Goal: Task Accomplishment & Management: Manage account settings

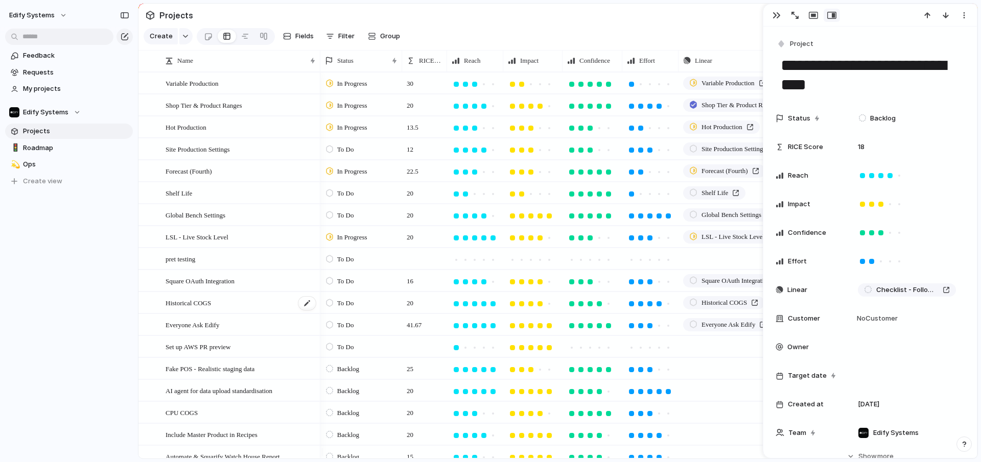
scroll to position [104, 0]
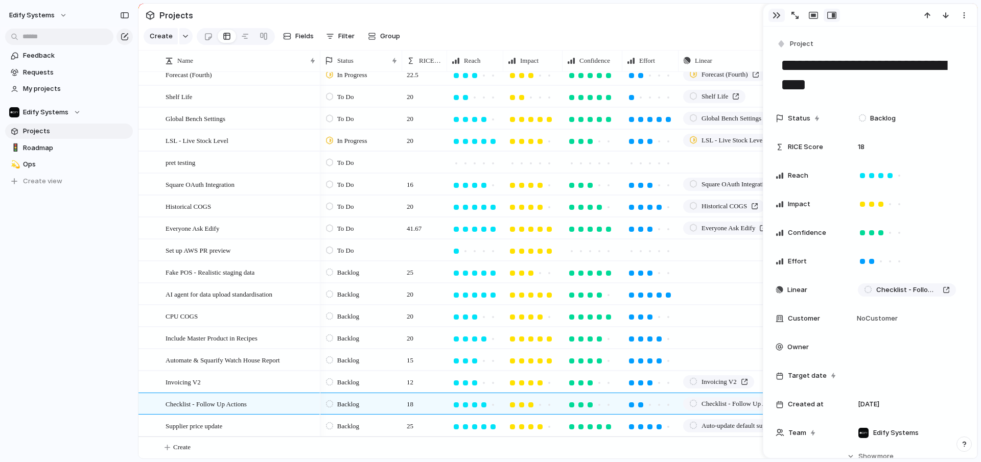
click at [774, 14] on div "button" at bounding box center [776, 15] width 8 height 8
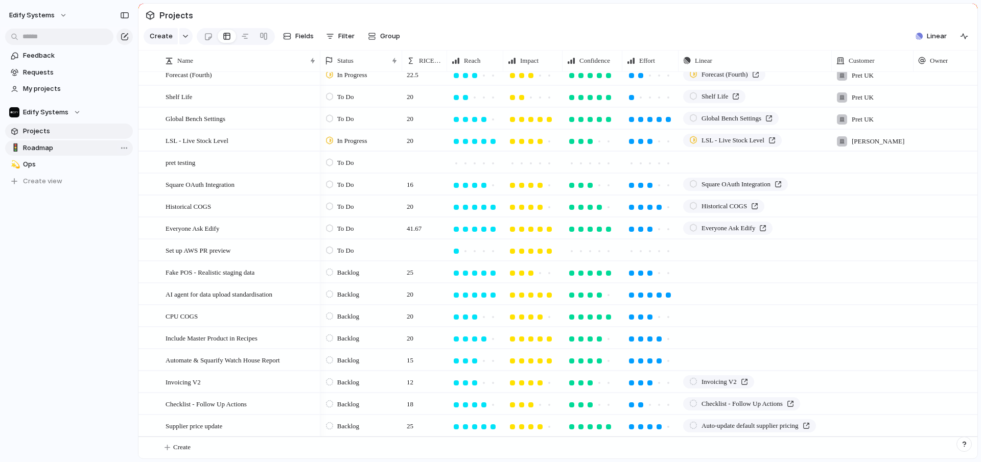
click at [44, 148] on span "Roadmap" at bounding box center [76, 148] width 106 height 10
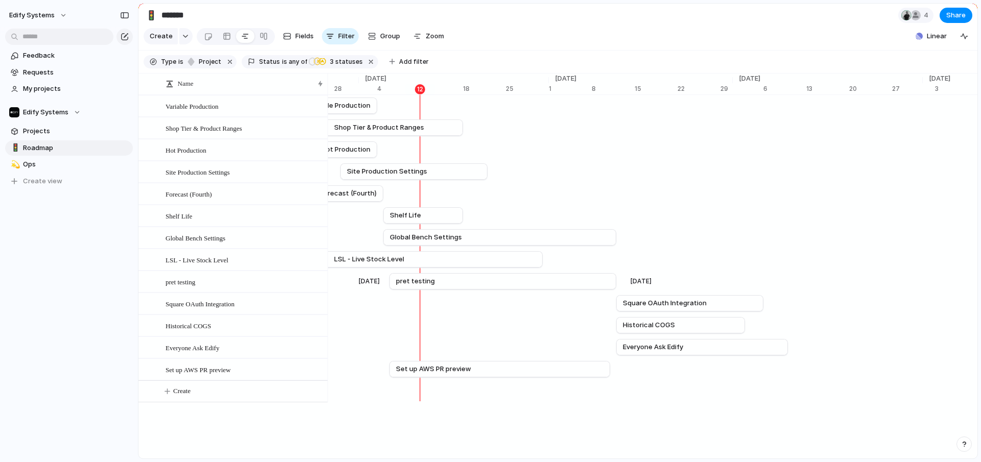
scroll to position [0, 6687]
click at [49, 128] on span "Projects" at bounding box center [76, 131] width 106 height 10
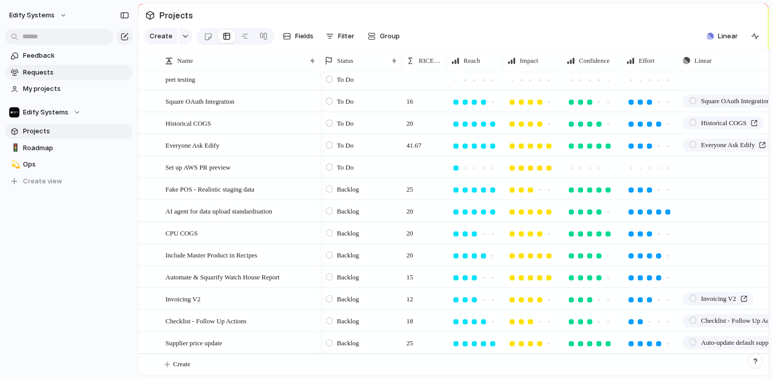
click at [57, 78] on link "Requests" at bounding box center [69, 72] width 128 height 15
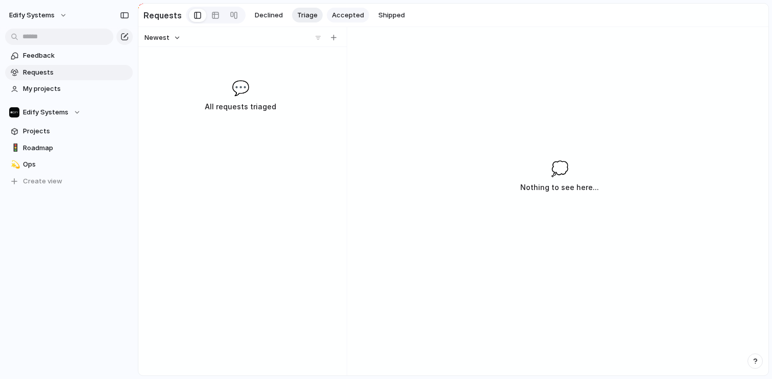
click at [335, 14] on span "Accepted" at bounding box center [348, 15] width 32 height 10
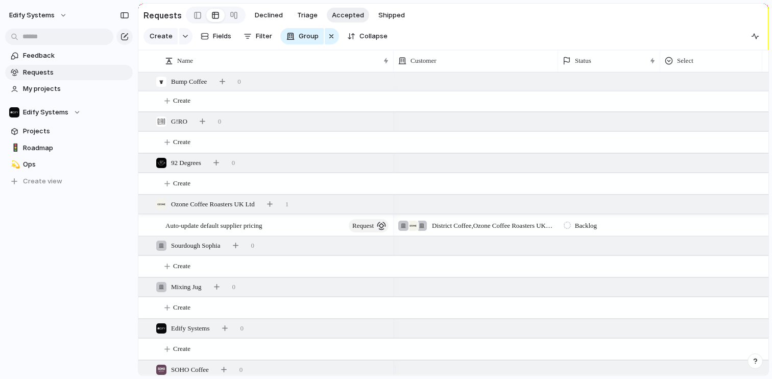
scroll to position [651, 0]
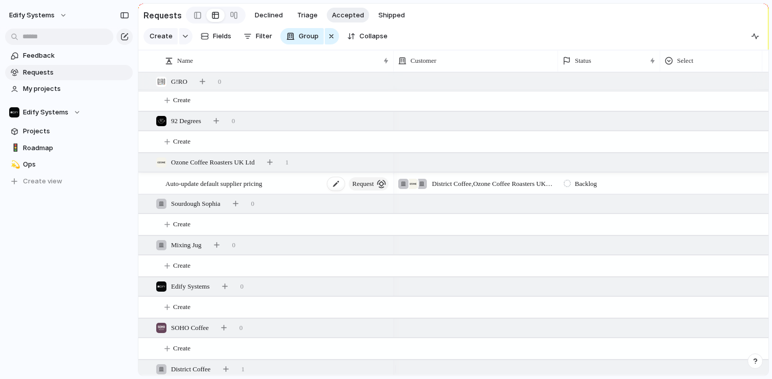
click at [235, 189] on span "Auto-update default supplier pricing" at bounding box center [214, 183] width 97 height 12
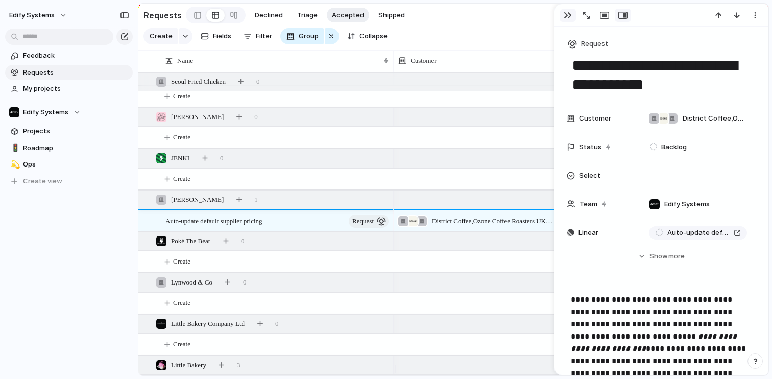
click at [564, 13] on div "button" at bounding box center [568, 15] width 8 height 8
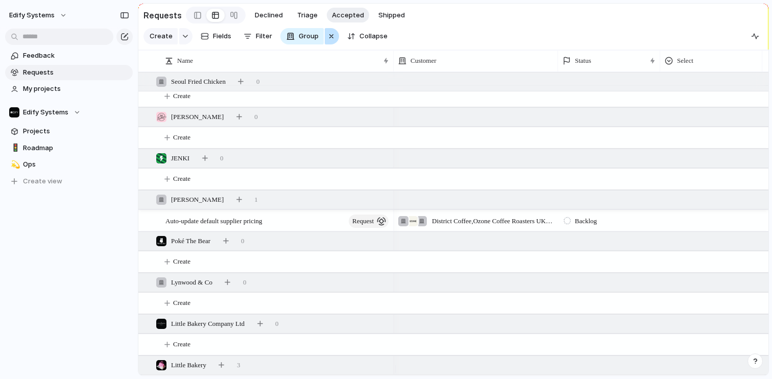
click at [333, 39] on div "button" at bounding box center [331, 36] width 8 height 12
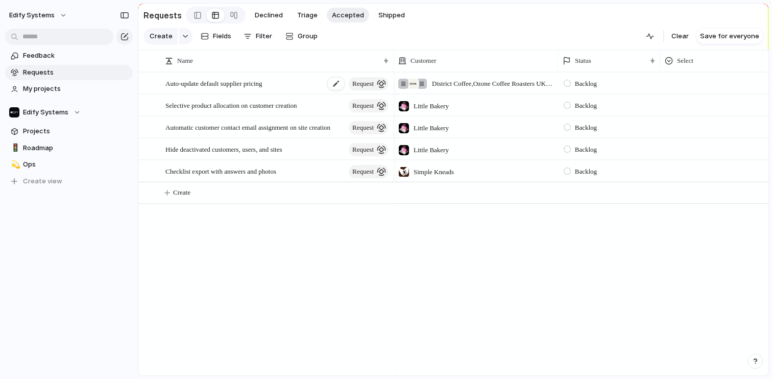
click at [239, 89] on span "Auto-update default supplier pricing" at bounding box center [214, 83] width 97 height 12
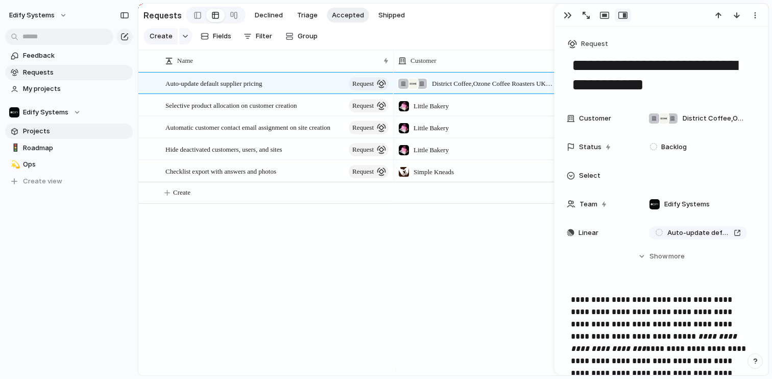
click at [46, 133] on span "Projects" at bounding box center [76, 131] width 106 height 10
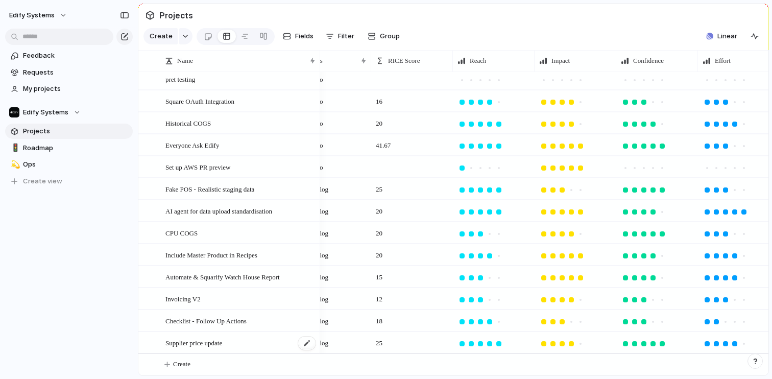
scroll to position [0, 201]
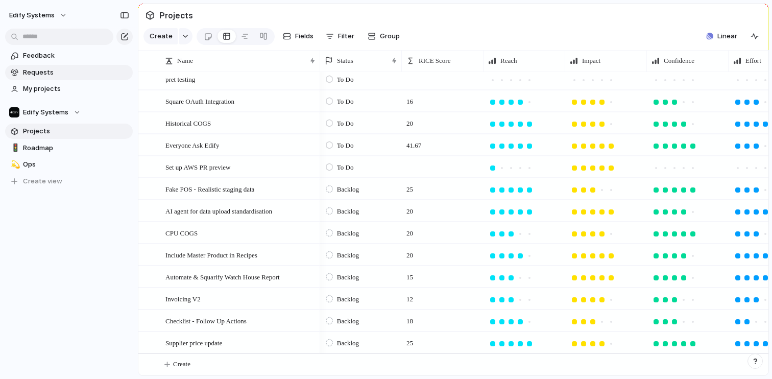
click at [45, 75] on span "Requests" at bounding box center [76, 72] width 106 height 10
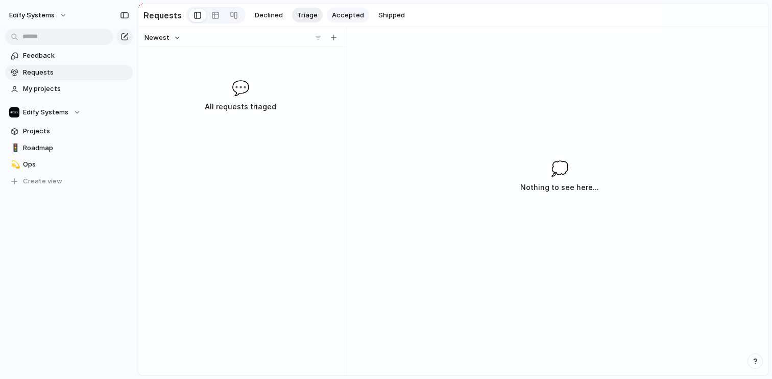
click at [333, 8] on button "Accepted" at bounding box center [348, 15] width 42 height 15
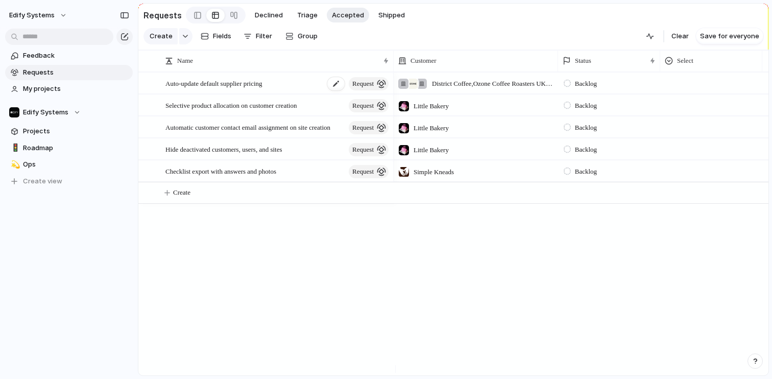
click at [358, 87] on span "request" at bounding box center [362, 84] width 21 height 14
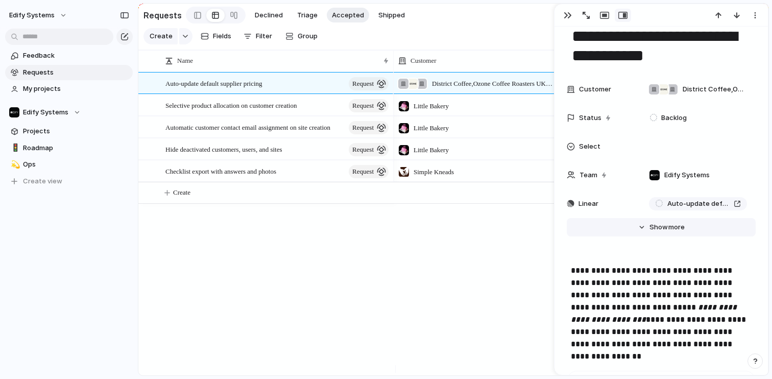
click at [640, 230] on button "Hide Show more" at bounding box center [661, 227] width 189 height 18
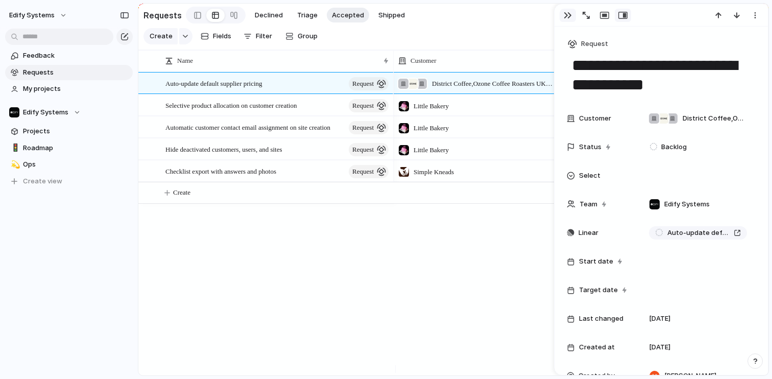
click at [571, 17] on div "button" at bounding box center [568, 15] width 8 height 8
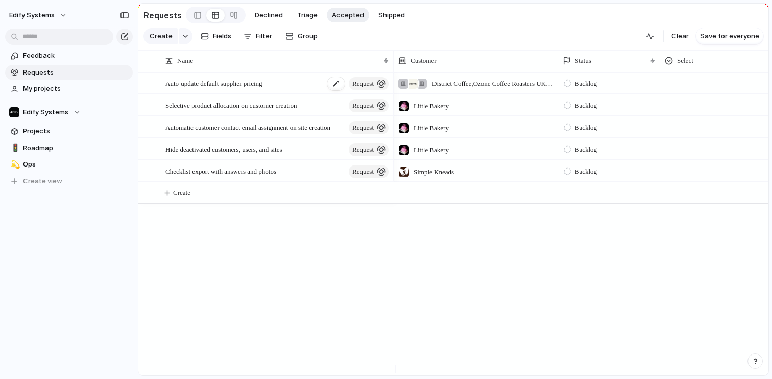
click at [260, 88] on span "Auto-update default supplier pricing" at bounding box center [214, 83] width 97 height 12
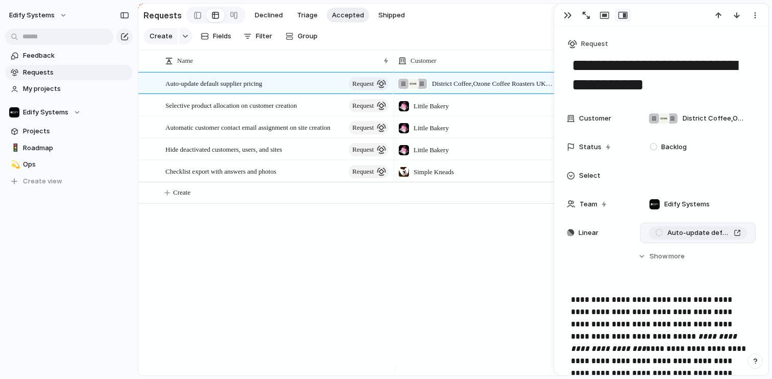
click at [676, 233] on span "Auto-update default supplier pricing" at bounding box center [699, 233] width 62 height 10
click at [40, 137] on link "Projects" at bounding box center [69, 131] width 128 height 15
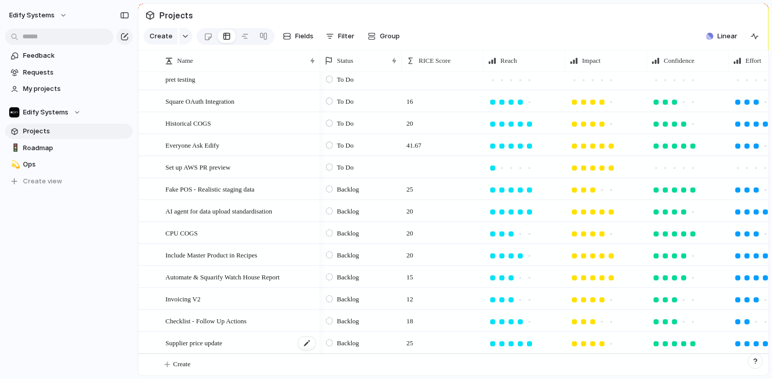
click at [210, 341] on span "Supplier price update" at bounding box center [194, 343] width 57 height 12
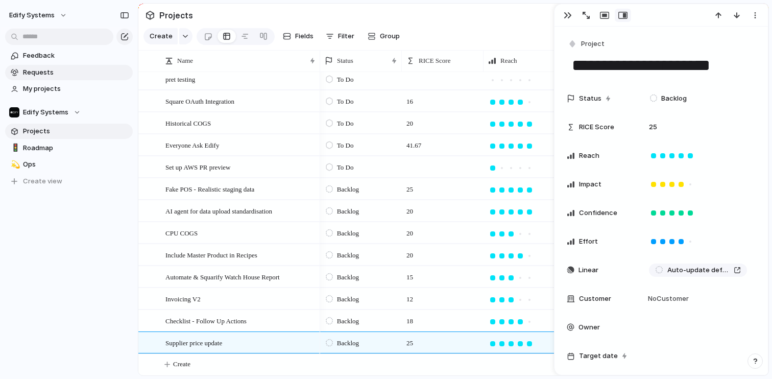
click at [39, 70] on span "Requests" at bounding box center [76, 72] width 106 height 10
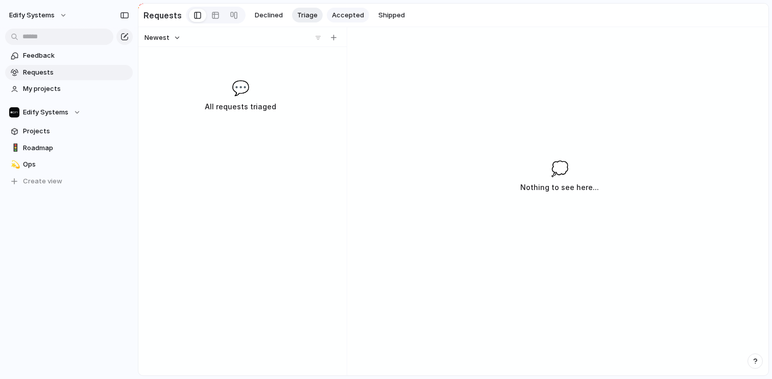
click at [342, 14] on span "Accepted" at bounding box center [348, 15] width 32 height 10
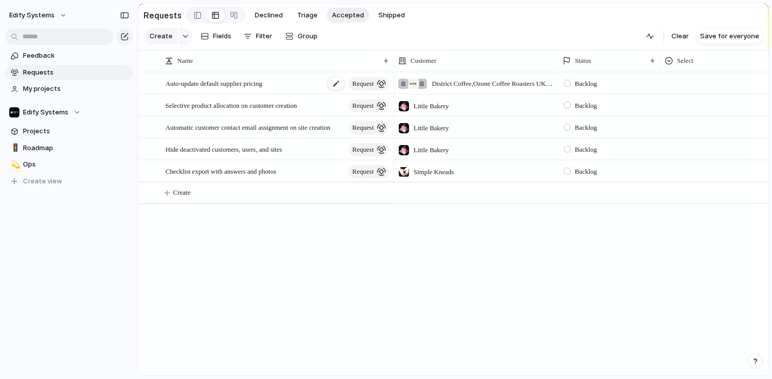
click at [237, 89] on span "Auto-update default supplier pricing" at bounding box center [214, 83] width 97 height 12
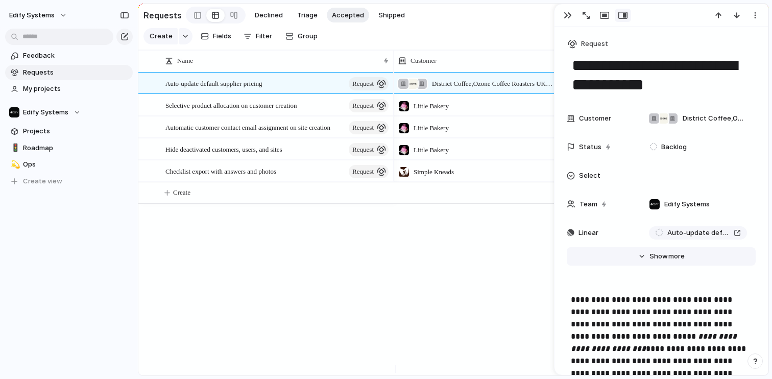
click at [637, 257] on button "Hide Show more" at bounding box center [661, 256] width 189 height 18
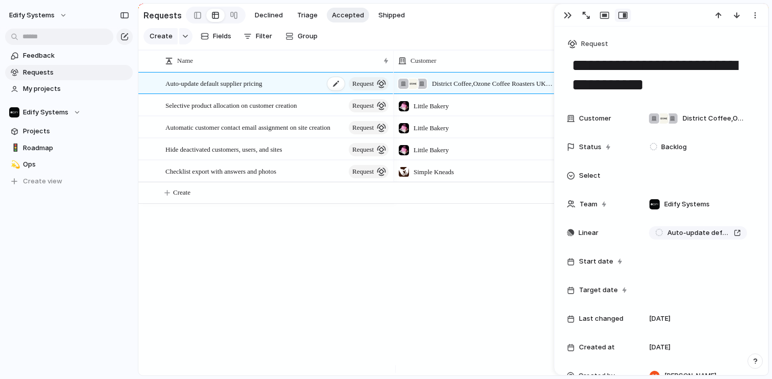
click at [373, 91] on span "request" at bounding box center [362, 84] width 21 height 14
click at [587, 44] on span "Request" at bounding box center [594, 44] width 27 height 10
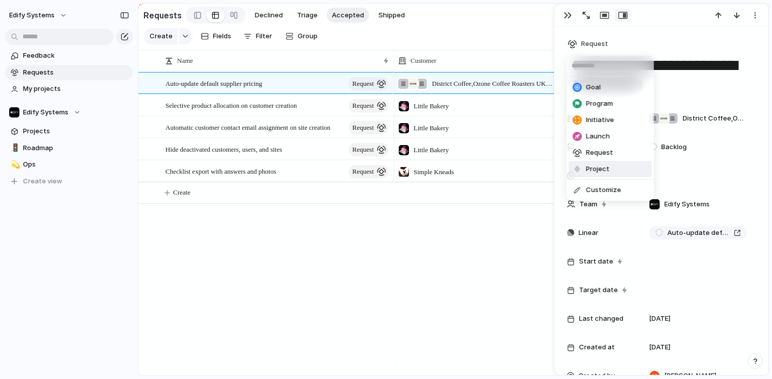
click at [603, 169] on span "Project" at bounding box center [597, 169] width 23 height 10
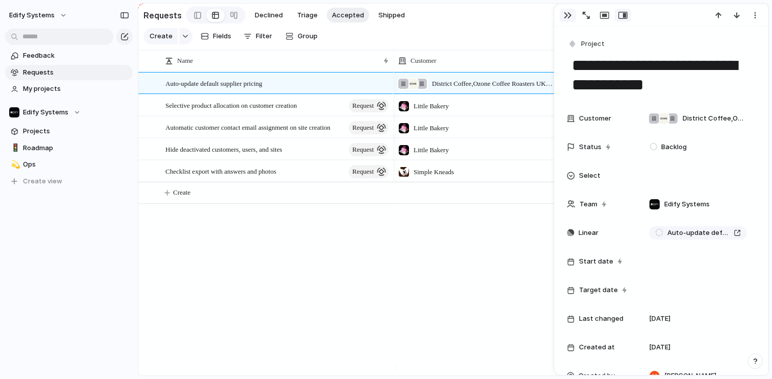
click at [569, 15] on div "button" at bounding box center [568, 15] width 8 height 8
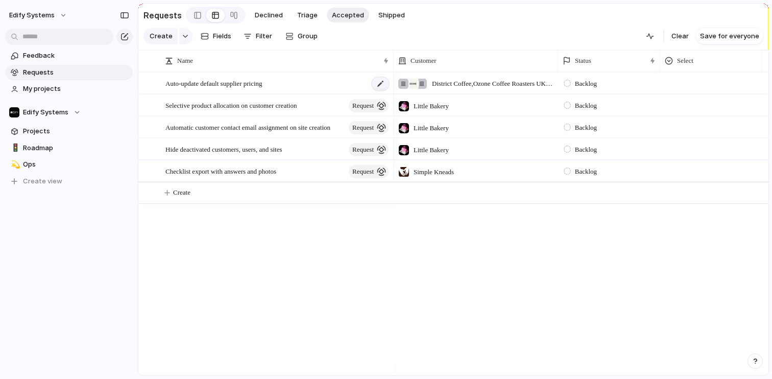
click at [380, 89] on div at bounding box center [380, 83] width 17 height 13
click at [314, 90] on div "Auto-update default supplier pricing" at bounding box center [278, 83] width 225 height 21
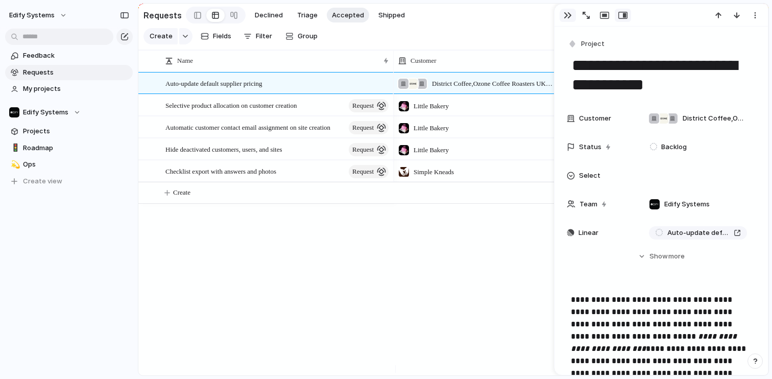
click at [566, 18] on div "button" at bounding box center [568, 15] width 8 height 8
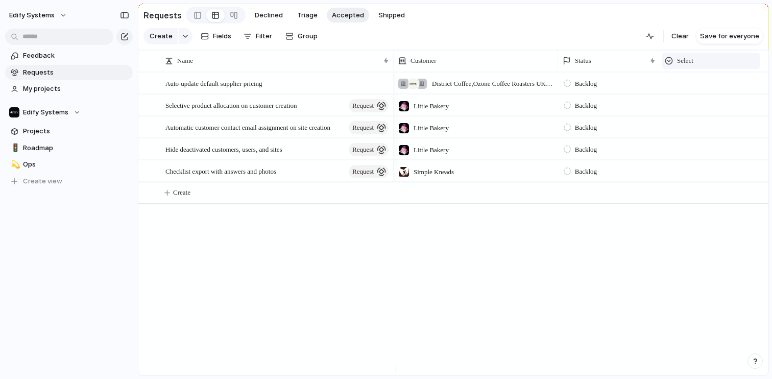
click at [669, 65] on div at bounding box center [669, 61] width 8 height 8
click at [699, 91] on span "Modify" at bounding box center [693, 90] width 22 height 10
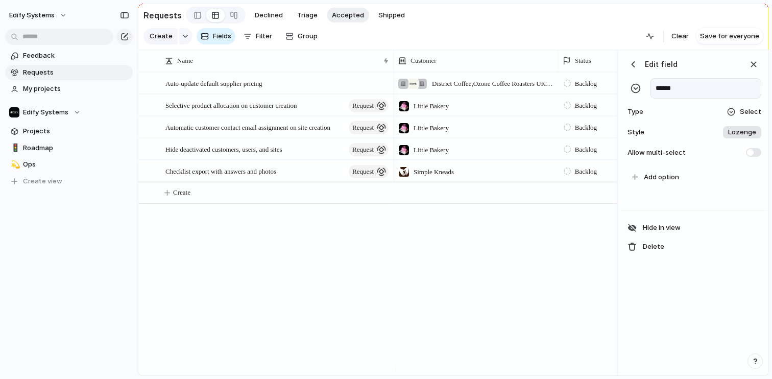
click at [632, 69] on div "button" at bounding box center [633, 64] width 10 height 10
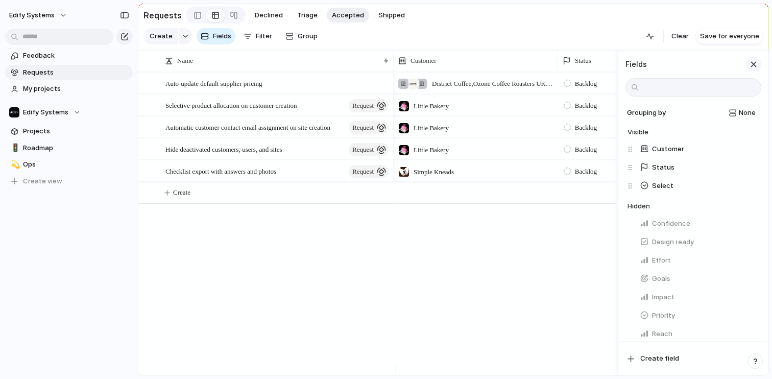
click at [755, 70] on div "button" at bounding box center [753, 64] width 11 height 11
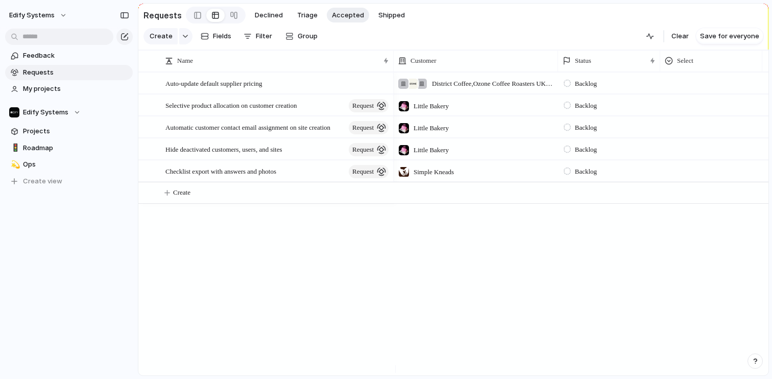
scroll to position [0, 20]
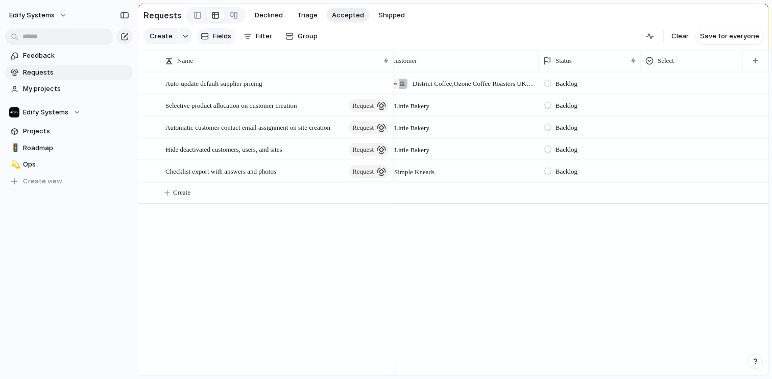
click at [210, 38] on button "Fields" at bounding box center [216, 36] width 39 height 16
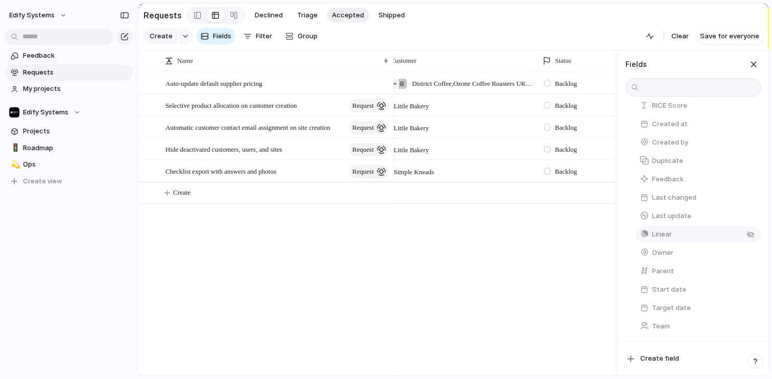
scroll to position [0, 0]
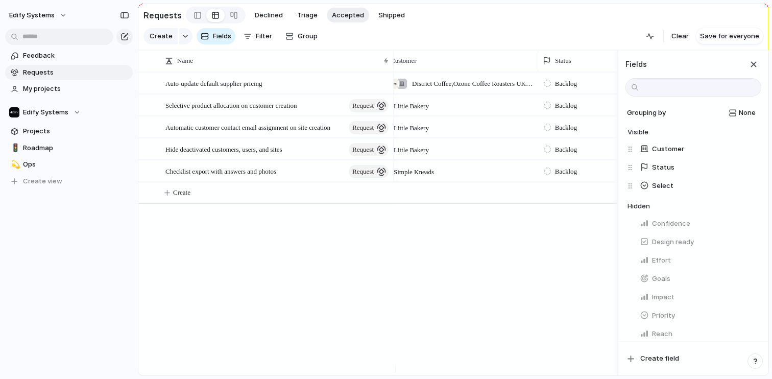
click at [433, 232] on div "District Coffee , Ozone Coffee Roasters UK Ltd , Laine Deli Backlog Little Bake…" at bounding box center [506, 223] width 224 height 303
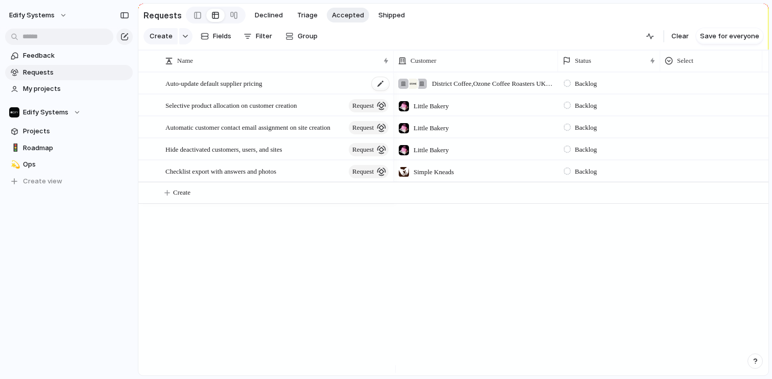
click at [263, 89] on span "Auto-update default supplier pricing" at bounding box center [214, 83] width 97 height 12
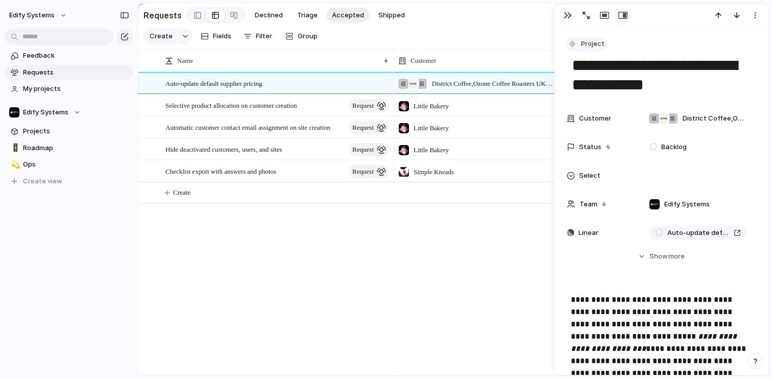
click at [593, 43] on span "Project" at bounding box center [592, 44] width 23 height 10
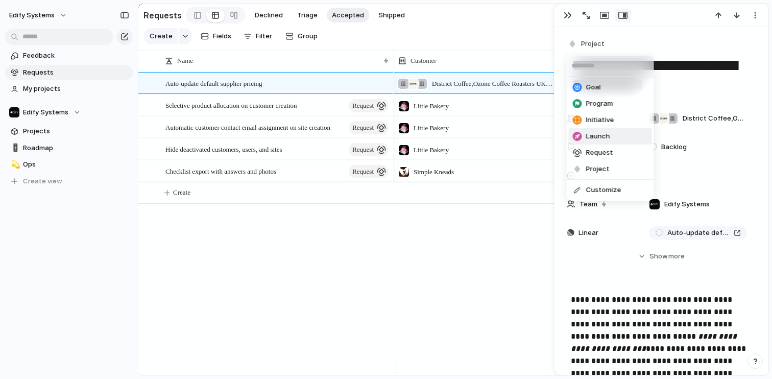
click at [387, 314] on div "Goal Program Initiative Launch Request Project Customize" at bounding box center [386, 189] width 772 height 379
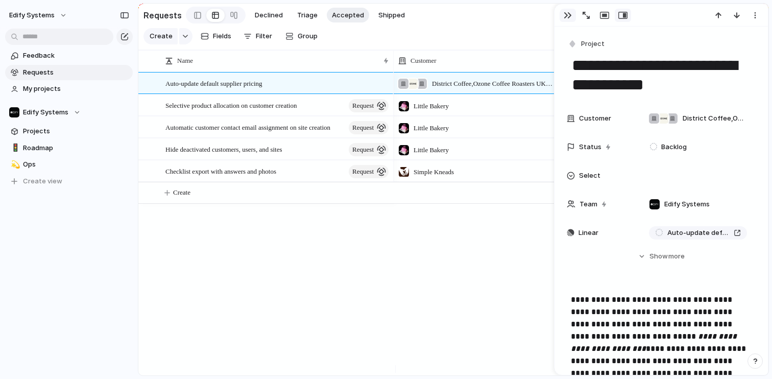
click at [564, 13] on div "button" at bounding box center [568, 15] width 8 height 8
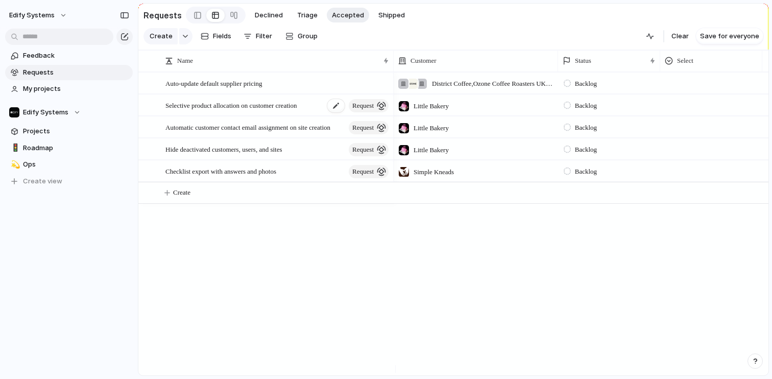
click at [260, 111] on span "Selective product allocation on customer creation" at bounding box center [231, 105] width 131 height 12
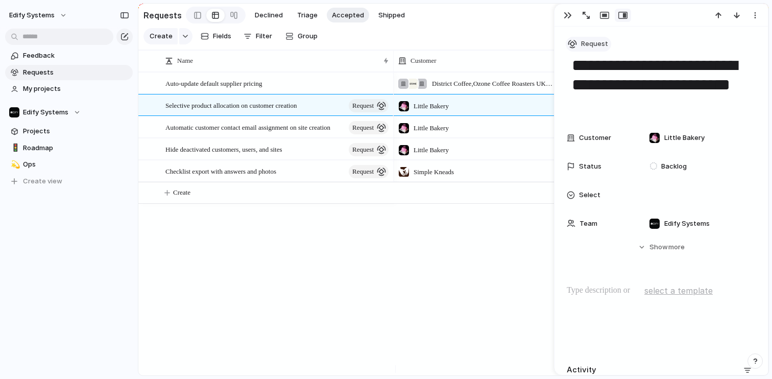
click at [571, 42] on div "button" at bounding box center [572, 43] width 9 height 9
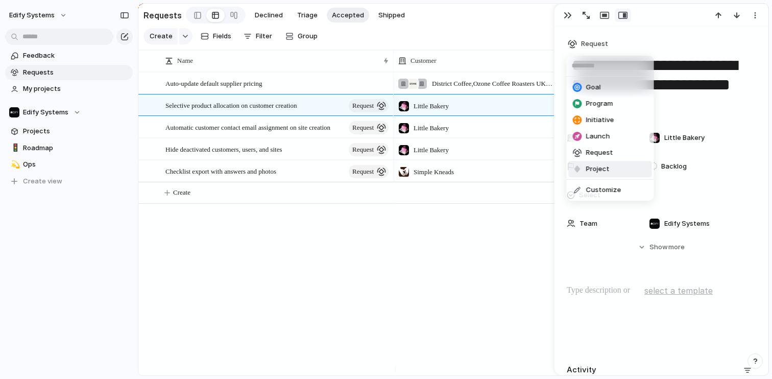
click at [587, 170] on span "Project" at bounding box center [597, 169] width 23 height 10
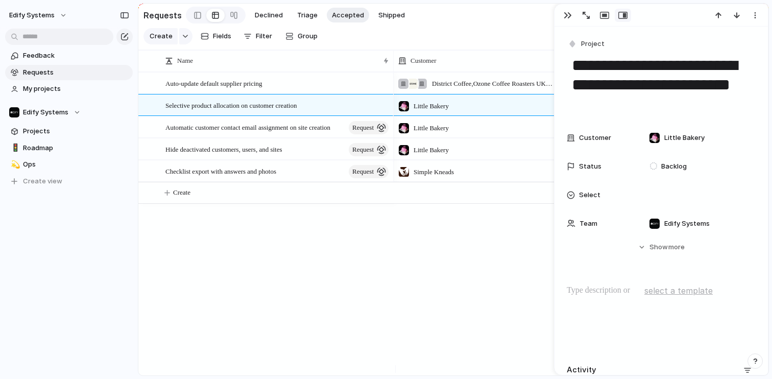
scroll to position [33, 0]
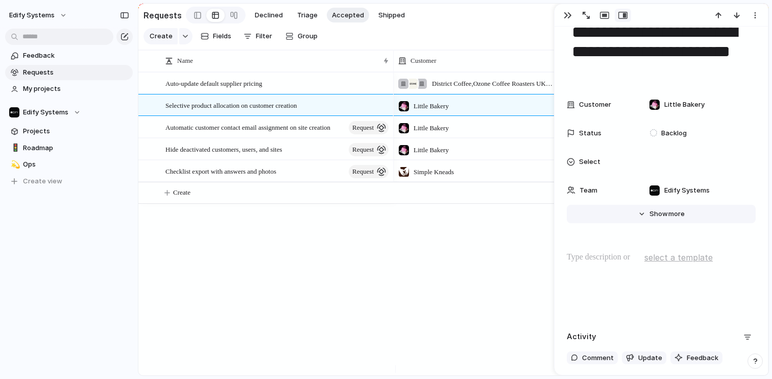
click at [637, 217] on button "Hide Show more" at bounding box center [661, 214] width 189 height 18
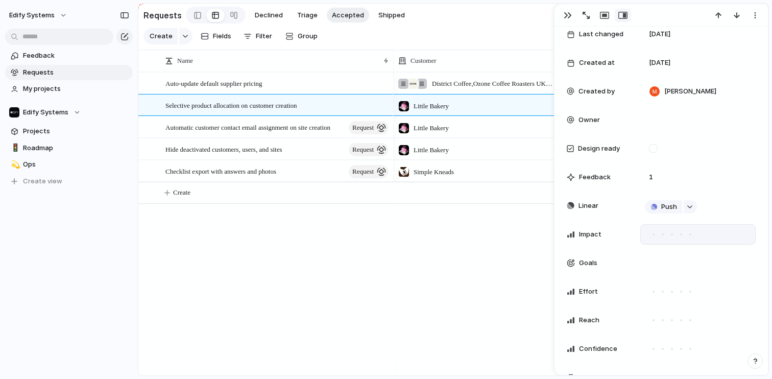
scroll to position [321, 0]
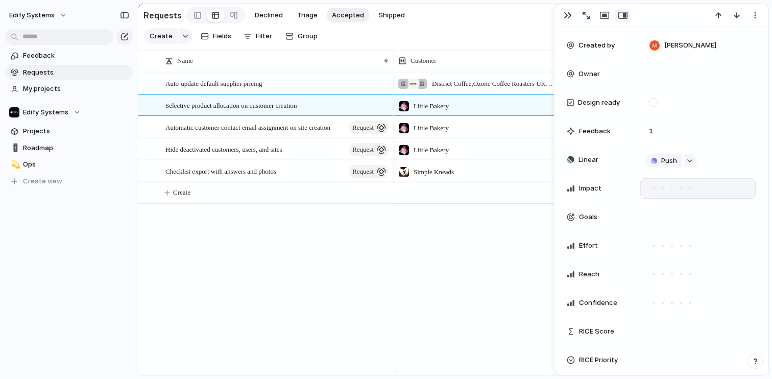
click at [654, 189] on div at bounding box center [653, 188] width 9 height 9
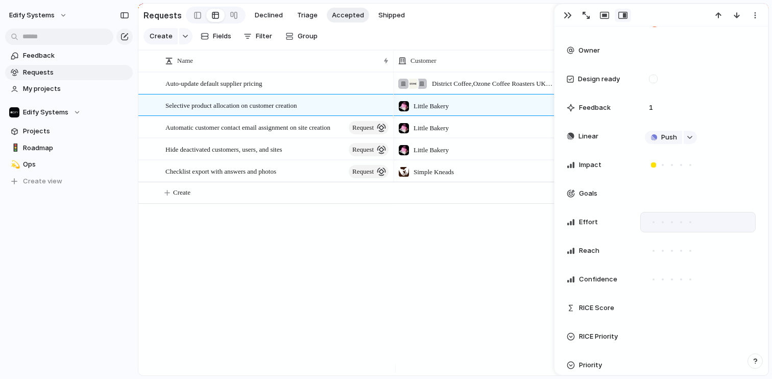
click at [672, 222] on div at bounding box center [672, 222] width 2 height 2
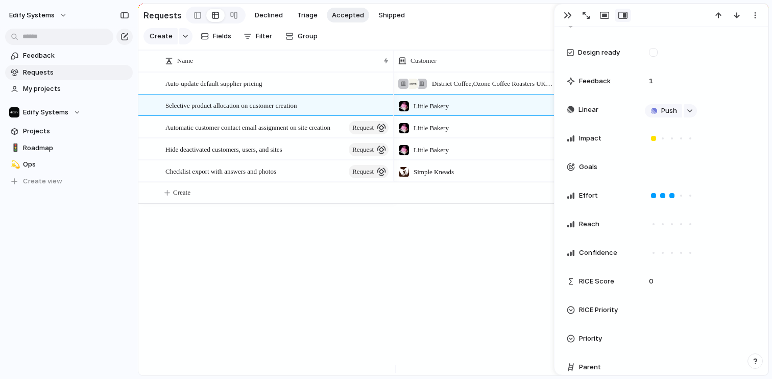
scroll to position [372, 0]
click at [654, 223] on div at bounding box center [654, 223] width 2 height 2
click at [673, 138] on div at bounding box center [672, 137] width 5 height 5
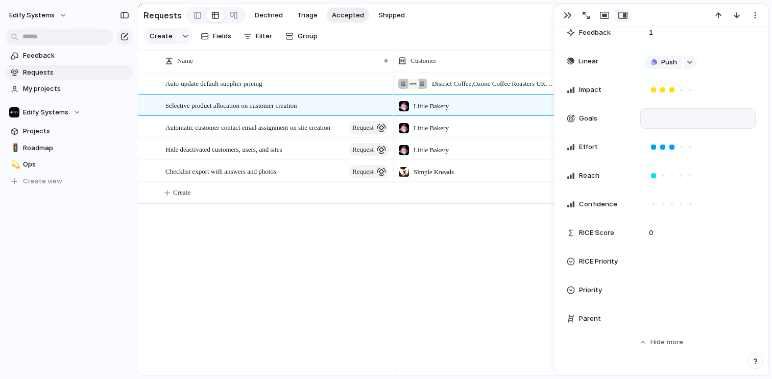
scroll to position [409, 0]
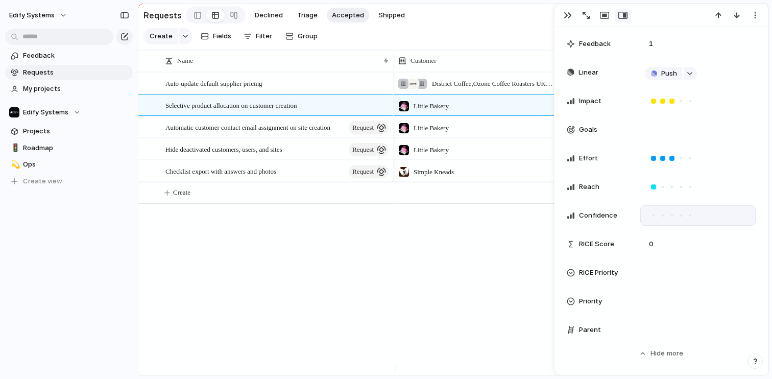
click at [691, 216] on div at bounding box center [691, 216] width 2 height 2
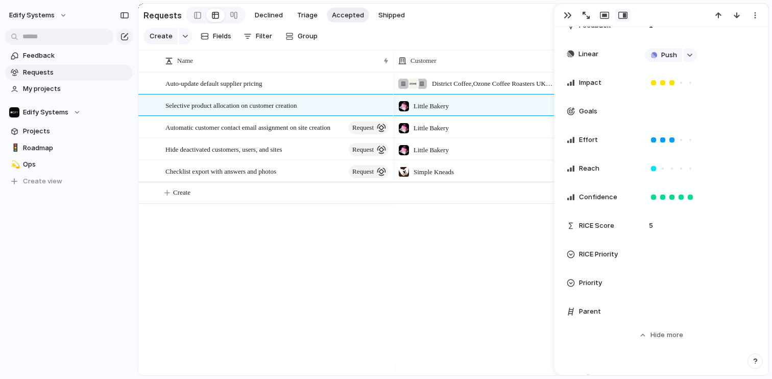
scroll to position [436, 0]
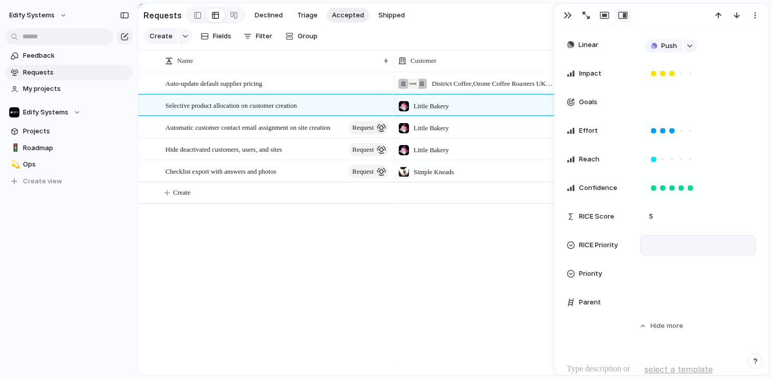
click at [657, 247] on div at bounding box center [698, 245] width 106 height 11
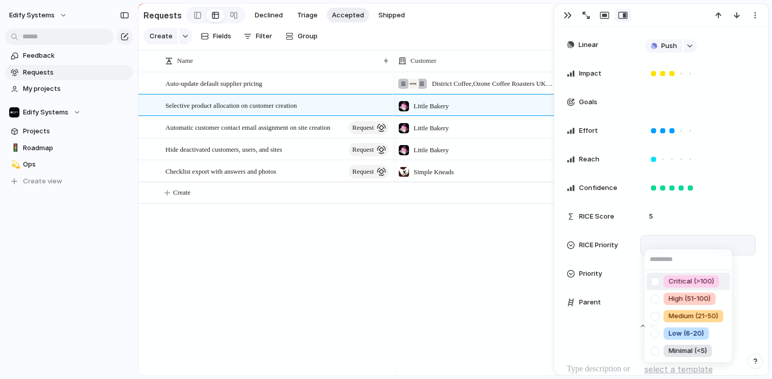
click at [499, 251] on div "Critical (>100) High (51-100) Medium (21-50) Low (6-20) Minimal (<5)" at bounding box center [386, 189] width 772 height 379
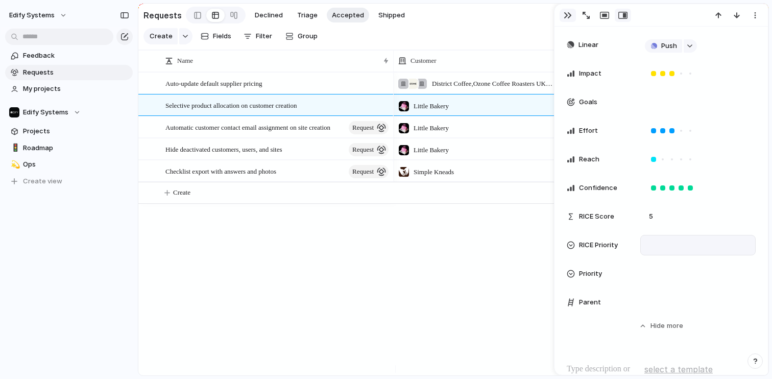
click at [572, 19] on button "button" at bounding box center [568, 15] width 16 height 13
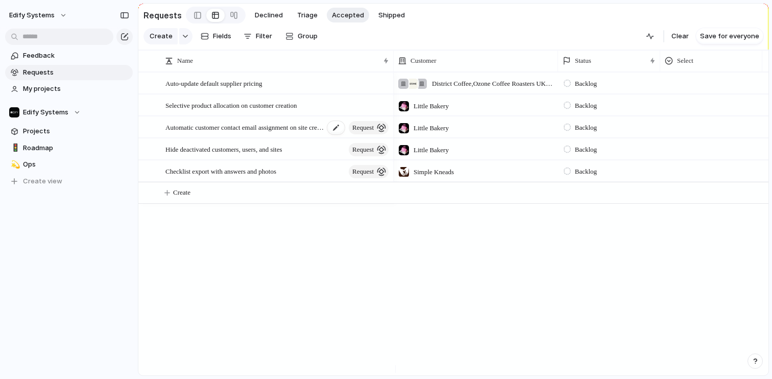
click at [284, 133] on span "Automatic customer contact email assignment on site creation" at bounding box center [245, 127] width 159 height 12
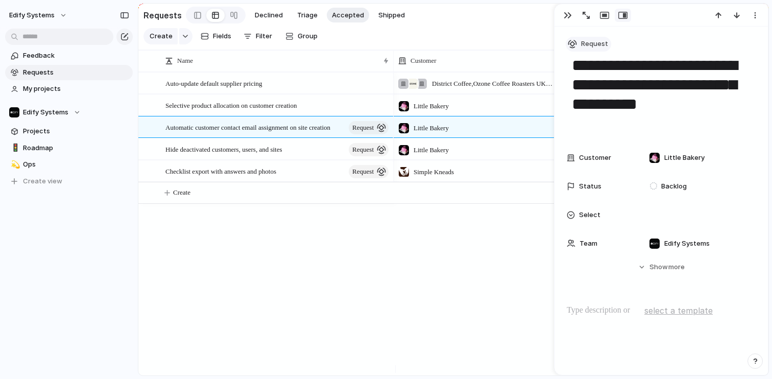
click at [571, 43] on div "button" at bounding box center [572, 43] width 9 height 9
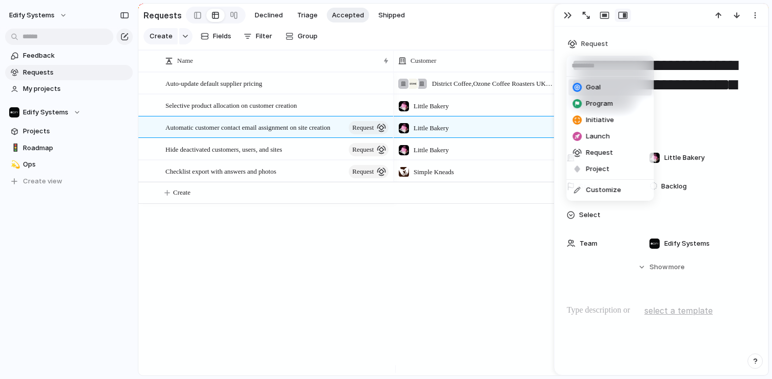
click at [704, 96] on div "Goal Program Initiative Launch Request Project Customize" at bounding box center [386, 189] width 772 height 379
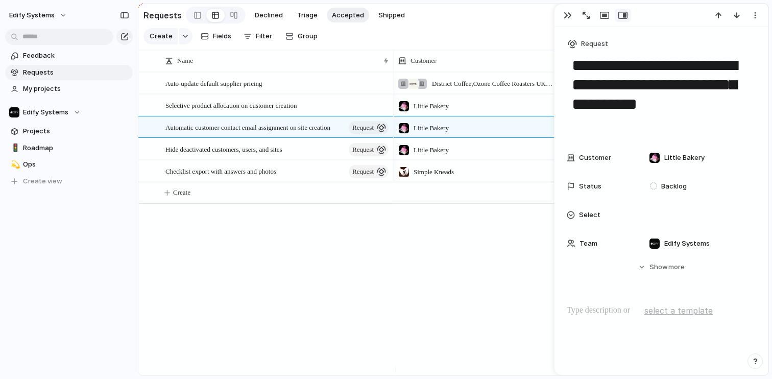
click at [573, 215] on div at bounding box center [571, 215] width 8 height 8
click at [576, 213] on div "Type to add a value" at bounding box center [386, 189] width 772 height 379
click at [571, 41] on div "button" at bounding box center [572, 43] width 9 height 9
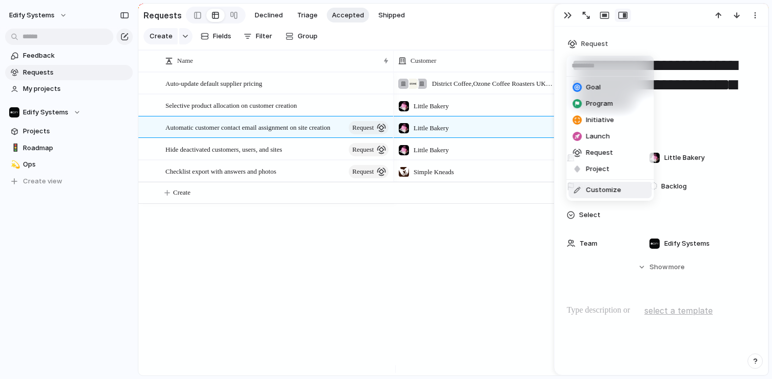
click at [608, 190] on span "Customize" at bounding box center [603, 190] width 35 height 10
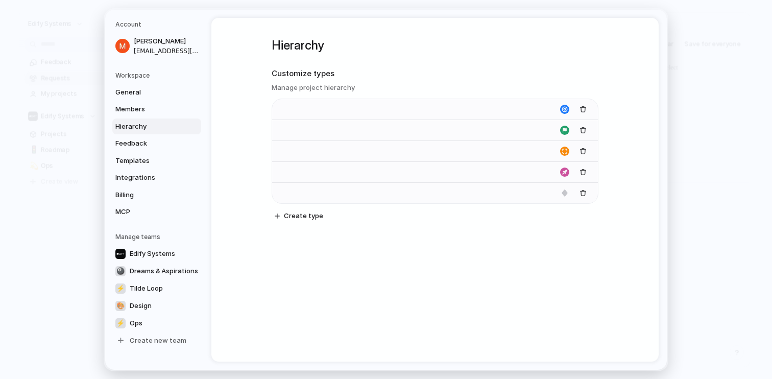
type input "****"
type input "*******"
type input "**********"
type input "******"
type input "*******"
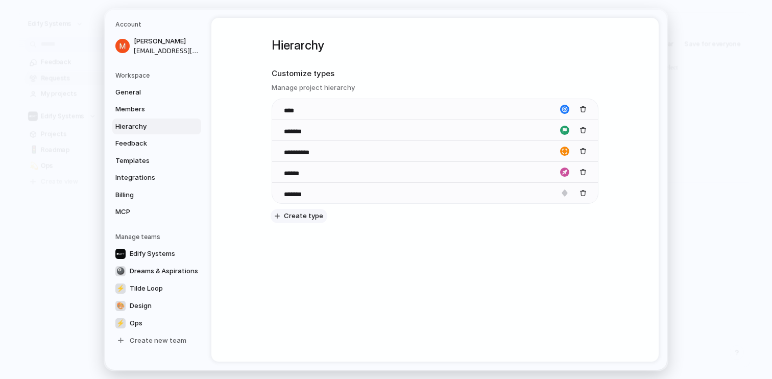
click at [299, 215] on span "Create type" at bounding box center [303, 216] width 39 height 10
type input "*****"
click at [563, 211] on div "button" at bounding box center [564, 213] width 9 height 9
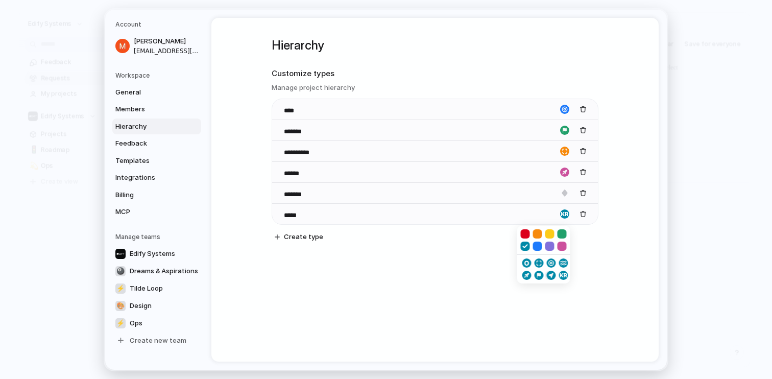
click at [553, 276] on div "button" at bounding box center [550, 275] width 6 height 9
click at [447, 260] on div "**********" at bounding box center [435, 149] width 327 height 263
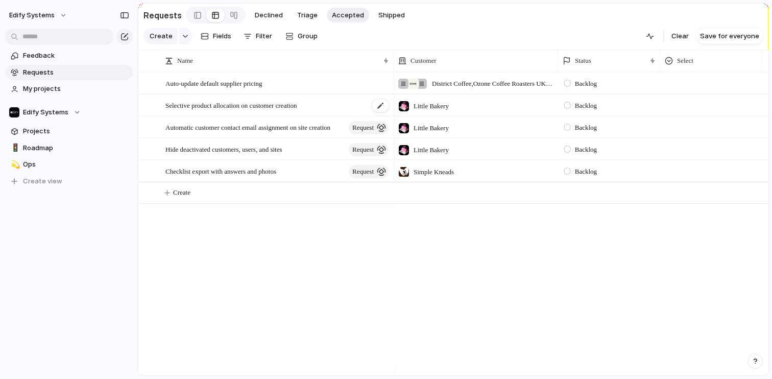
click at [297, 111] on span "Selective product allocation on customer creation" at bounding box center [231, 105] width 131 height 12
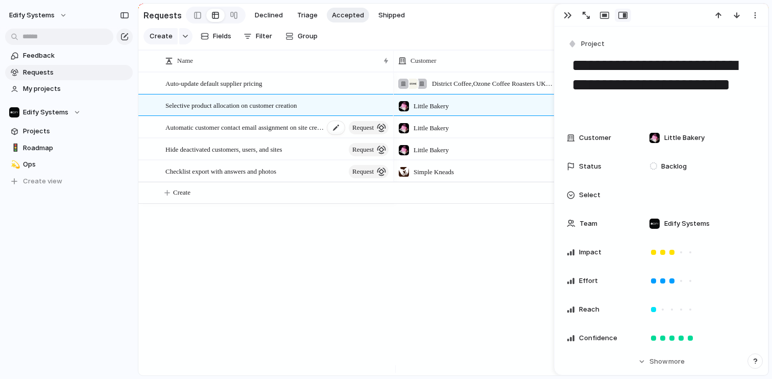
click at [284, 133] on span "Automatic customer contact email assignment on site creation" at bounding box center [245, 127] width 159 height 12
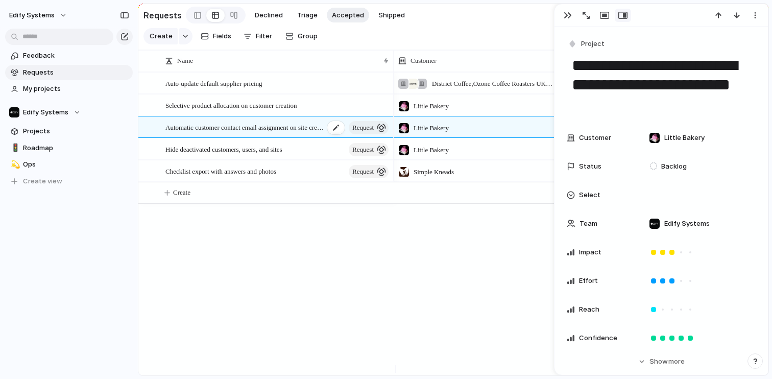
type textarea "**********"
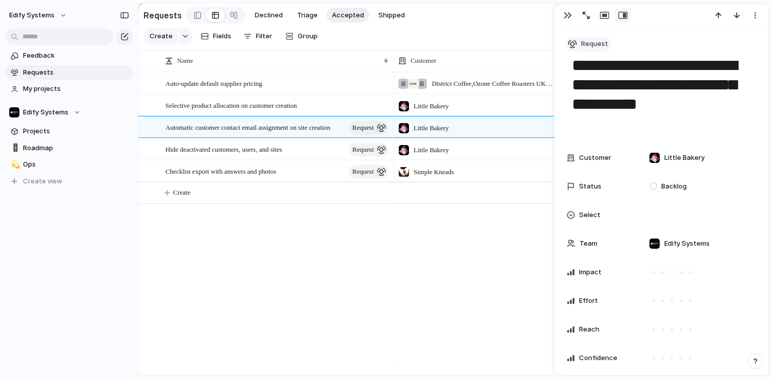
click at [594, 44] on span "Request" at bounding box center [594, 44] width 27 height 10
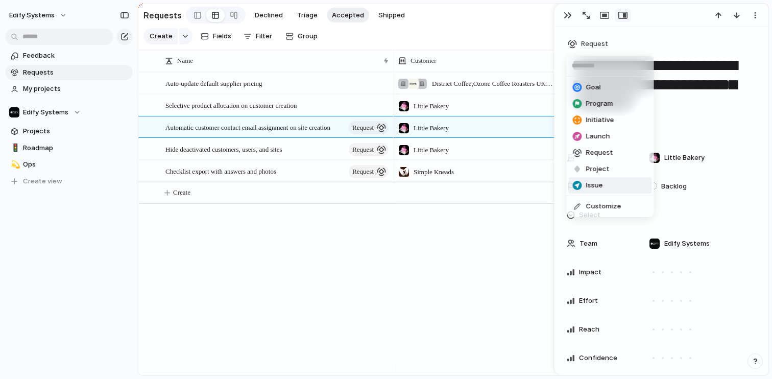
click at [601, 185] on span "Issue" at bounding box center [594, 185] width 17 height 10
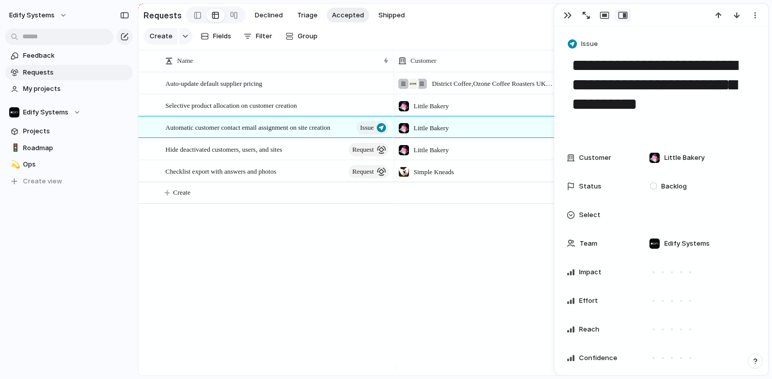
click at [416, 289] on div "District Coffee , Ozone Coffee Roasters UK Ltd , Laine Deli Backlog Little Bake…" at bounding box center [581, 223] width 375 height 303
click at [392, 353] on div "Auto-update default supplier pricing Selective product allocation on customer c…" at bounding box center [453, 223] width 630 height 303
click at [573, 15] on button "button" at bounding box center [568, 15] width 16 height 13
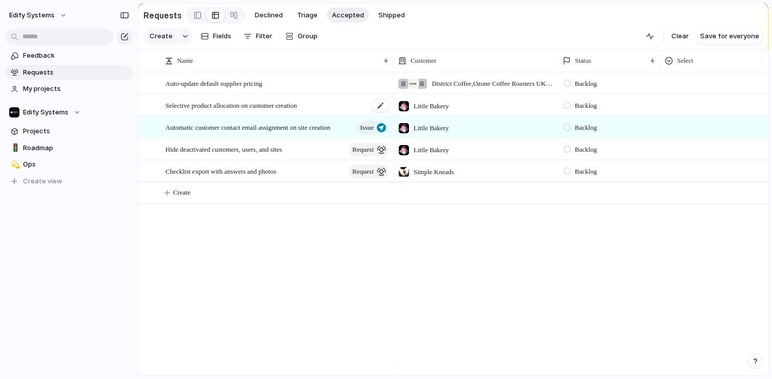
click at [297, 109] on span "Selective product allocation on customer creation" at bounding box center [231, 105] width 131 height 12
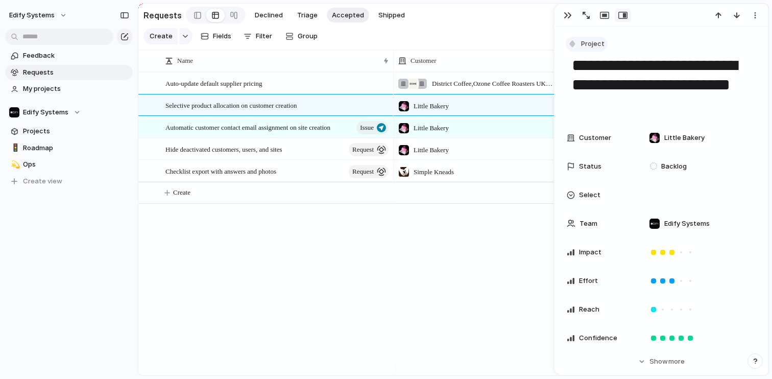
click at [578, 45] on button "Project" at bounding box center [587, 44] width 42 height 15
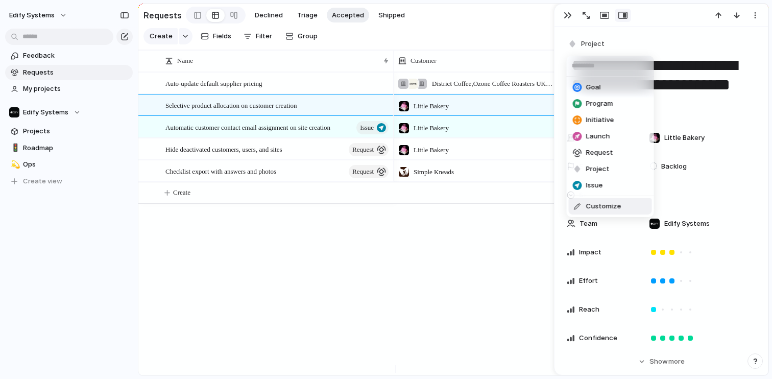
click at [591, 207] on span "Customize" at bounding box center [603, 206] width 35 height 10
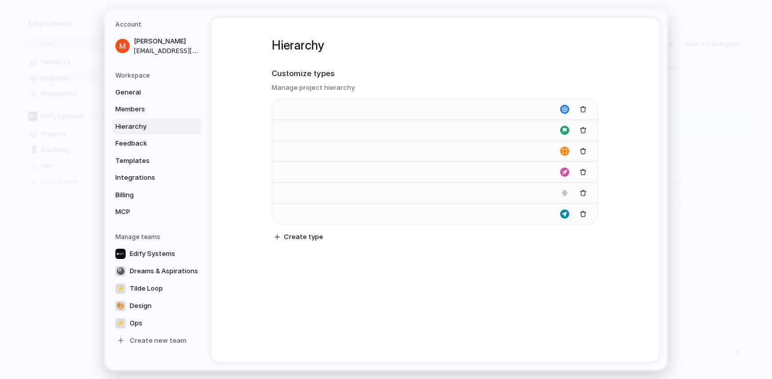
type input "****"
type input "*******"
type input "**********"
type input "******"
type input "*******"
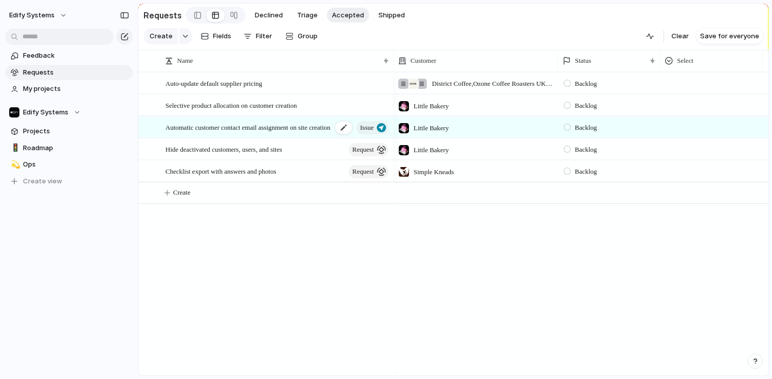
click at [293, 133] on span "Automatic customer contact email assignment on site creation" at bounding box center [248, 127] width 165 height 12
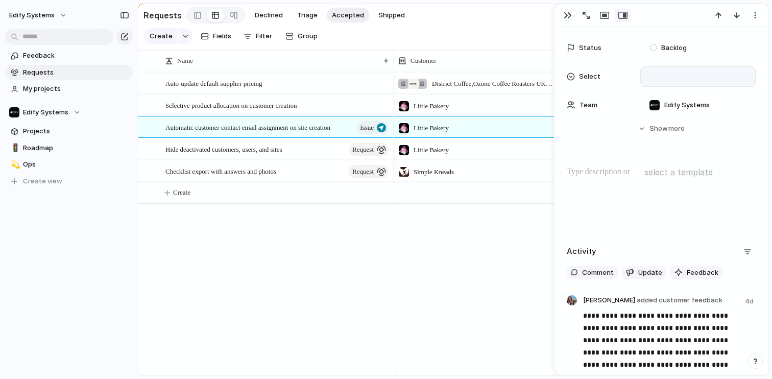
scroll to position [127, 0]
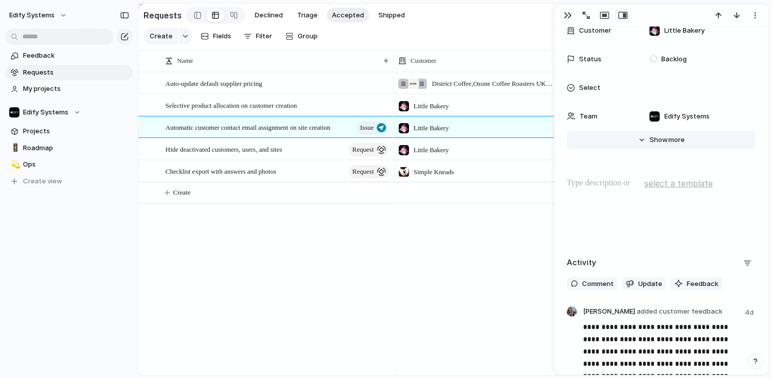
click at [639, 139] on button "Hide Show more" at bounding box center [661, 140] width 189 height 18
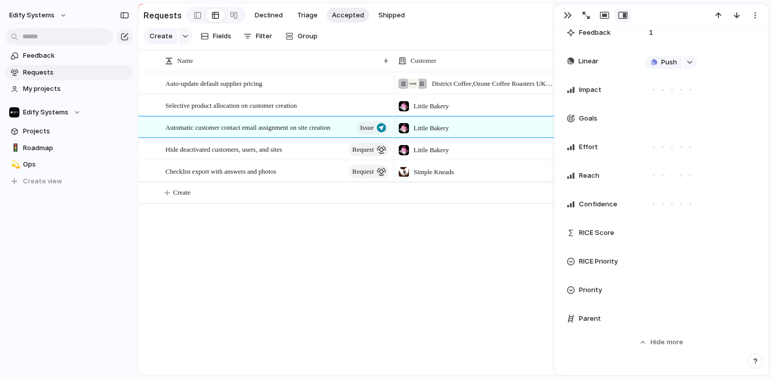
scroll to position [476, 0]
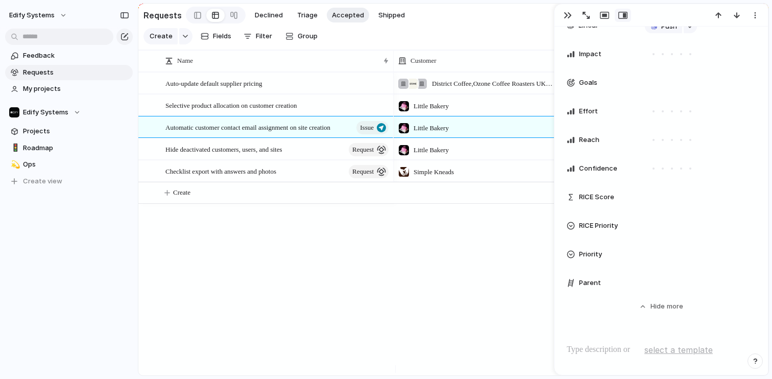
click at [628, 248] on div "Priority" at bounding box center [661, 254] width 189 height 20
click at [678, 340] on li "Low" at bounding box center [688, 342] width 83 height 17
click at [567, 13] on div "button" at bounding box center [568, 15] width 8 height 8
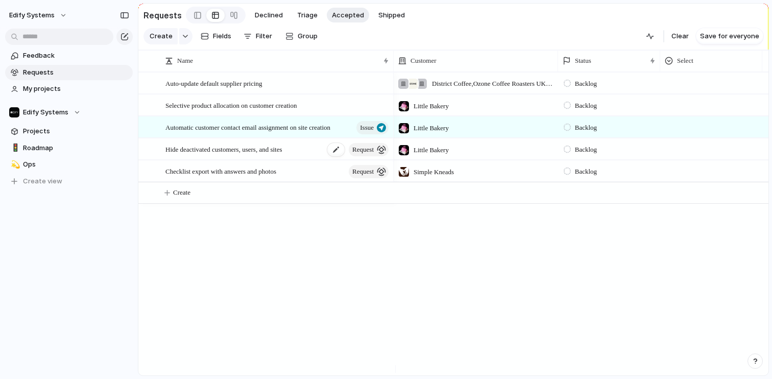
click at [248, 155] on span "Hide deactivated customers, users, and sites" at bounding box center [224, 149] width 117 height 12
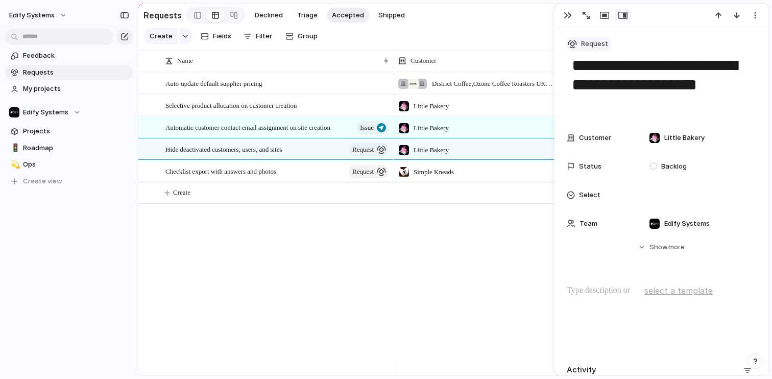
click at [575, 45] on div "button" at bounding box center [572, 43] width 9 height 9
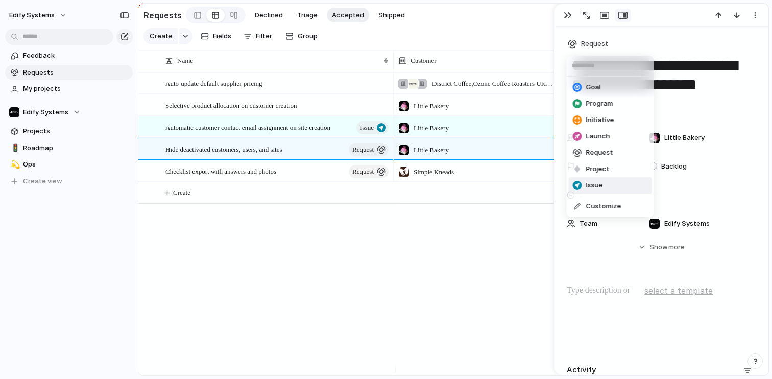
click at [594, 183] on span "Issue" at bounding box center [594, 185] width 17 height 10
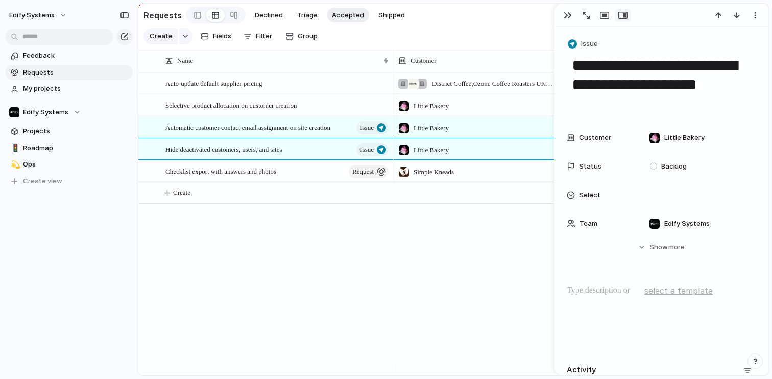
scroll to position [110, 0]
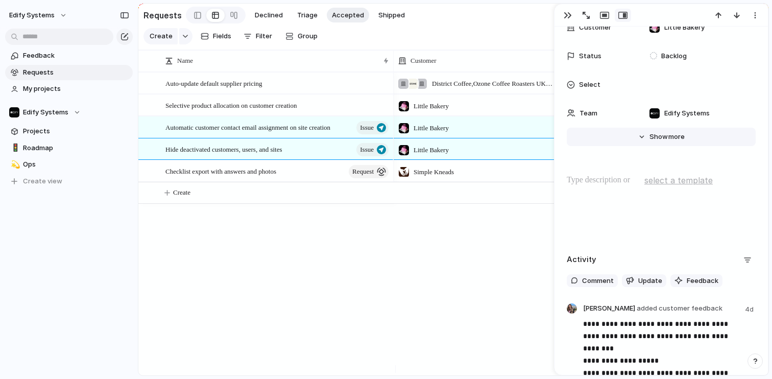
click at [642, 137] on button "Hide Show more" at bounding box center [661, 137] width 189 height 18
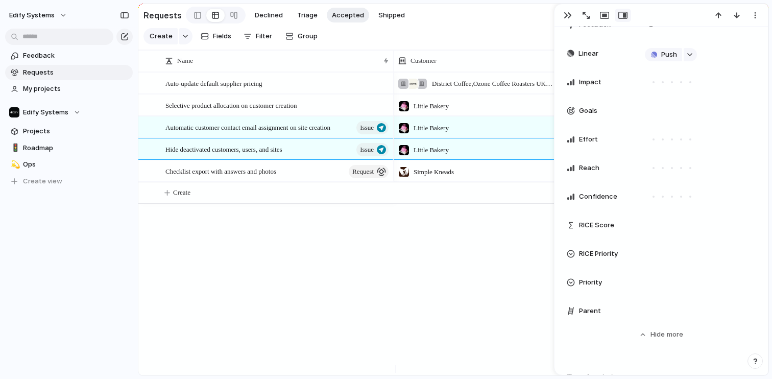
scroll to position [430, 0]
click at [655, 285] on div at bounding box center [698, 280] width 106 height 11
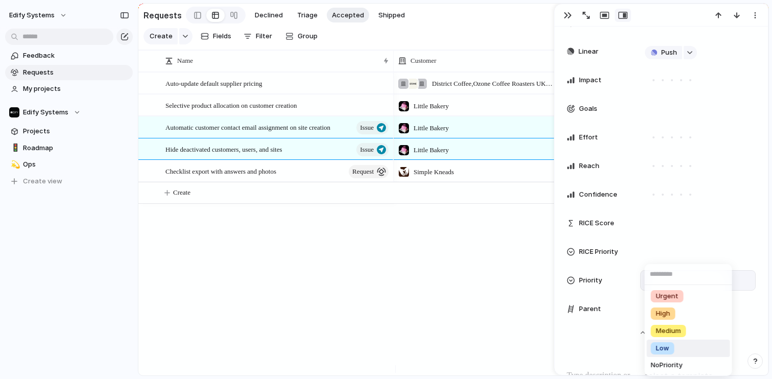
click at [678, 349] on li "Low" at bounding box center [688, 348] width 83 height 17
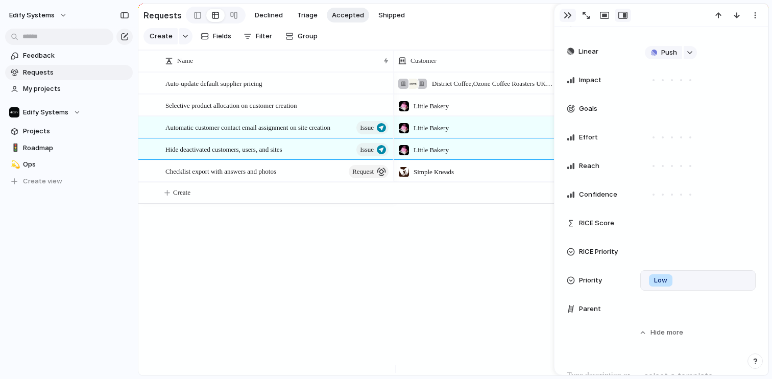
click at [571, 15] on div "button" at bounding box center [568, 15] width 8 height 8
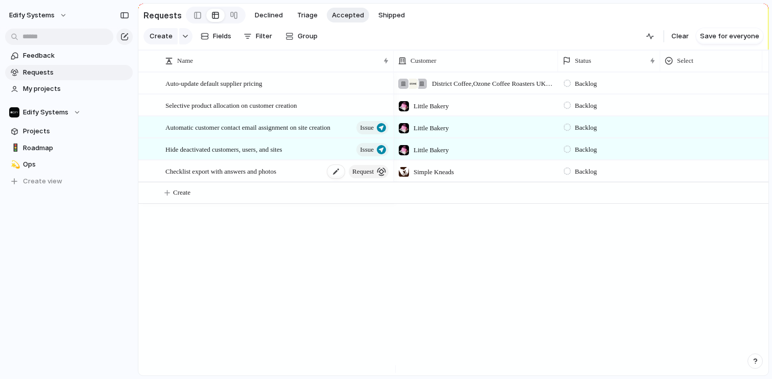
click at [276, 177] on span "Checklist export with answers and photos" at bounding box center [221, 171] width 111 height 12
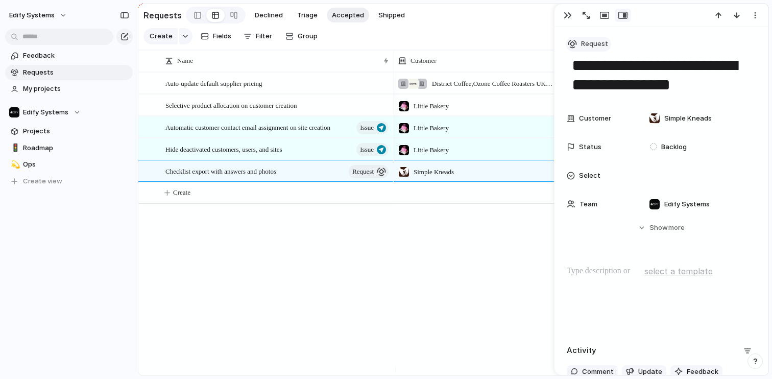
click at [579, 42] on button "Request" at bounding box center [588, 44] width 45 height 15
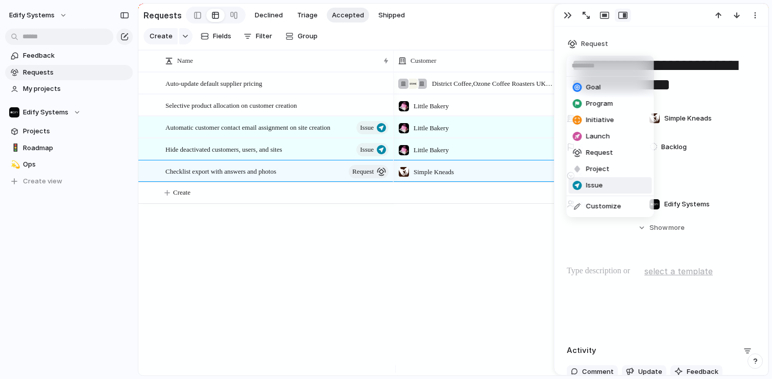
click at [603, 187] on li "Issue" at bounding box center [610, 185] width 83 height 16
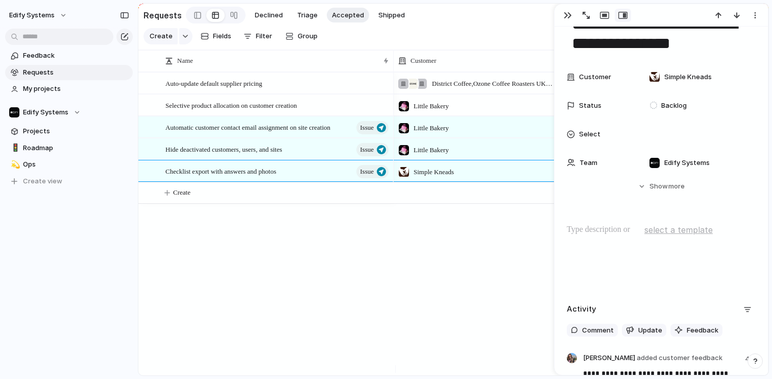
scroll to position [43, 0]
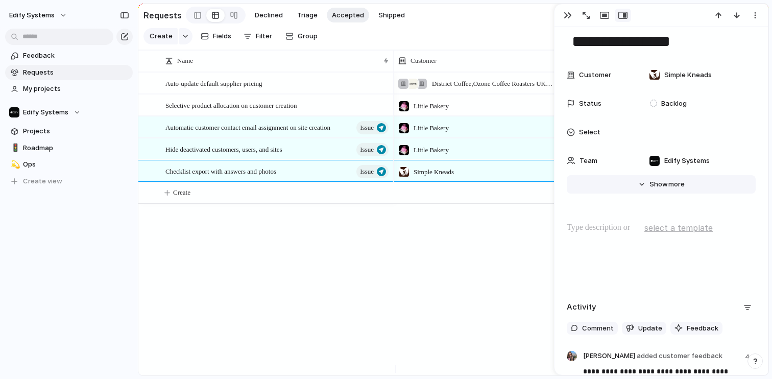
click at [640, 183] on button "Hide Show more" at bounding box center [661, 184] width 189 height 18
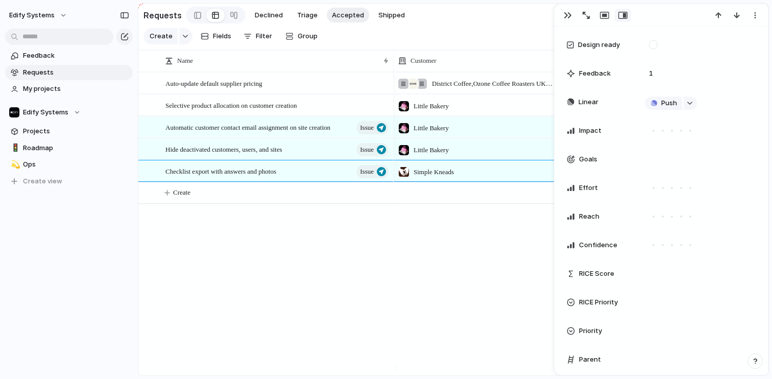
scroll to position [405, 0]
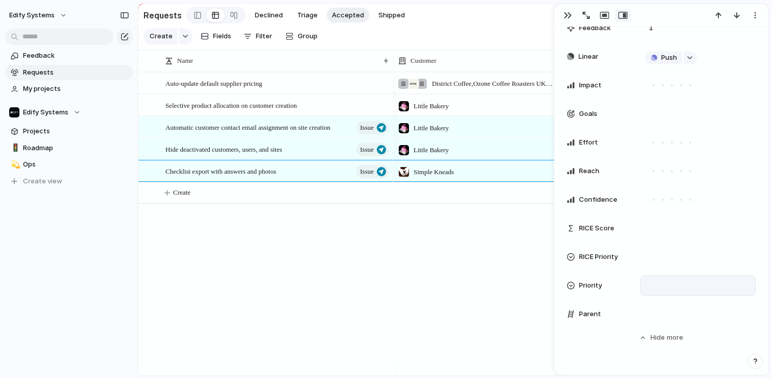
click at [657, 287] on div at bounding box center [698, 285] width 106 height 11
click at [694, 326] on li "Medium" at bounding box center [688, 330] width 83 height 17
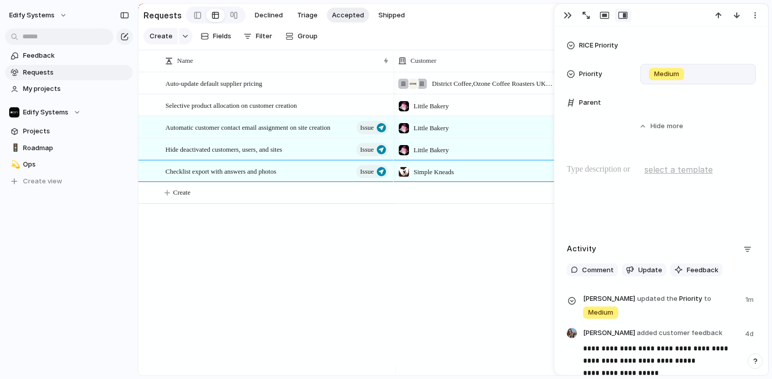
scroll to position [489, 0]
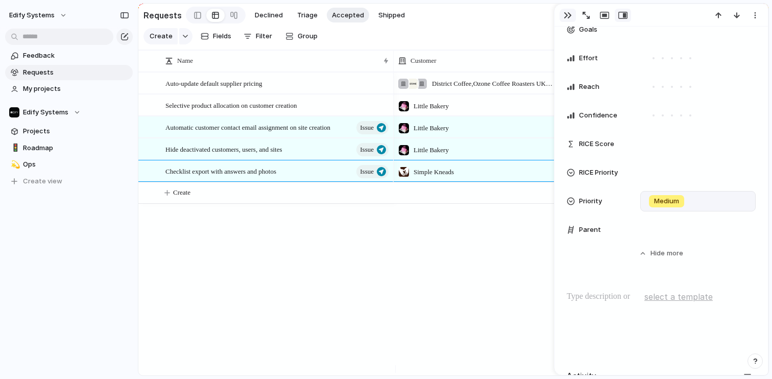
click at [565, 13] on div "button" at bounding box center [568, 15] width 8 height 8
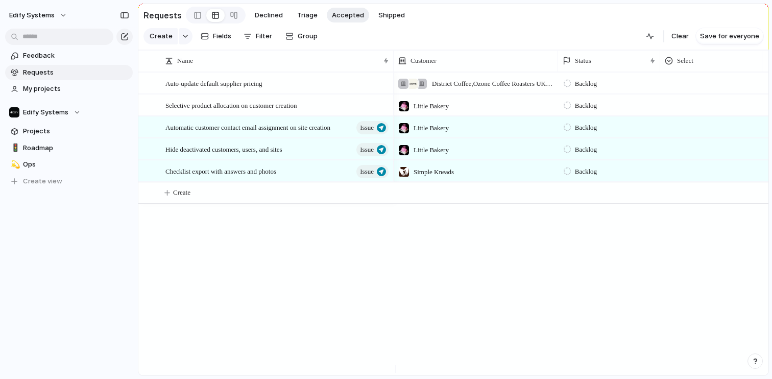
click at [305, 260] on div "Auto-update default supplier pricing Selective product allocation on customer c…" at bounding box center [453, 223] width 630 height 303
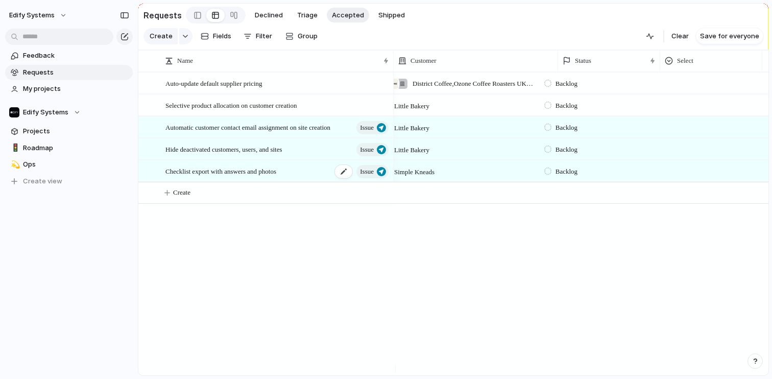
scroll to position [0, 20]
click at [757, 63] on div "button" at bounding box center [756, 61] width 6 height 6
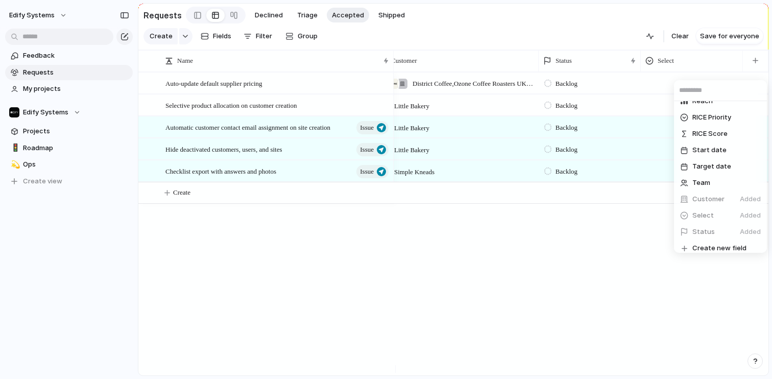
scroll to position [262, 0]
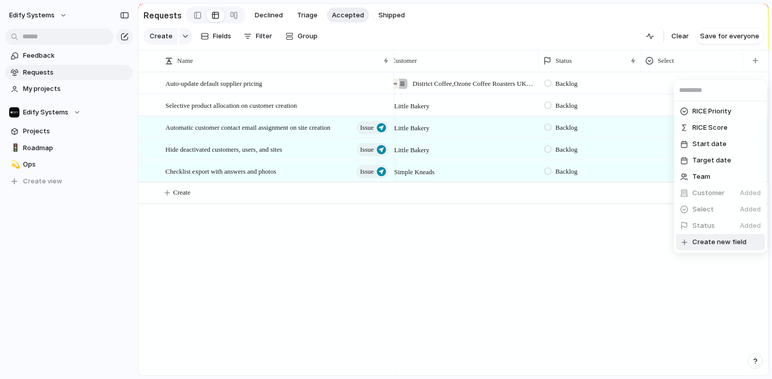
click at [716, 246] on span "Create new field" at bounding box center [720, 242] width 54 height 10
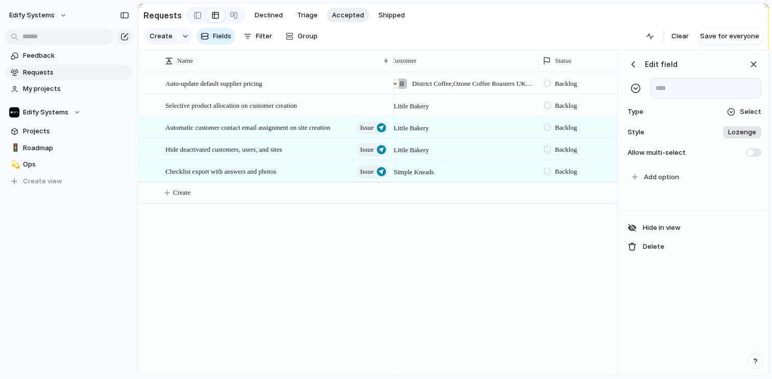
scroll to position [0, 335]
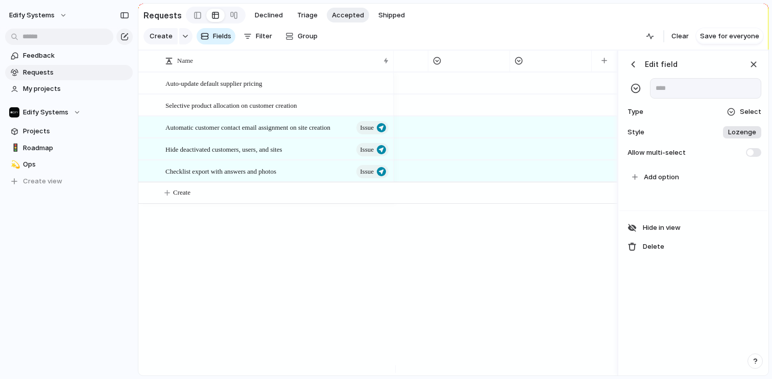
click at [732, 116] on div at bounding box center [731, 112] width 8 height 8
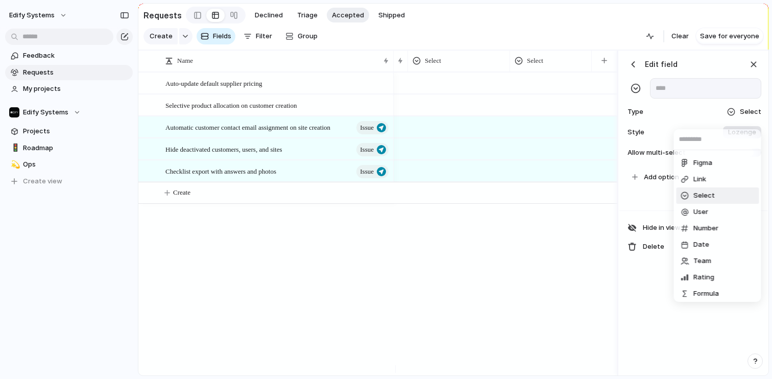
scroll to position [50, 0]
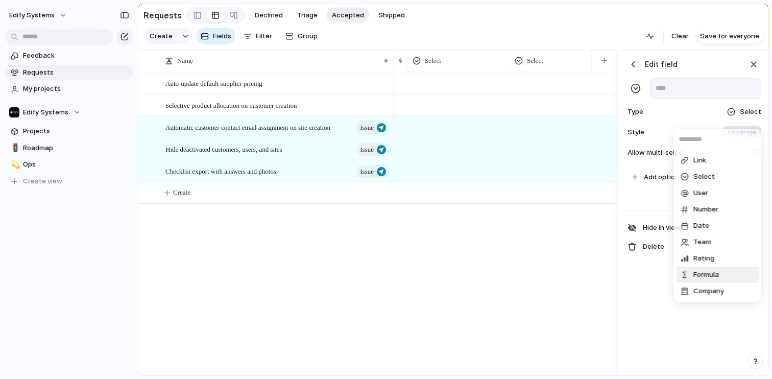
click at [483, 307] on div "Checkbox Text Figma Link Select User Number Date Team Rating Formula Company" at bounding box center [386, 189] width 772 height 379
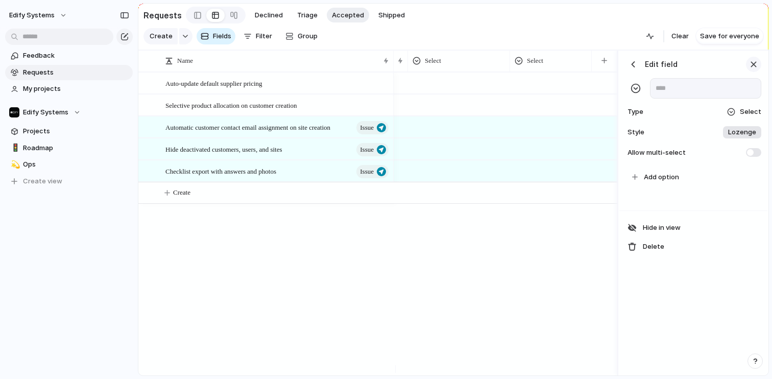
click at [754, 68] on div "button" at bounding box center [753, 64] width 11 height 11
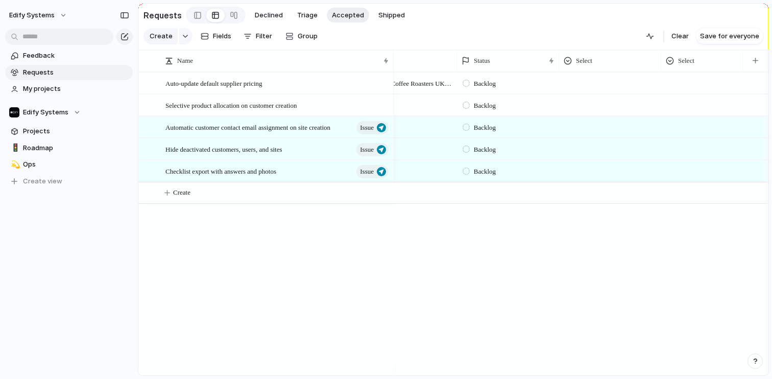
scroll to position [0, 20]
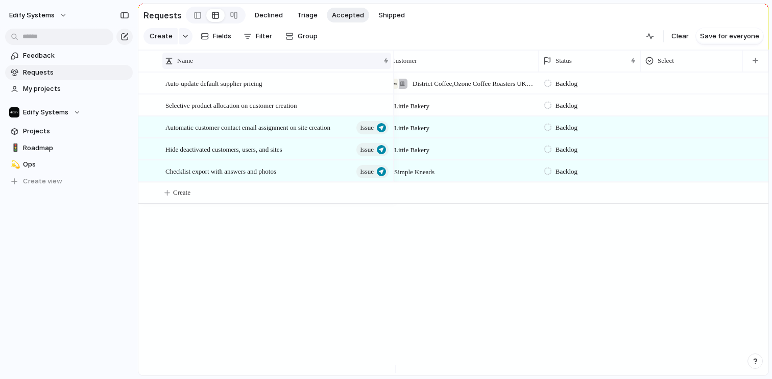
click at [383, 67] on div "Name" at bounding box center [276, 61] width 229 height 16
click at [333, 267] on div "Sort ascending Sort descending" at bounding box center [386, 189] width 772 height 379
click at [297, 133] on span "Automatic customer contact email assignment on site creation" at bounding box center [248, 127] width 165 height 12
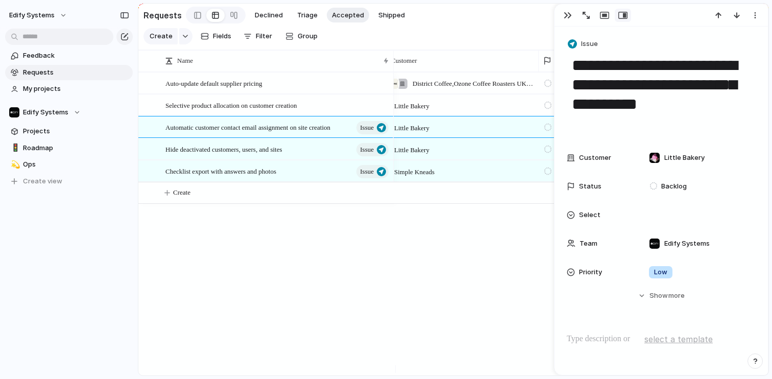
click at [406, 300] on div "District Coffee , Ozone Coffee Roasters UK Ltd , Laine Deli Backlog Little Bake…" at bounding box center [581, 223] width 375 height 303
click at [311, 116] on div "Selective product allocation on customer creation" at bounding box center [278, 105] width 225 height 21
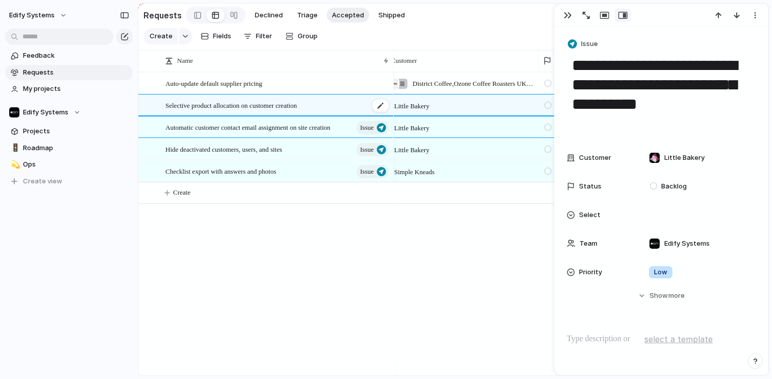
type textarea "**********"
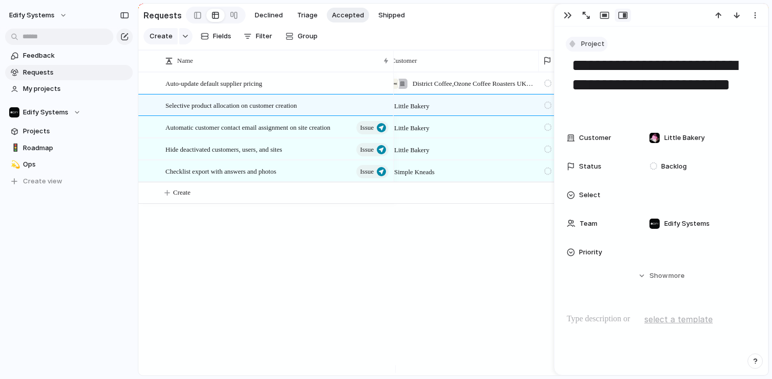
click at [598, 43] on span "Project" at bounding box center [592, 44] width 23 height 10
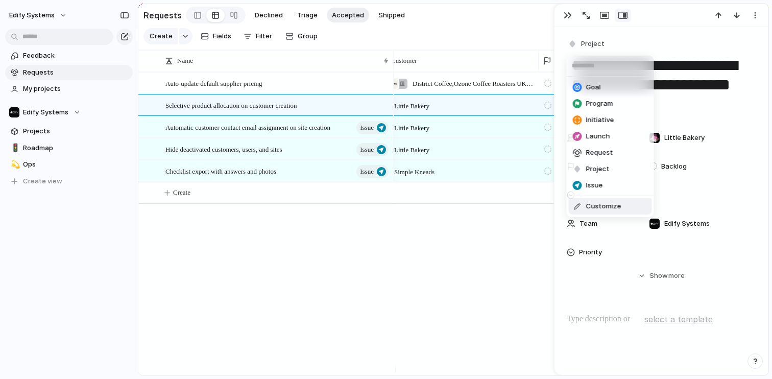
click at [600, 208] on span "Customize" at bounding box center [603, 206] width 35 height 10
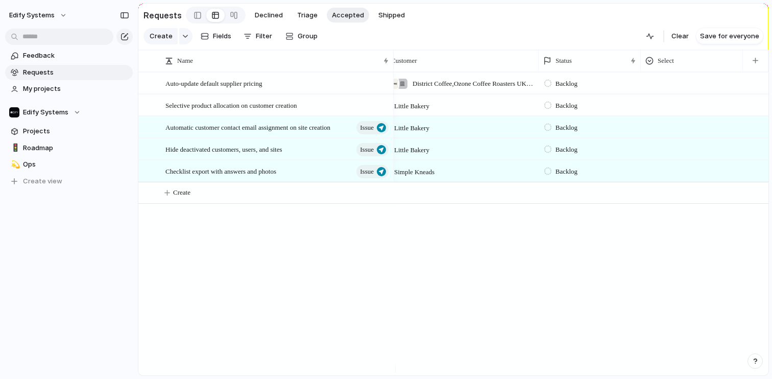
click at [257, 265] on div "Auto-update default supplier pricing Selective product allocation on customer c…" at bounding box center [453, 223] width 630 height 303
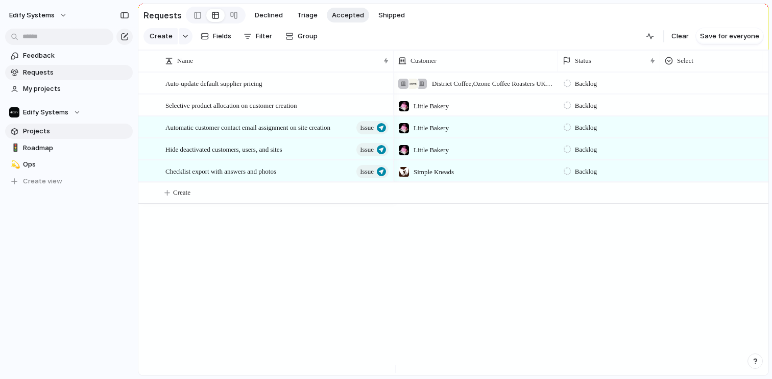
click at [38, 134] on span "Projects" at bounding box center [76, 131] width 106 height 10
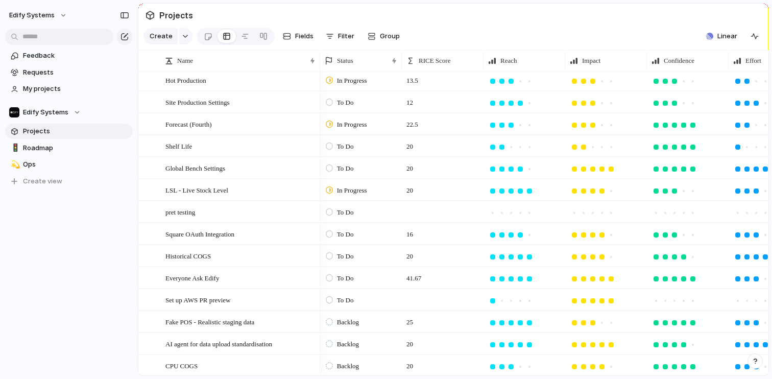
scroll to position [61, 0]
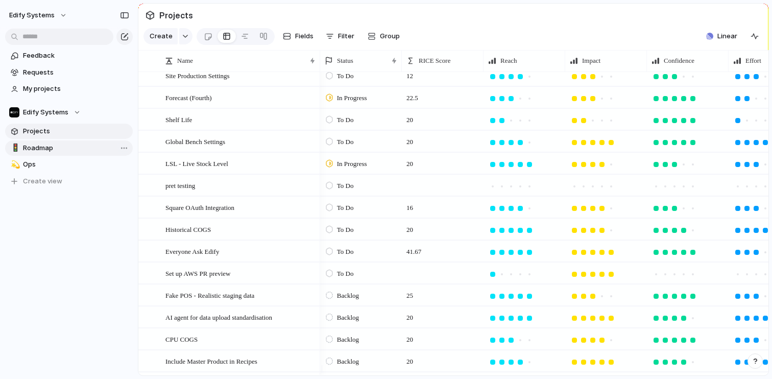
click at [46, 149] on span "Roadmap" at bounding box center [76, 148] width 106 height 10
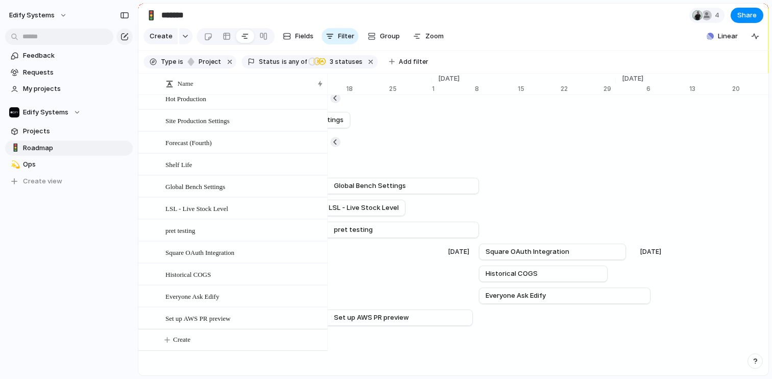
scroll to position [0, 6799]
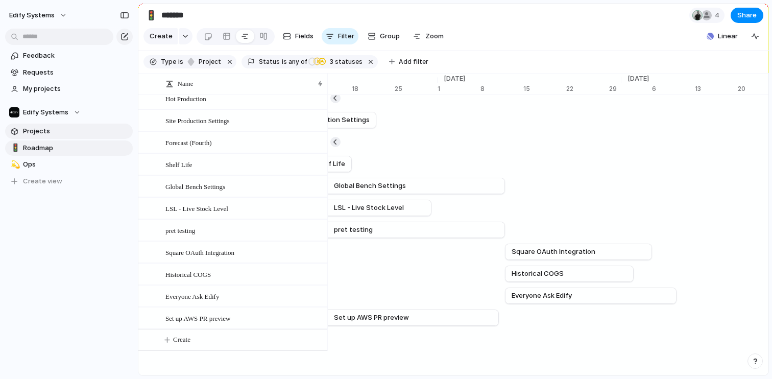
click at [50, 130] on span "Projects" at bounding box center [76, 131] width 106 height 10
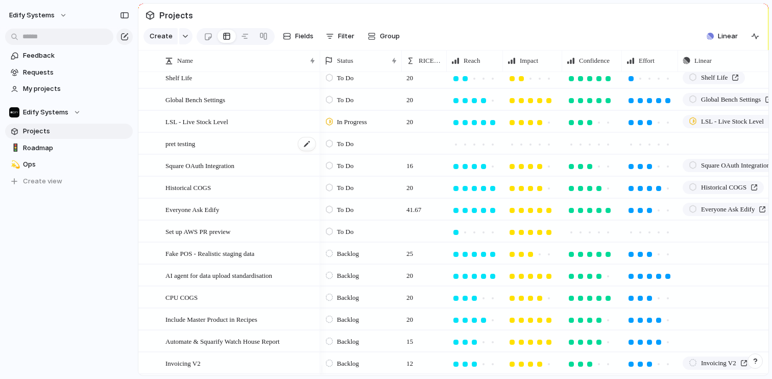
scroll to position [139, 0]
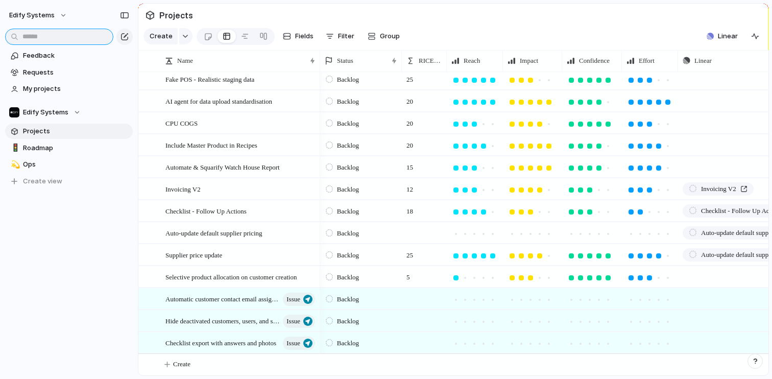
click at [60, 39] on input "text" at bounding box center [59, 37] width 108 height 16
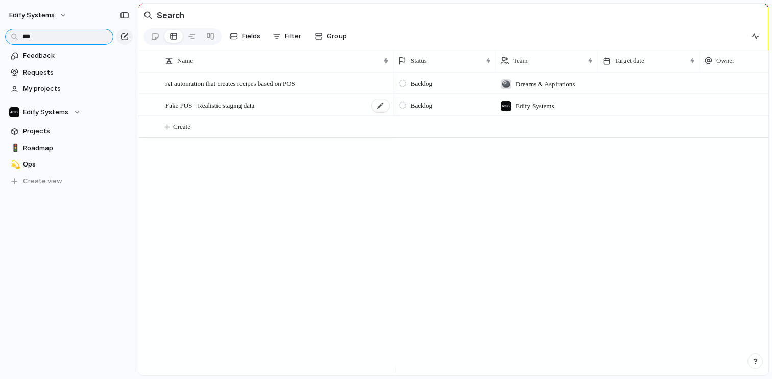
type input "***"
click at [232, 111] on span "Fake POS - Realistic staging data" at bounding box center [210, 105] width 89 height 12
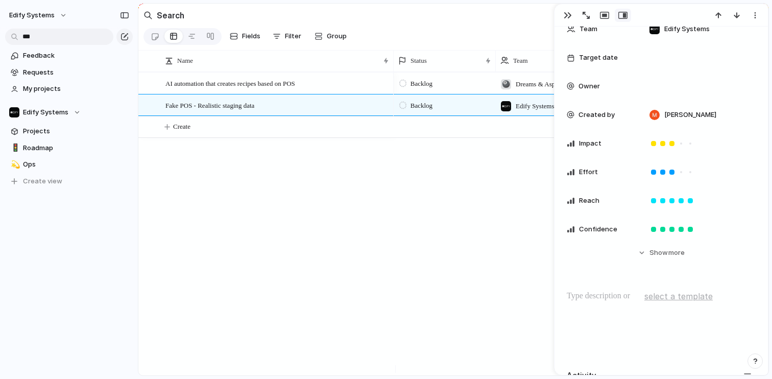
scroll to position [122, 0]
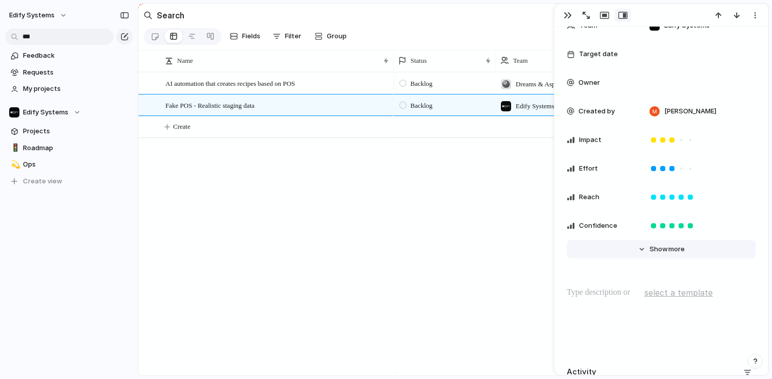
click at [639, 250] on button "Hide Show more" at bounding box center [661, 249] width 189 height 18
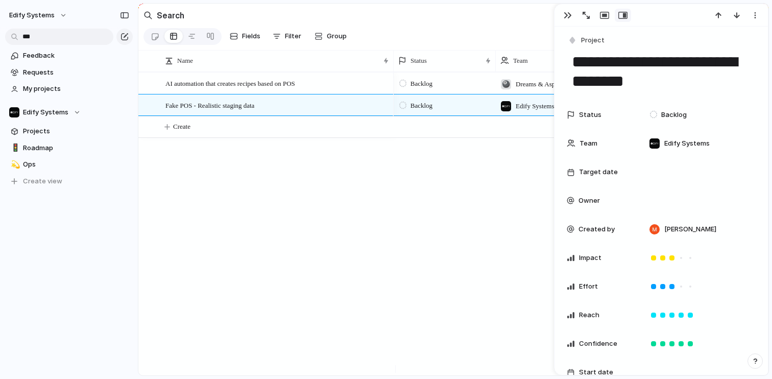
scroll to position [0, 0]
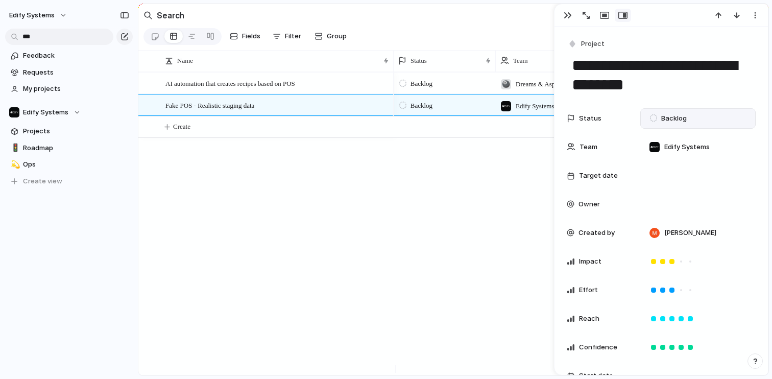
click at [653, 119] on div at bounding box center [653, 117] width 7 height 9
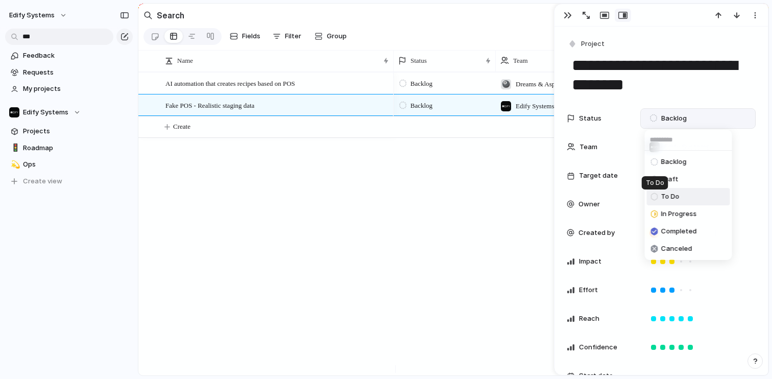
click at [654, 197] on div at bounding box center [654, 196] width 7 height 9
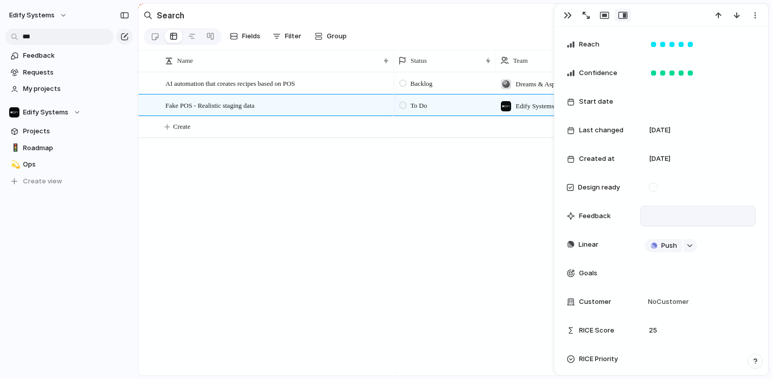
scroll to position [344, 0]
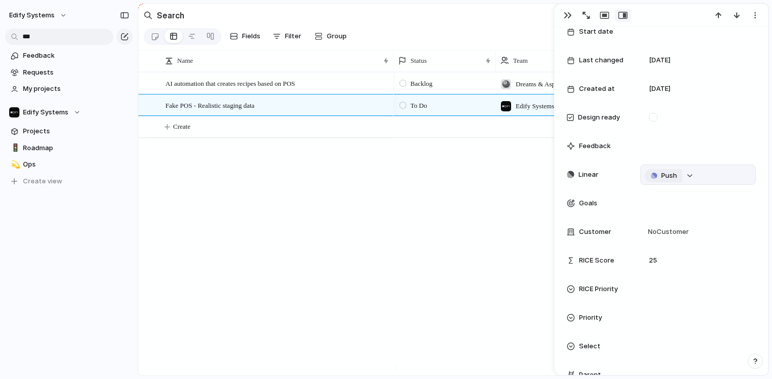
click at [664, 180] on button "Push" at bounding box center [663, 175] width 37 height 13
click at [654, 195] on span "Project" at bounding box center [652, 195] width 23 height 10
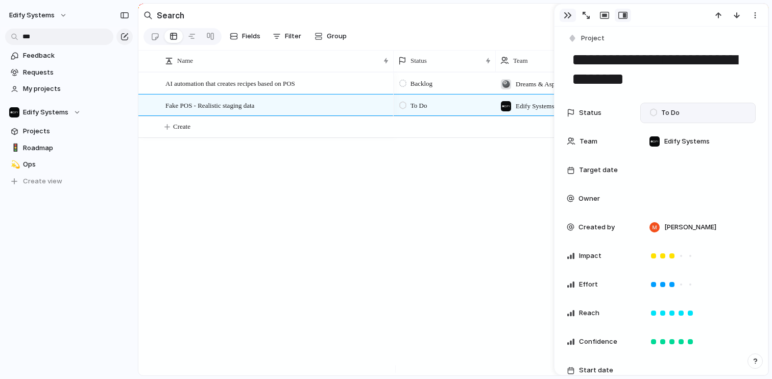
click at [568, 14] on div "button" at bounding box center [568, 15] width 8 height 8
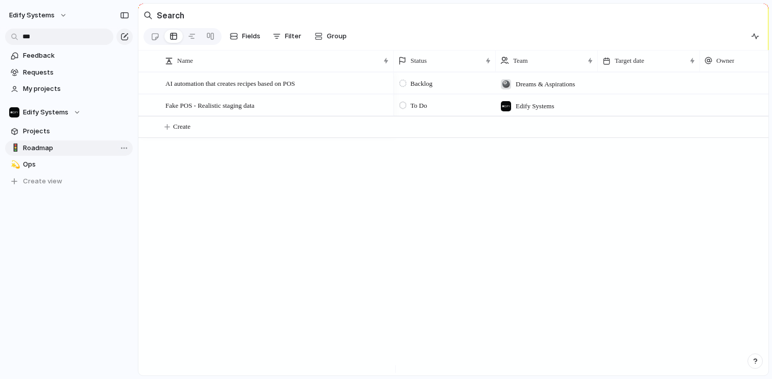
click at [57, 146] on span "Roadmap" at bounding box center [76, 148] width 106 height 10
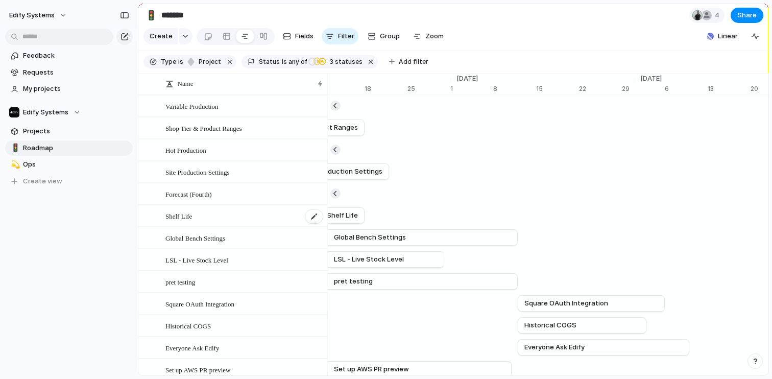
scroll to position [86, 0]
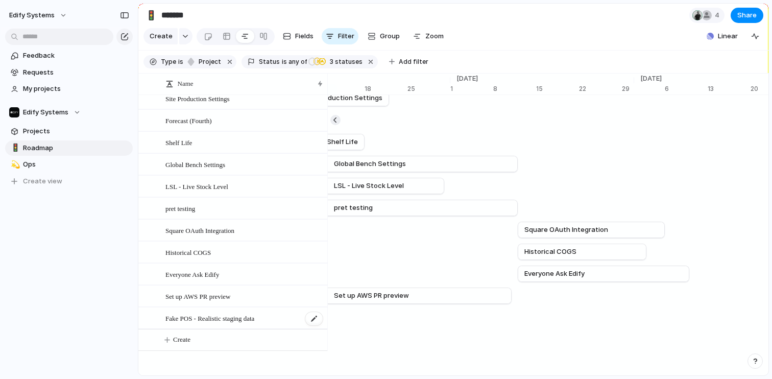
click at [224, 314] on span "Fake POS - Realistic staging data" at bounding box center [210, 318] width 89 height 12
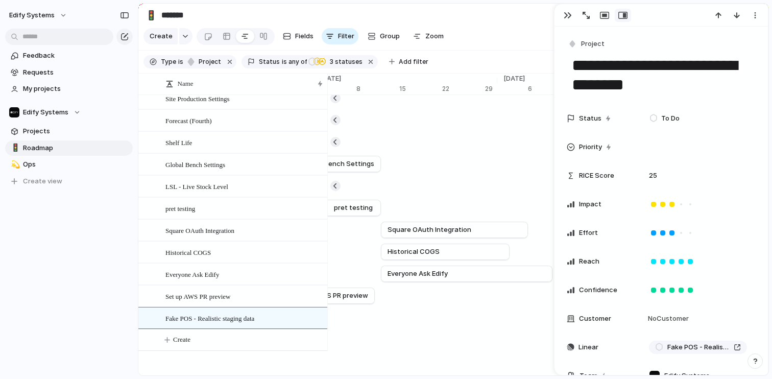
scroll to position [196, 0]
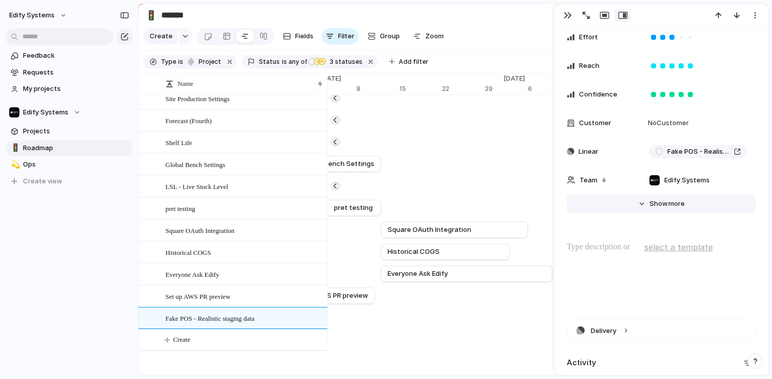
click at [640, 202] on button "Hide Show more" at bounding box center [661, 204] width 189 height 18
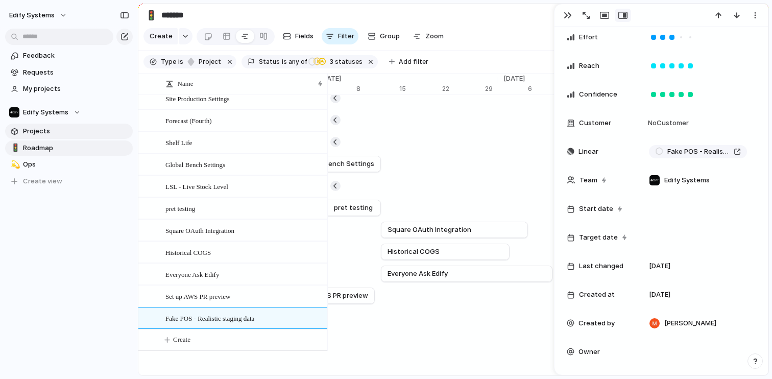
click at [40, 127] on span "Projects" at bounding box center [76, 131] width 106 height 10
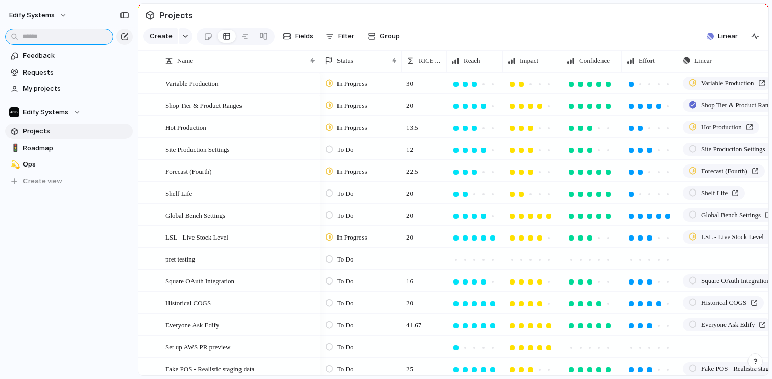
click at [61, 34] on input "text" at bounding box center [59, 37] width 108 height 16
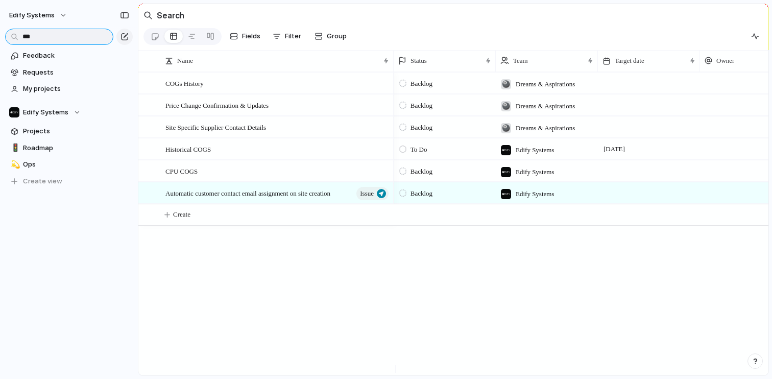
type input "****"
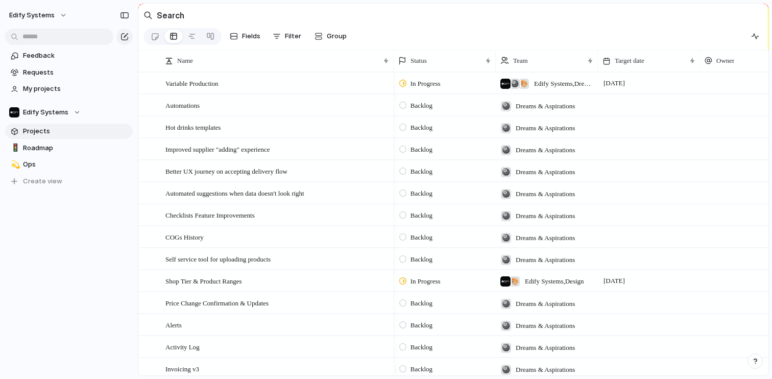
click at [40, 134] on span "Projects" at bounding box center [76, 131] width 106 height 10
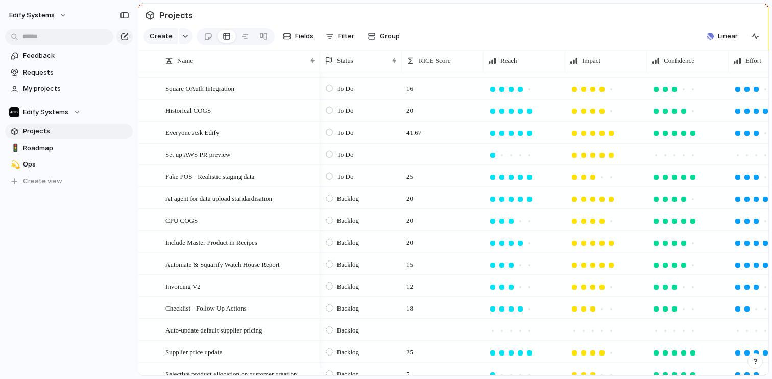
scroll to position [298, 0]
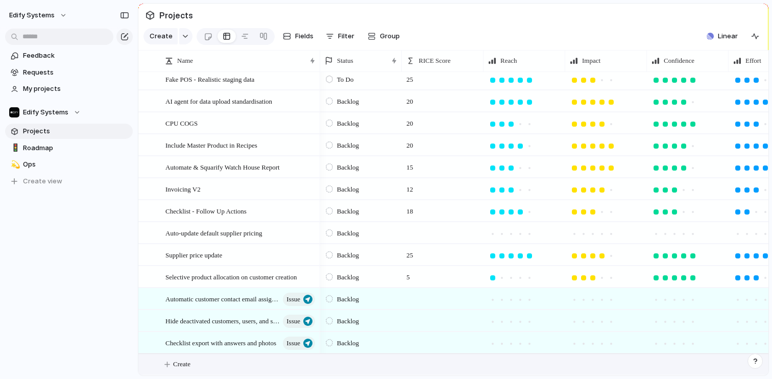
click at [181, 365] on span "Create" at bounding box center [181, 364] width 17 height 10
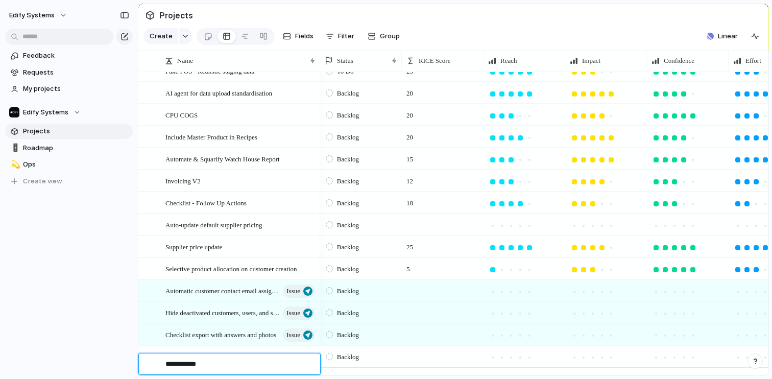
type textarea "**********"
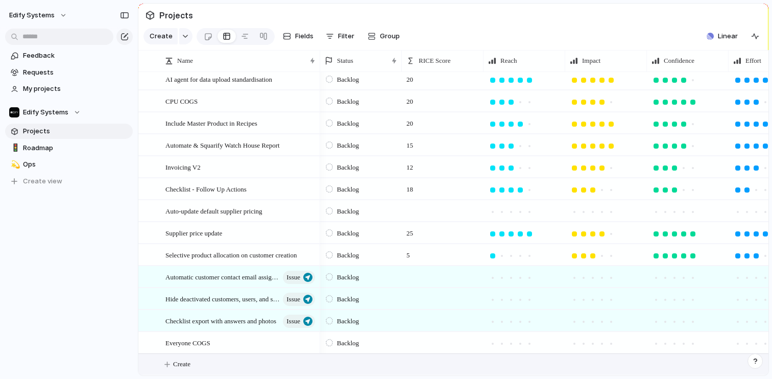
click at [331, 340] on div at bounding box center [329, 342] width 7 height 9
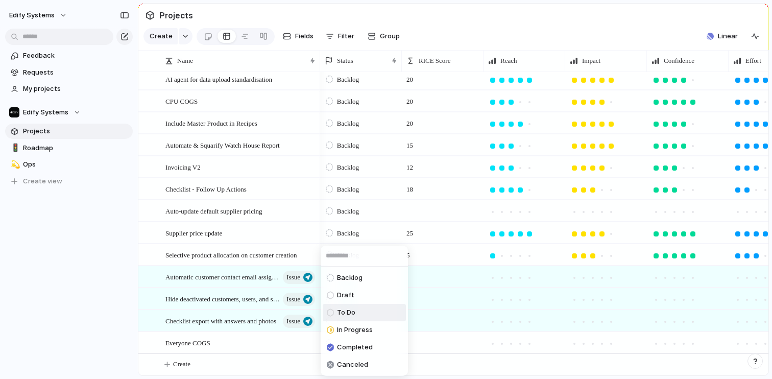
click at [328, 313] on div at bounding box center [330, 312] width 7 height 9
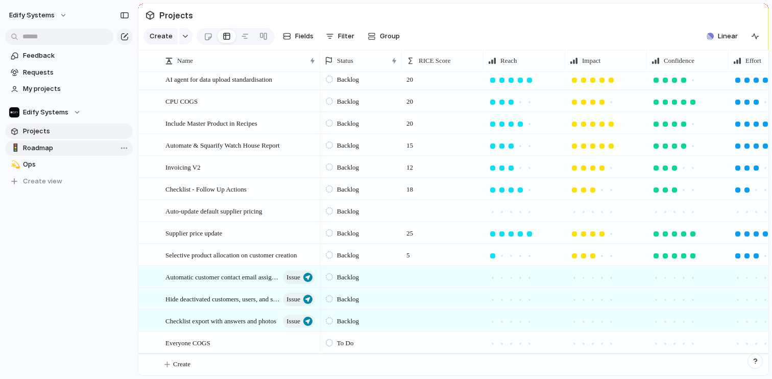
click at [37, 150] on span "Roadmap" at bounding box center [76, 148] width 106 height 10
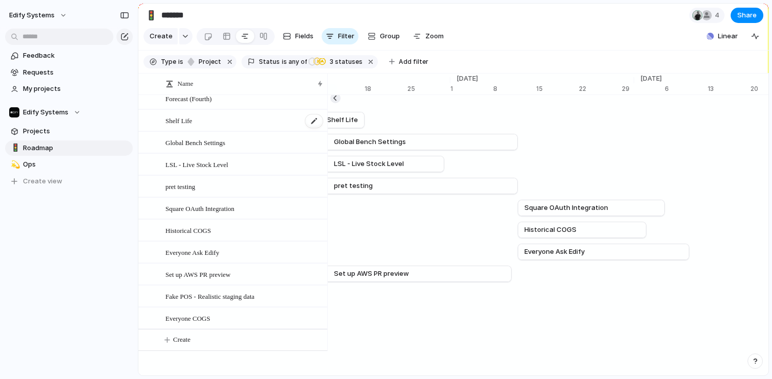
scroll to position [108, 0]
drag, startPoint x: 208, startPoint y: 313, endPoint x: 208, endPoint y: 287, distance: 26.1
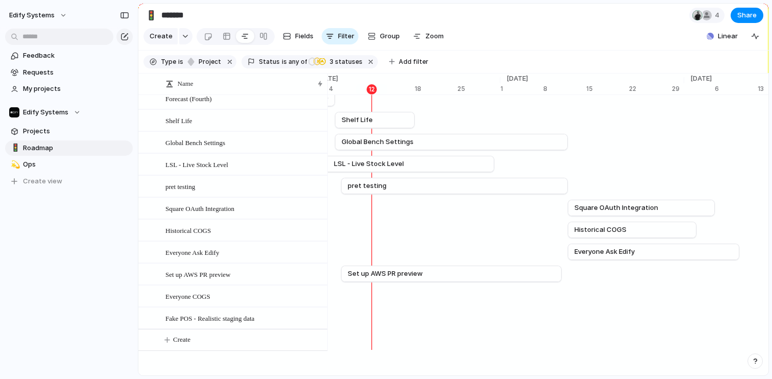
scroll to position [0, 6727]
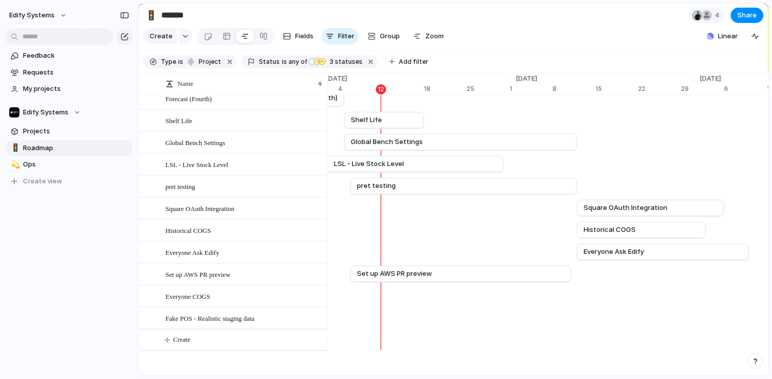
click at [602, 308] on div "Fake POS - Realistic staging data" at bounding box center [414, 318] width 13627 height 22
drag, startPoint x: 633, startPoint y: 315, endPoint x: 615, endPoint y: 314, distance: 18.9
click at [615, 314] on span "Fake POS - Realistic staging data" at bounding box center [643, 318] width 107 height 10
click at [584, 298] on div "Everyone COGS" at bounding box center [414, 296] width 13627 height 22
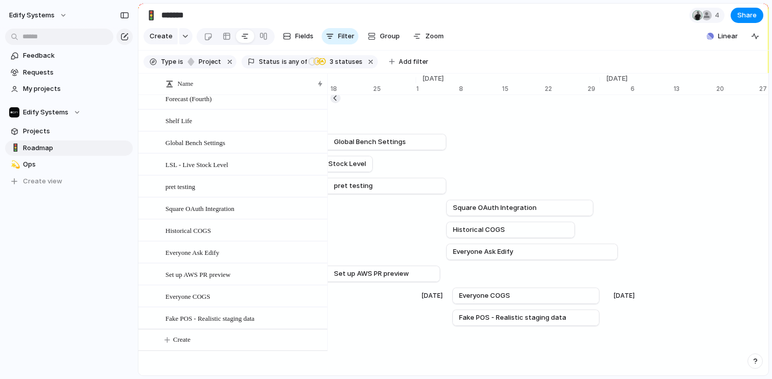
scroll to position [0, 6866]
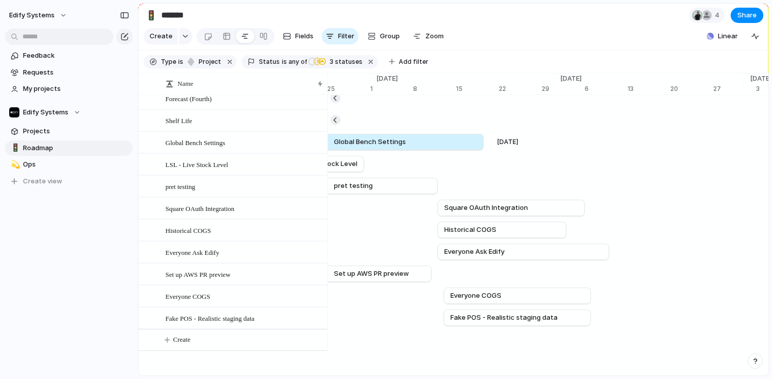
drag, startPoint x: 439, startPoint y: 135, endPoint x: 485, endPoint y: 146, distance: 46.7
click at [485, 146] on div "[DATE] Global Bench Settings [DATE]" at bounding box center [275, 142] width 13627 height 22
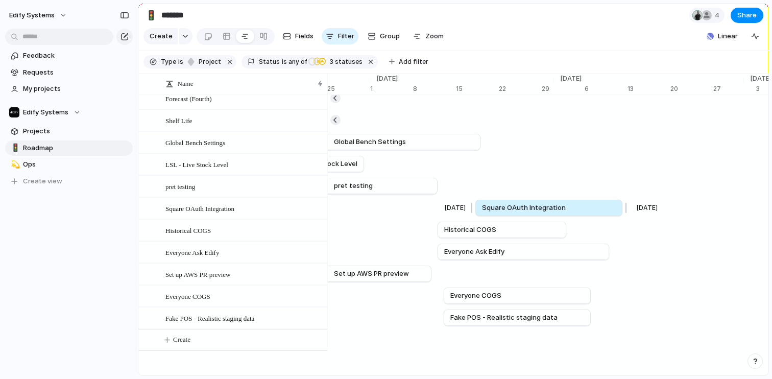
drag, startPoint x: 508, startPoint y: 199, endPoint x: 546, endPoint y: 201, distance: 37.9
click at [546, 203] on span "Square OAuth Integration" at bounding box center [524, 208] width 84 height 10
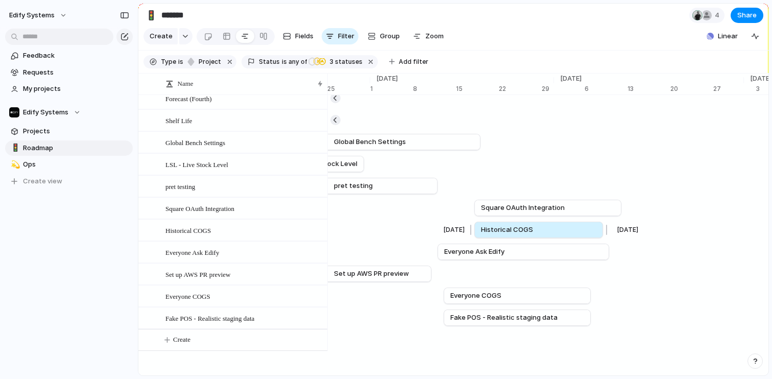
drag, startPoint x: 491, startPoint y: 225, endPoint x: 528, endPoint y: 227, distance: 36.4
click at [528, 227] on span "Historical COGS" at bounding box center [507, 230] width 52 height 10
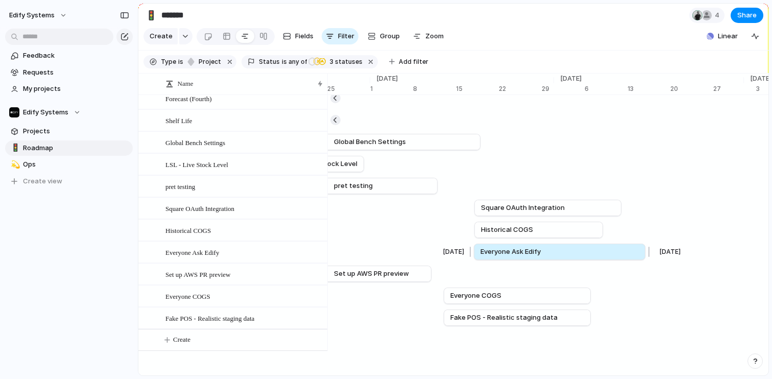
drag, startPoint x: 499, startPoint y: 246, endPoint x: 534, endPoint y: 247, distance: 35.8
click at [534, 247] on span "Everyone Ask Edify" at bounding box center [511, 252] width 60 height 10
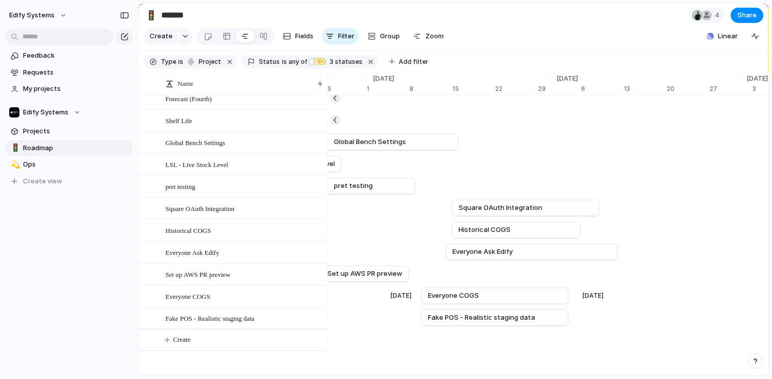
scroll to position [0, 6918]
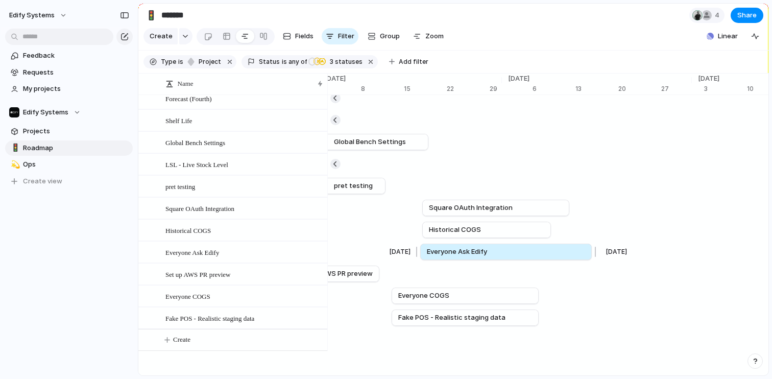
click at [444, 250] on span "Everyone Ask Edify" at bounding box center [457, 252] width 60 height 10
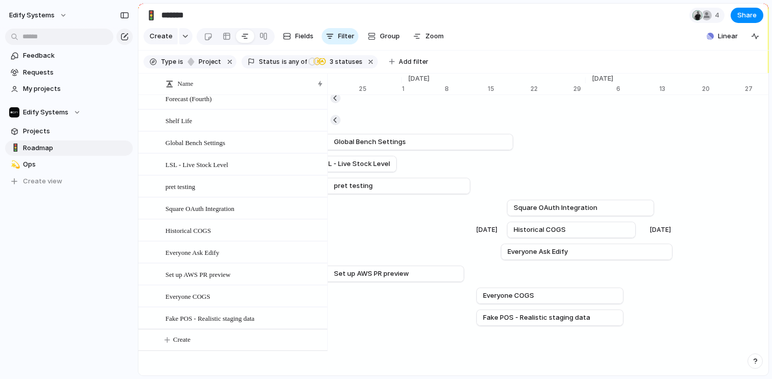
scroll to position [0, 6834]
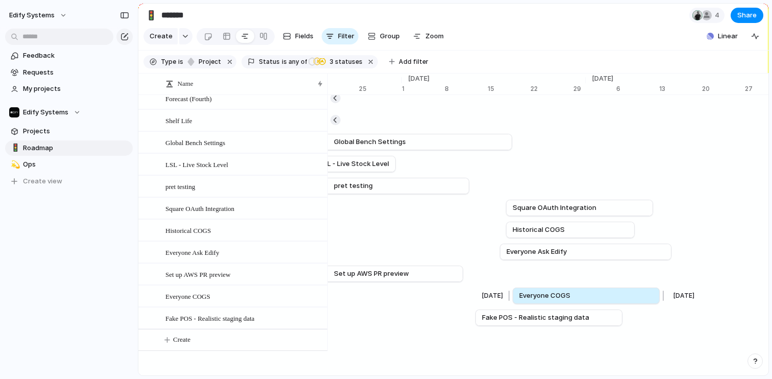
drag, startPoint x: 522, startPoint y: 290, endPoint x: 555, endPoint y: 283, distance: 34.0
click at [555, 288] on div "Everyone COGS" at bounding box center [586, 296] width 147 height 16
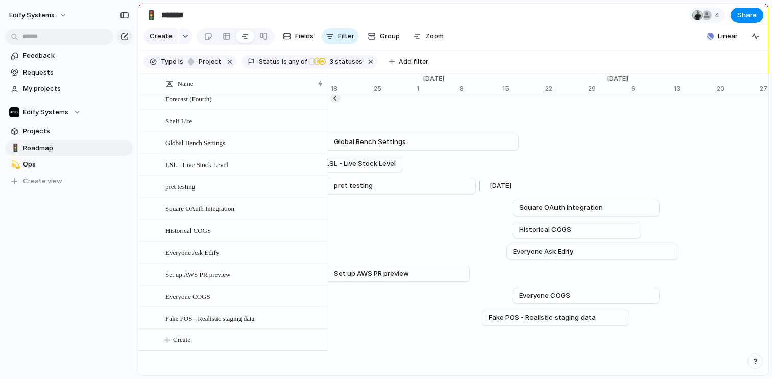
scroll to position [0, 6834]
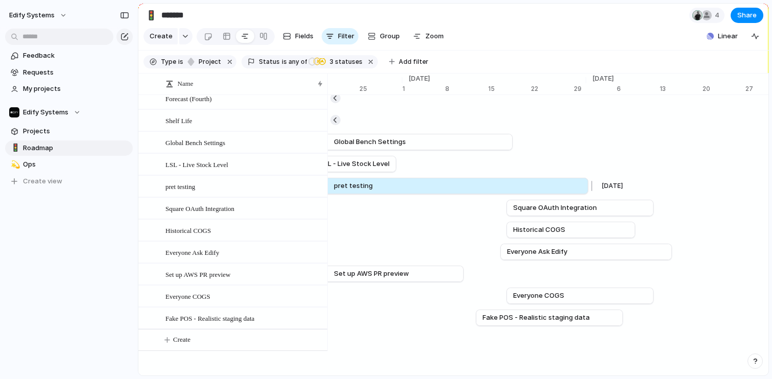
drag, startPoint x: 471, startPoint y: 181, endPoint x: 589, endPoint y: 187, distance: 118.1
click at [589, 187] on div at bounding box center [590, 186] width 12 height 16
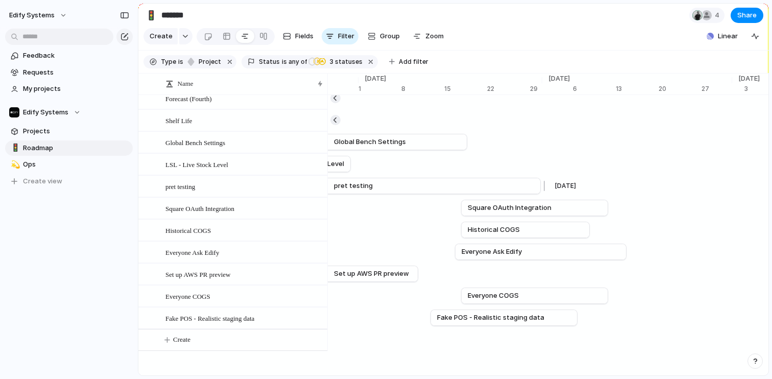
scroll to position [0, 6877]
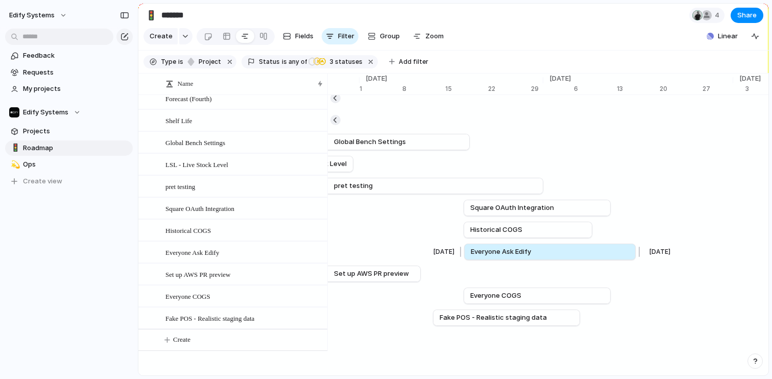
drag, startPoint x: 477, startPoint y: 249, endPoint x: 483, endPoint y: 249, distance: 6.2
click at [483, 249] on span "Everyone Ask Edify" at bounding box center [501, 252] width 60 height 10
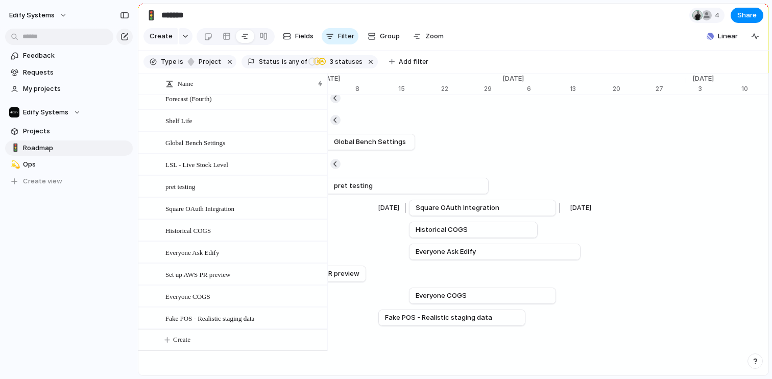
scroll to position [0, 6932]
click at [463, 206] on span "Square OAuth Integration" at bounding box center [457, 208] width 84 height 10
drag, startPoint x: 559, startPoint y: 202, endPoint x: 492, endPoint y: 206, distance: 67.6
click at [492, 206] on div at bounding box center [490, 208] width 12 height 16
drag, startPoint x: 483, startPoint y: 202, endPoint x: 493, endPoint y: 203, distance: 9.8
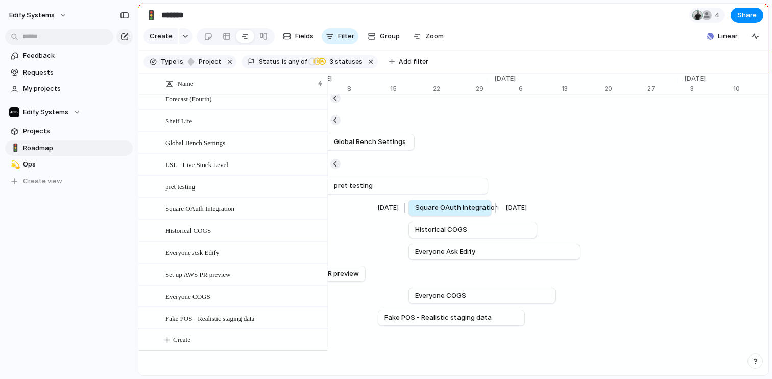
click at [493, 203] on div at bounding box center [494, 208] width 12 height 16
drag, startPoint x: 493, startPoint y: 202, endPoint x: 506, endPoint y: 204, distance: 13.4
click at [506, 204] on div at bounding box center [504, 208] width 12 height 16
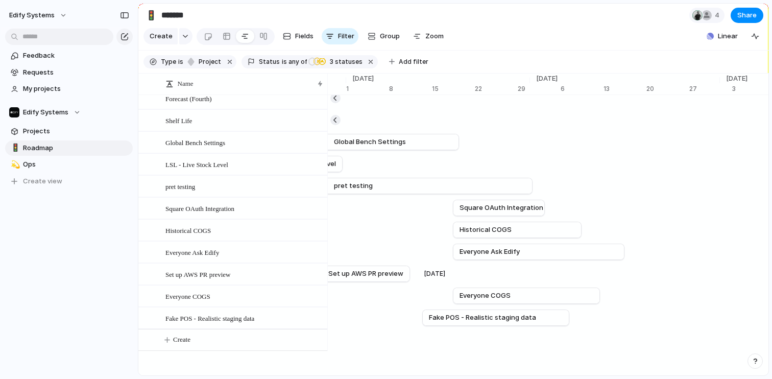
scroll to position [0, 6937]
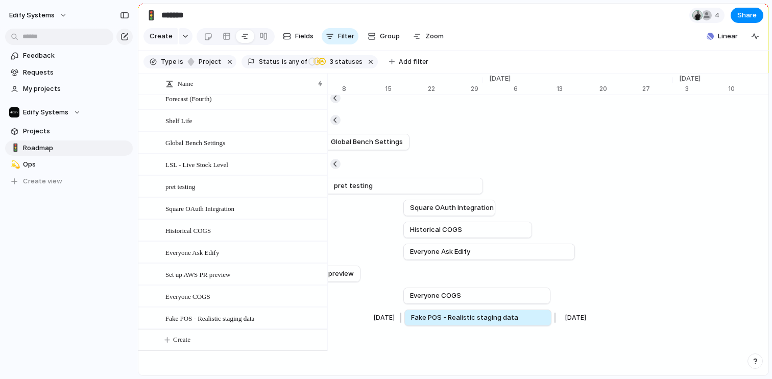
drag, startPoint x: 435, startPoint y: 316, endPoint x: 466, endPoint y: 316, distance: 31.2
click at [466, 316] on span "Fake POS - Realistic staging data" at bounding box center [464, 318] width 107 height 10
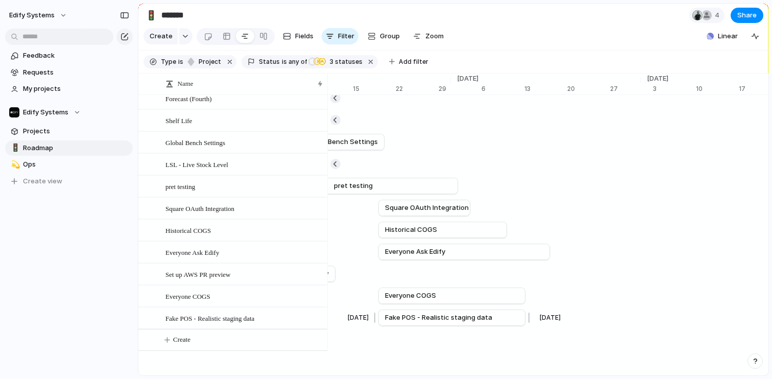
scroll to position [0, 6969]
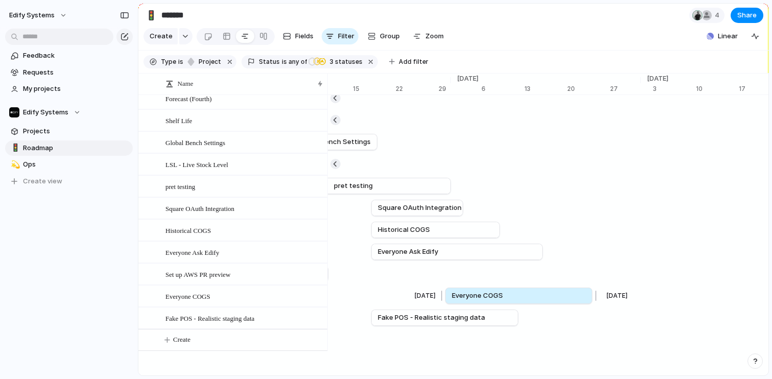
drag, startPoint x: 410, startPoint y: 294, endPoint x: 484, endPoint y: 298, distance: 74.2
click at [484, 298] on span "Everyone COGS" at bounding box center [477, 296] width 51 height 10
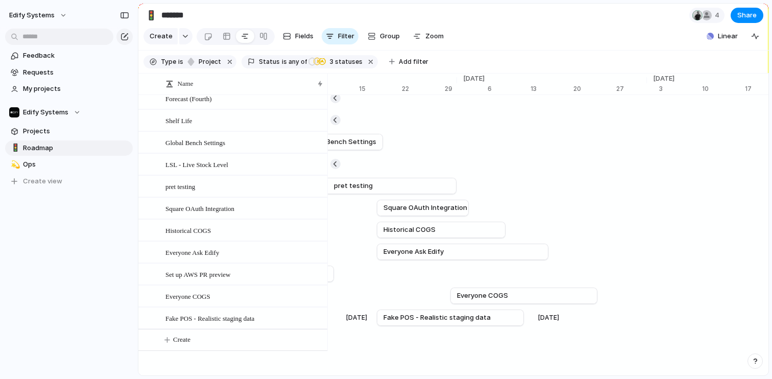
scroll to position [0, 6963]
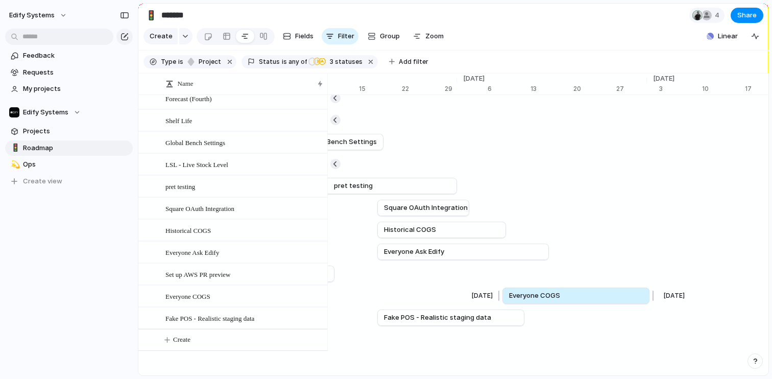
drag, startPoint x: 482, startPoint y: 289, endPoint x: 533, endPoint y: 288, distance: 51.1
click at [533, 291] on span "Everyone COGS" at bounding box center [534, 296] width 51 height 10
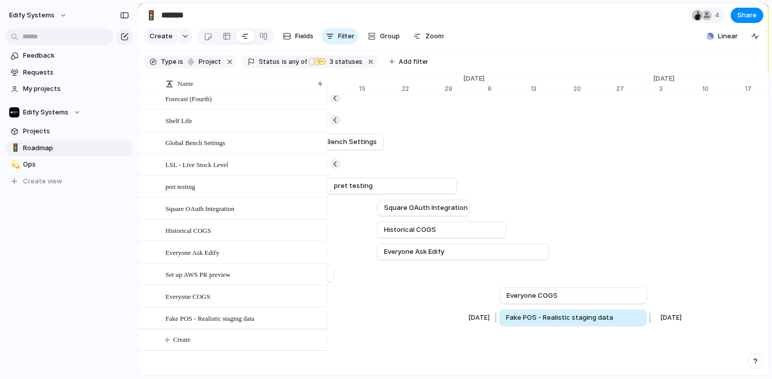
drag, startPoint x: 460, startPoint y: 311, endPoint x: 582, endPoint y: 308, distance: 122.1
click at [582, 313] on span "Fake POS - Realistic staging data" at bounding box center [559, 318] width 107 height 10
drag, startPoint x: 551, startPoint y: 313, endPoint x: 559, endPoint y: 313, distance: 8.2
click at [559, 313] on span "Fake POS - Realistic staging data" at bounding box center [563, 318] width 107 height 10
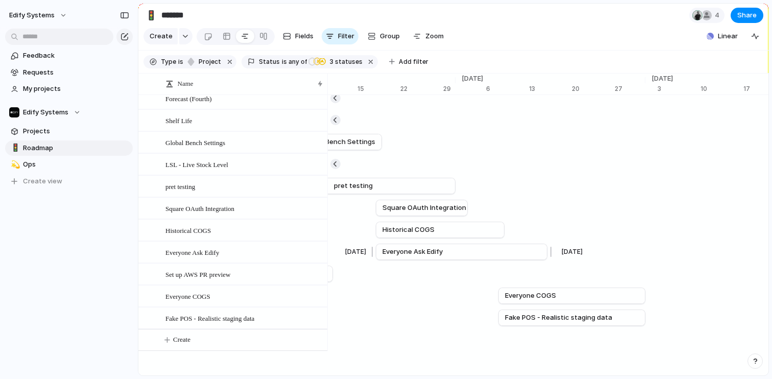
scroll to position [0, 6964]
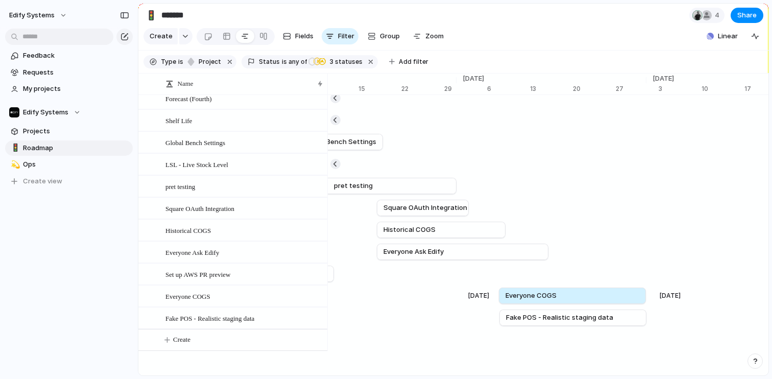
drag, startPoint x: 540, startPoint y: 291, endPoint x: 539, endPoint y: 300, distance: 8.8
click at [539, 300] on div "[DATE] Everyone COGS [DATE]" at bounding box center [177, 296] width 13627 height 22
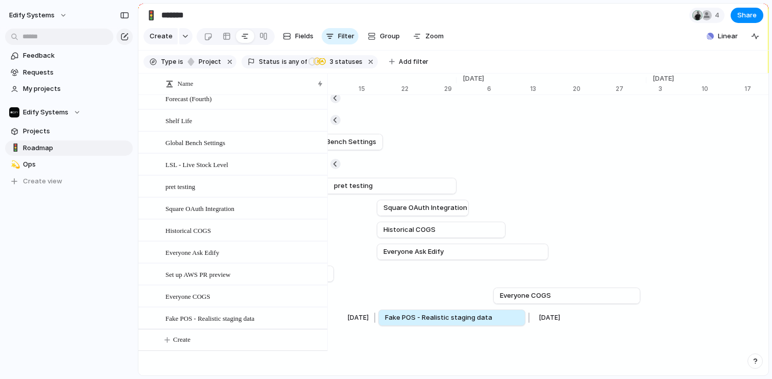
drag, startPoint x: 529, startPoint y: 312, endPoint x: 407, endPoint y: 310, distance: 122.1
click at [407, 313] on span "Fake POS - Realistic staging data" at bounding box center [438, 318] width 107 height 10
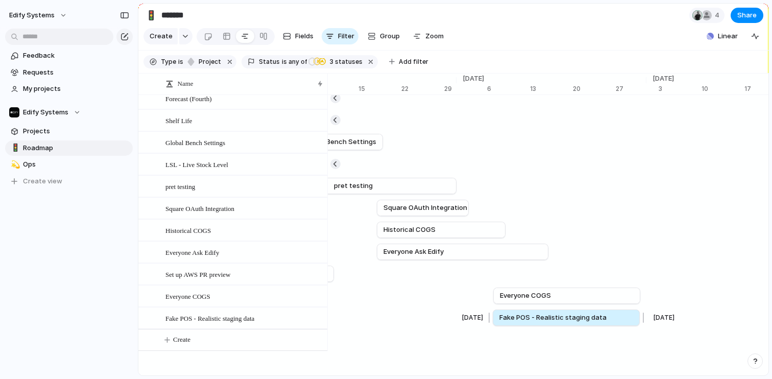
drag, startPoint x: 431, startPoint y: 311, endPoint x: 546, endPoint y: 309, distance: 115.0
click at [546, 313] on span "Fake POS - Realistic staging data" at bounding box center [553, 318] width 107 height 10
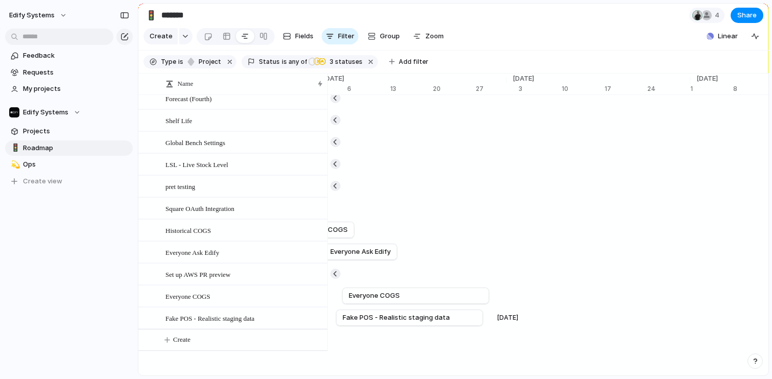
scroll to position [0, 7117]
click at [43, 130] on span "Projects" at bounding box center [76, 131] width 106 height 10
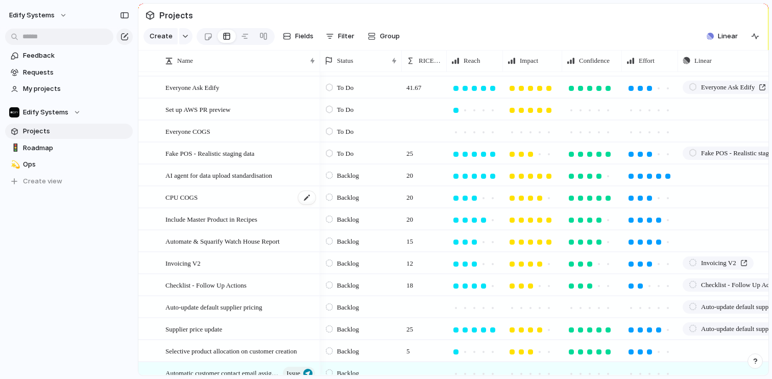
scroll to position [238, 0]
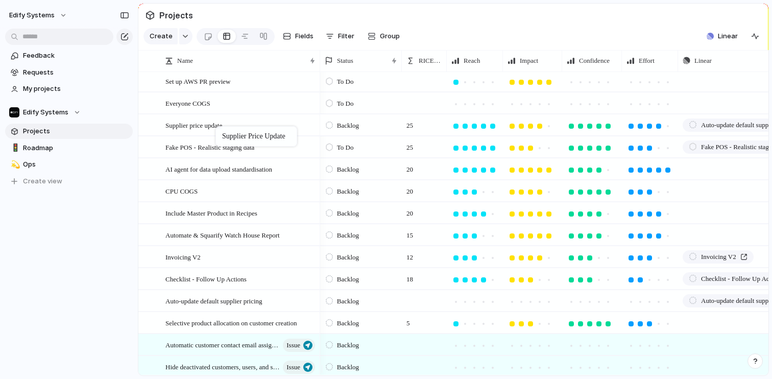
drag, startPoint x: 231, startPoint y: 308, endPoint x: 221, endPoint y: 128, distance: 180.1
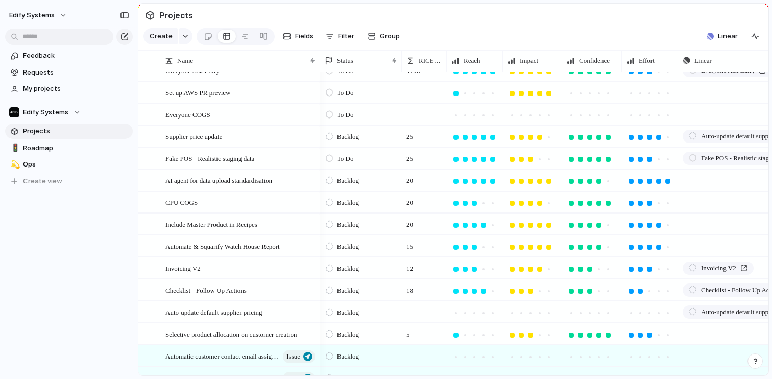
click at [329, 141] on div at bounding box center [329, 136] width 7 height 9
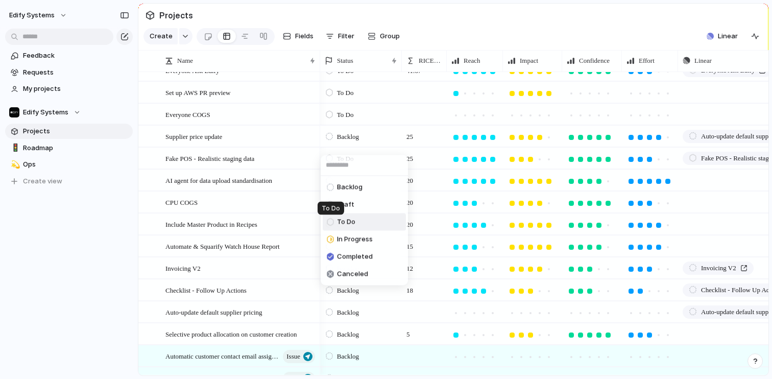
click at [332, 224] on div at bounding box center [330, 222] width 7 height 9
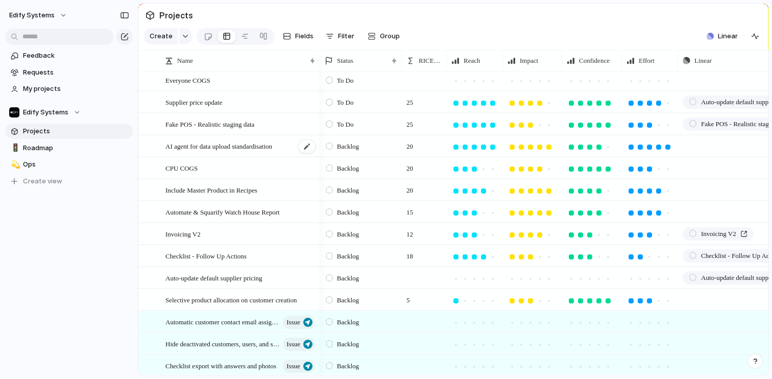
click at [233, 152] on span "AI agent for data upload standardisation" at bounding box center [219, 146] width 107 height 12
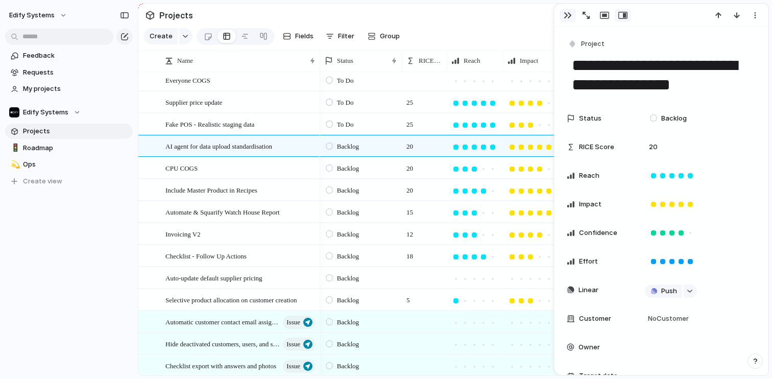
click at [570, 15] on div "button" at bounding box center [568, 15] width 8 height 8
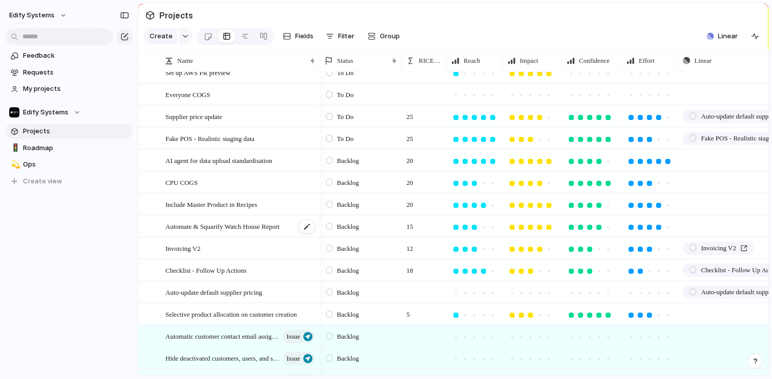
scroll to position [273, 0]
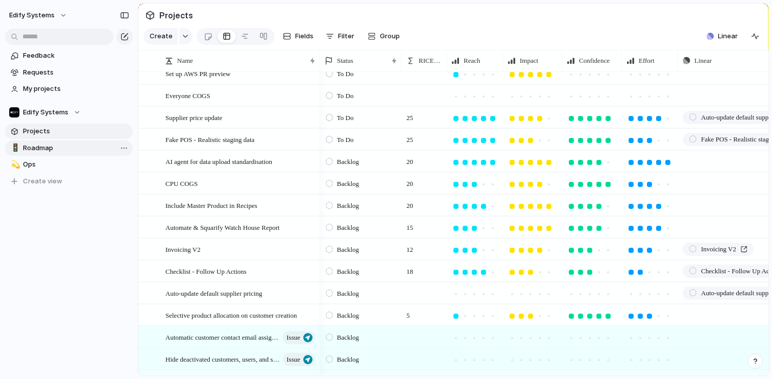
click at [44, 149] on span "Roadmap" at bounding box center [76, 148] width 106 height 10
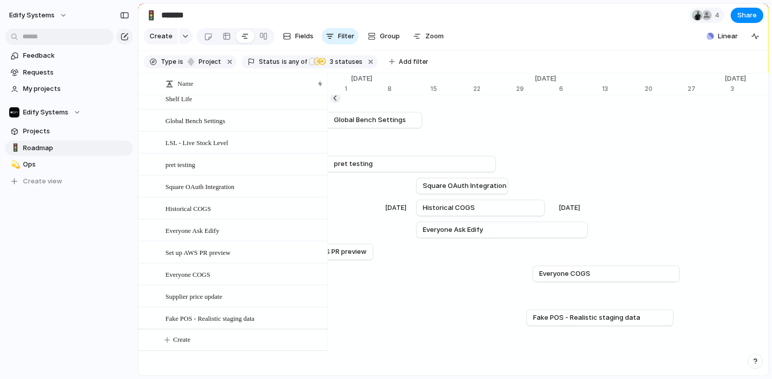
scroll to position [0, 7061]
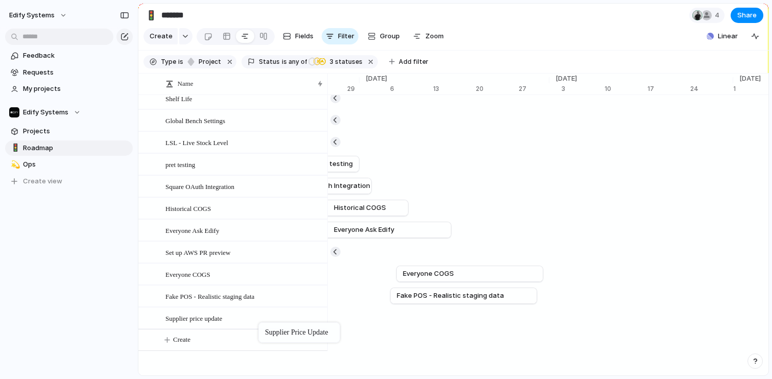
drag, startPoint x: 268, startPoint y: 292, endPoint x: 264, endPoint y: 324, distance: 32.4
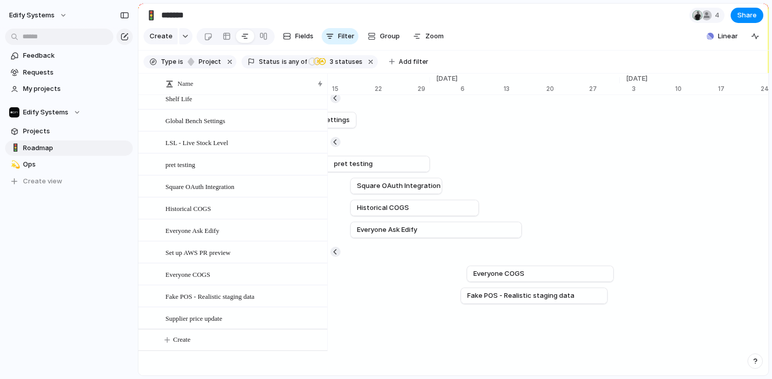
scroll to position [0, 6998]
click at [465, 311] on div "Supplier price update" at bounding box center [143, 318] width 13627 height 22
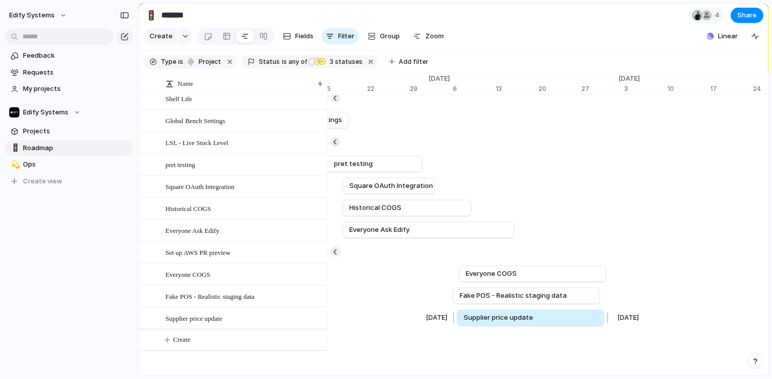
drag, startPoint x: 559, startPoint y: 313, endPoint x: 551, endPoint y: 312, distance: 8.8
click at [551, 312] on link "Supplier price update" at bounding box center [531, 317] width 134 height 15
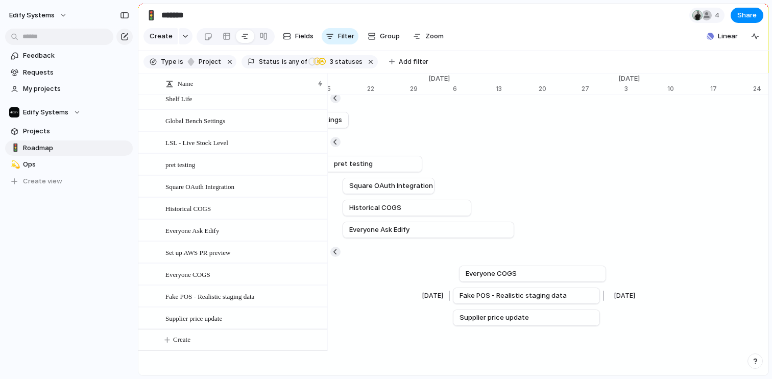
click at [500, 294] on span "Fake POS - Realistic staging data" at bounding box center [513, 296] width 107 height 10
click at [240, 295] on span "Fake POS - Realistic staging data" at bounding box center [210, 296] width 89 height 12
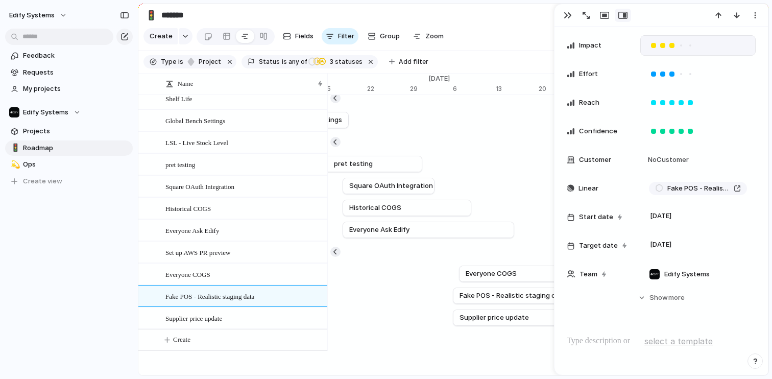
scroll to position [162, 0]
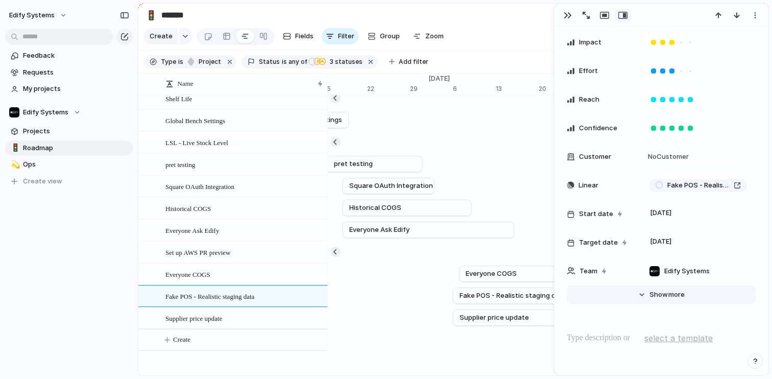
click at [638, 300] on button "Hide Show more" at bounding box center [661, 295] width 189 height 18
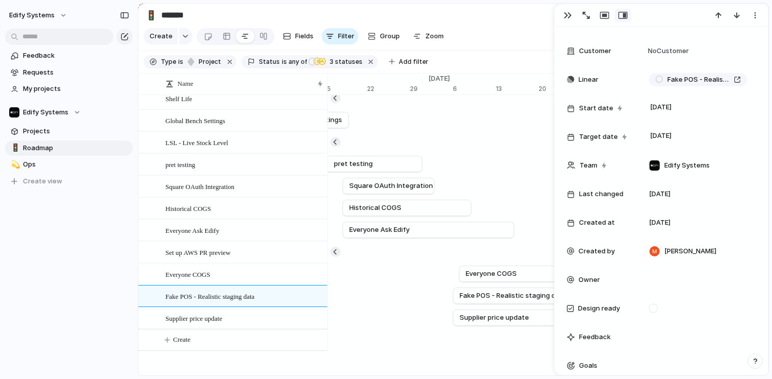
scroll to position [279, 0]
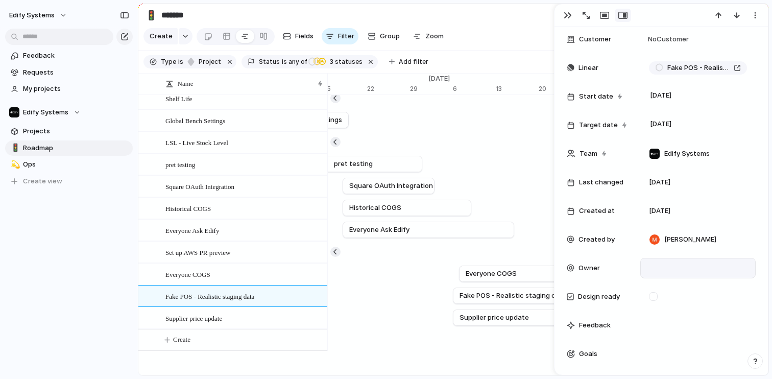
click at [665, 270] on div at bounding box center [698, 268] width 106 height 11
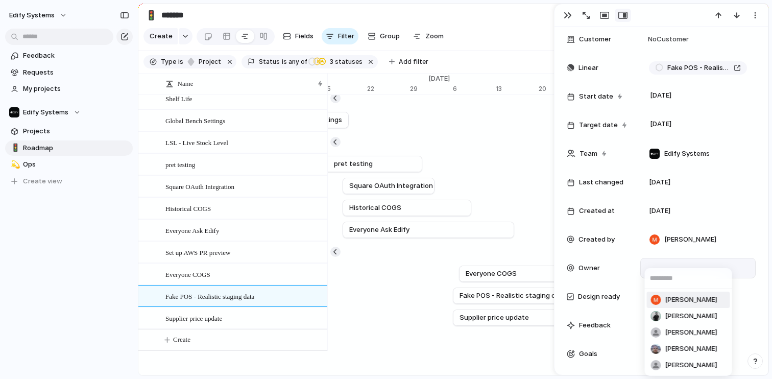
click at [604, 268] on div "[PERSON_NAME] [PERSON_NAME] [PERSON_NAME] [PERSON_NAME] [PERSON_NAME]" at bounding box center [386, 189] width 772 height 379
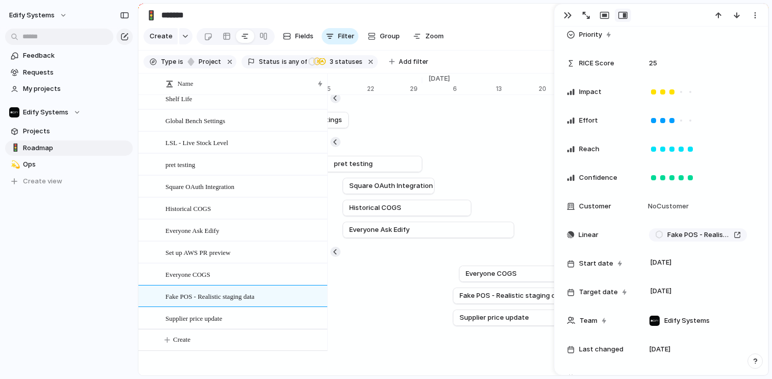
scroll to position [0, 0]
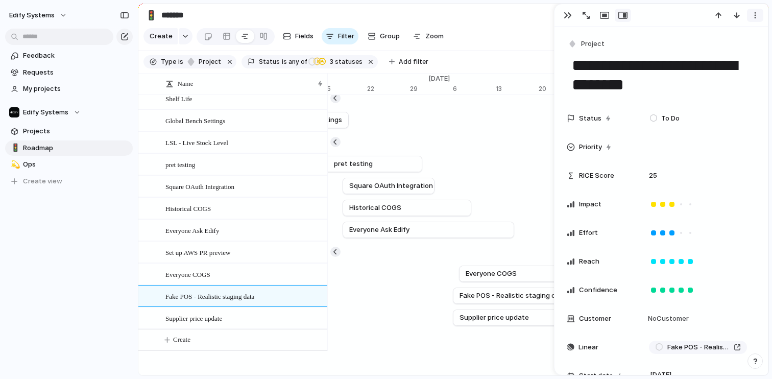
click at [756, 13] on div "button" at bounding box center [755, 15] width 8 height 8
click at [757, 13] on div "Mark as duplicate Delete" at bounding box center [386, 189] width 772 height 379
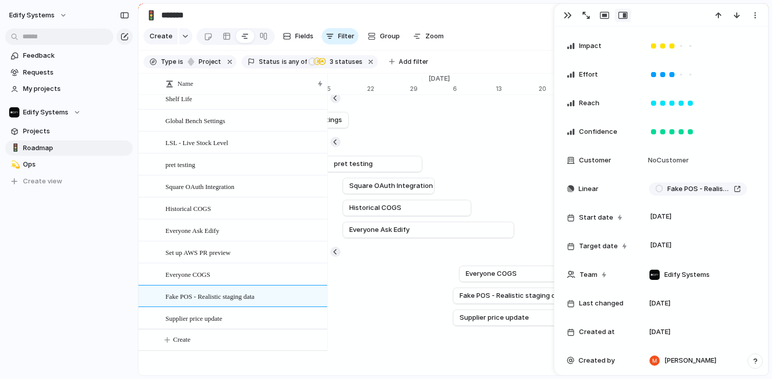
scroll to position [159, 0]
click at [564, 14] on div "button" at bounding box center [568, 15] width 8 height 8
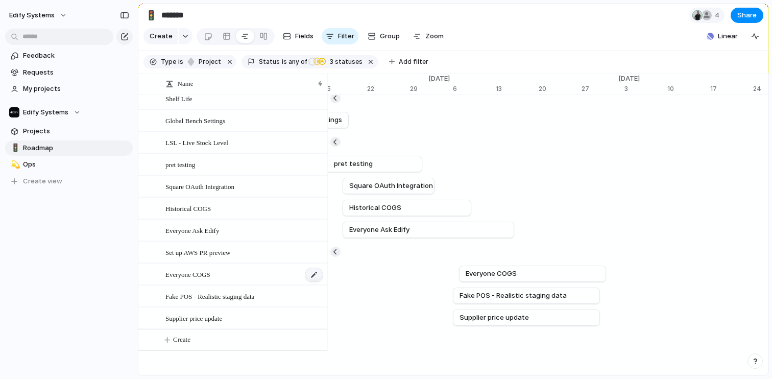
click at [319, 270] on div at bounding box center [313, 274] width 17 height 13
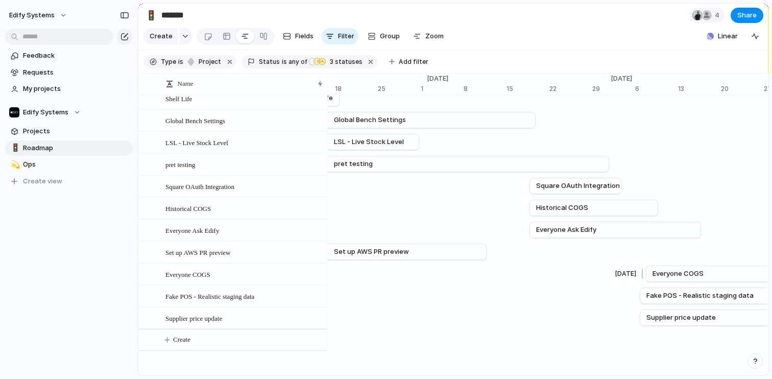
scroll to position [0, 6795]
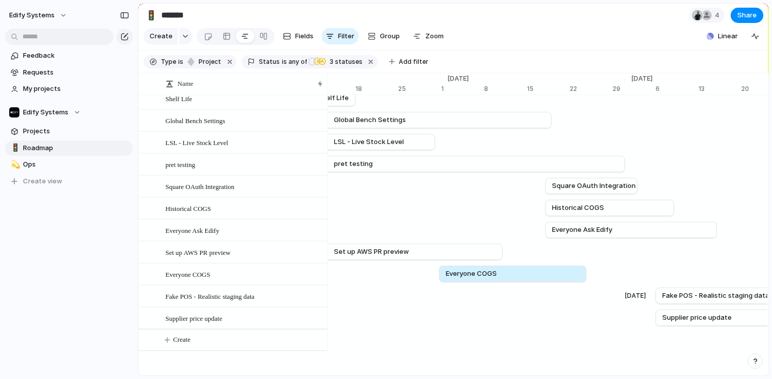
drag, startPoint x: 708, startPoint y: 272, endPoint x: 485, endPoint y: 283, distance: 223.5
click at [485, 283] on div "[DATE] Variable Production Aug [DATE] Shop Tier & Product Ranges Aug [DATE] Hot…" at bounding box center [547, 164] width 441 height 373
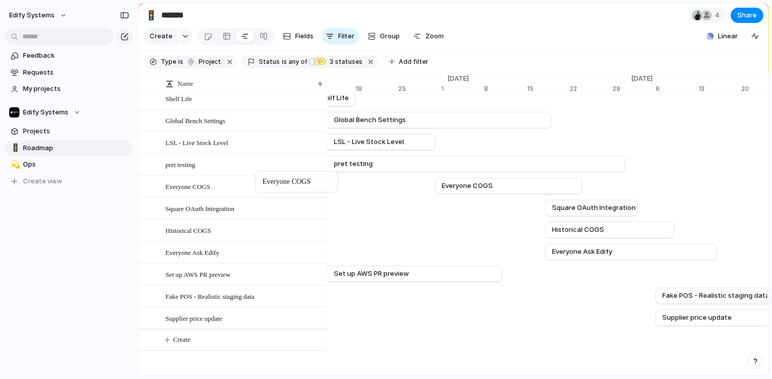
drag, startPoint x: 260, startPoint y: 268, endPoint x: 261, endPoint y: 174, distance: 94.0
click at [399, 66] on span "Add filter" at bounding box center [414, 61] width 30 height 9
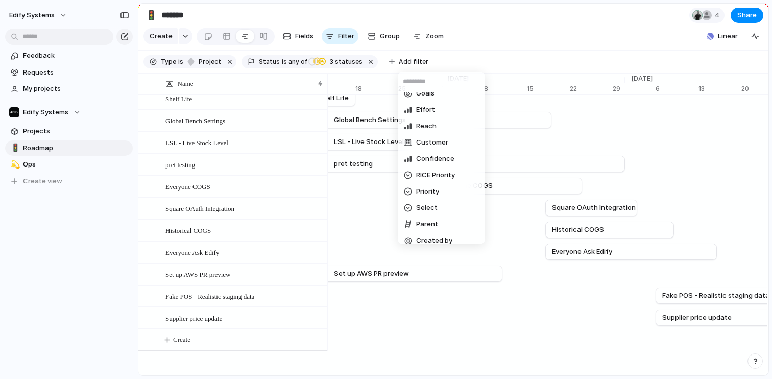
scroll to position [164, 0]
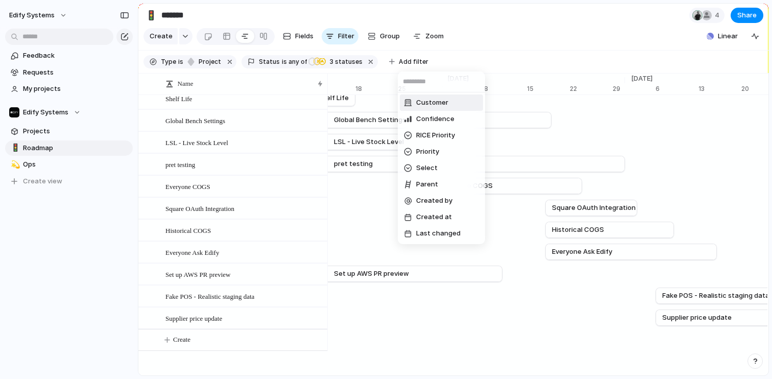
click at [558, 36] on div "Description Start date Target date Owner Team Design ready Impact Goals Effort …" at bounding box center [386, 189] width 772 height 379
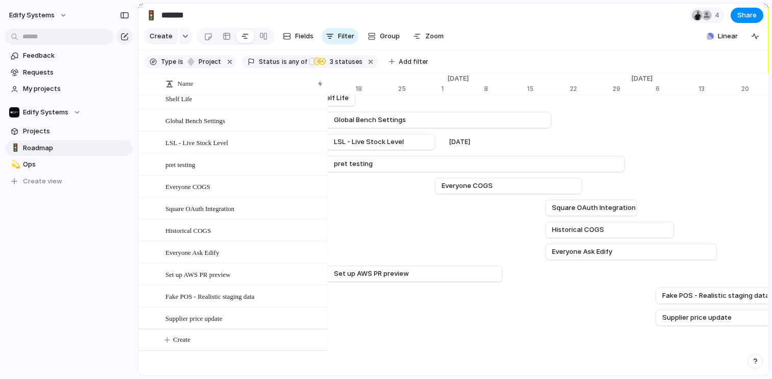
scroll to position [130, 0]
click at [39, 133] on span "Projects" at bounding box center [76, 131] width 106 height 10
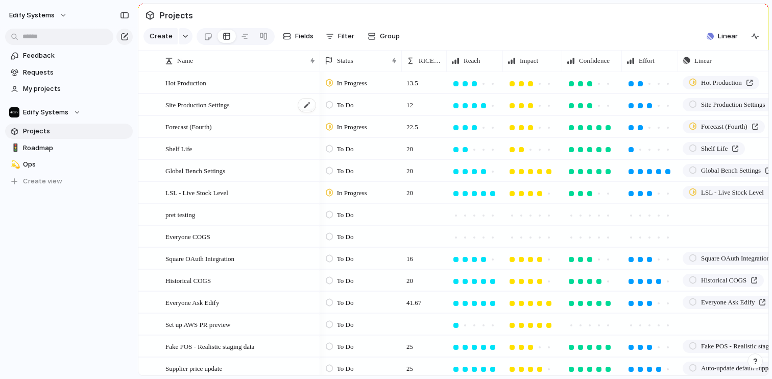
scroll to position [50, 0]
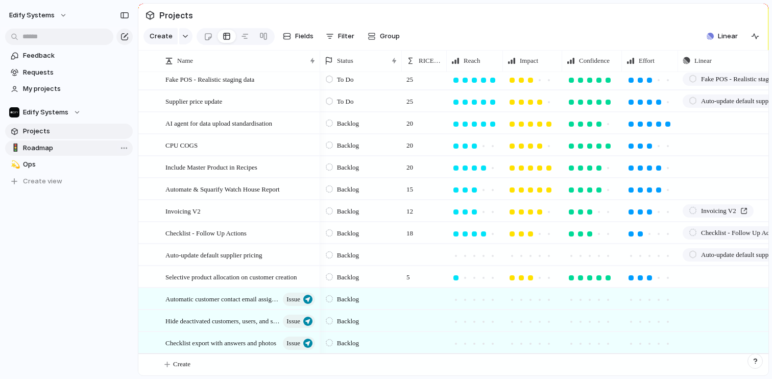
click at [44, 146] on span "Roadmap" at bounding box center [76, 148] width 106 height 10
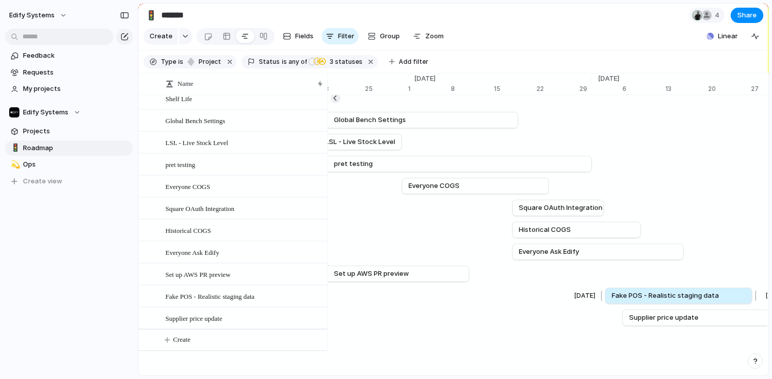
drag, startPoint x: 647, startPoint y: 292, endPoint x: 629, endPoint y: 290, distance: 17.5
click at [629, 291] on span "Fake POS - Realistic staging data" at bounding box center [665, 296] width 107 height 10
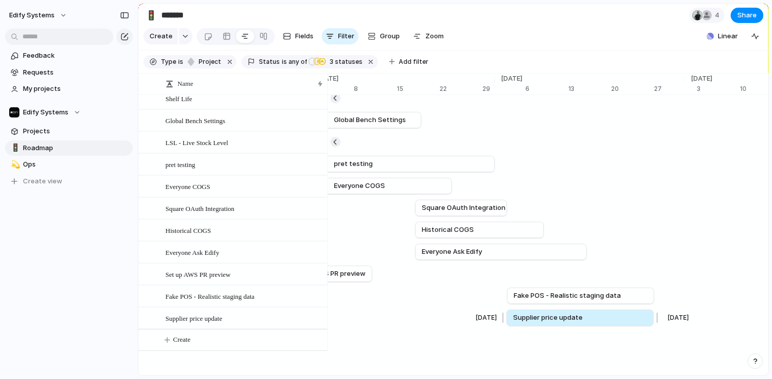
drag, startPoint x: 568, startPoint y: 310, endPoint x: 549, endPoint y: 307, distance: 19.1
click at [549, 310] on link "Supplier price update" at bounding box center [580, 317] width 134 height 15
drag, startPoint x: 532, startPoint y: 313, endPoint x: 538, endPoint y: 313, distance: 6.2
click at [538, 313] on span "Supplier price update" at bounding box center [548, 318] width 69 height 10
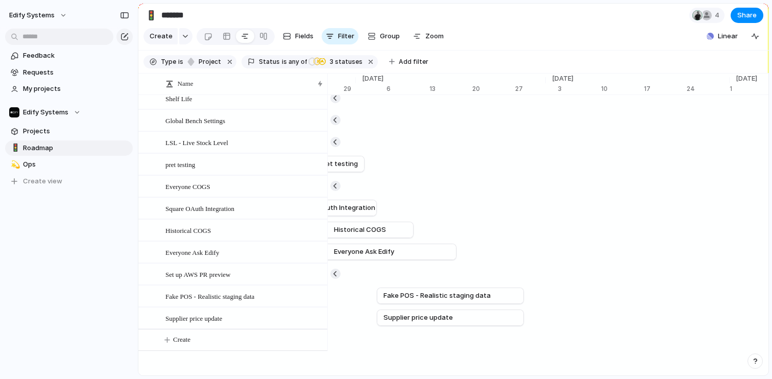
scroll to position [0, 7068]
click at [39, 126] on link "Projects" at bounding box center [69, 131] width 128 height 15
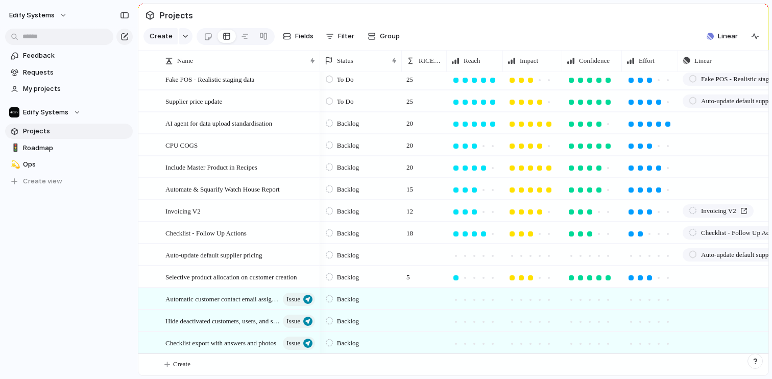
scroll to position [0, 1]
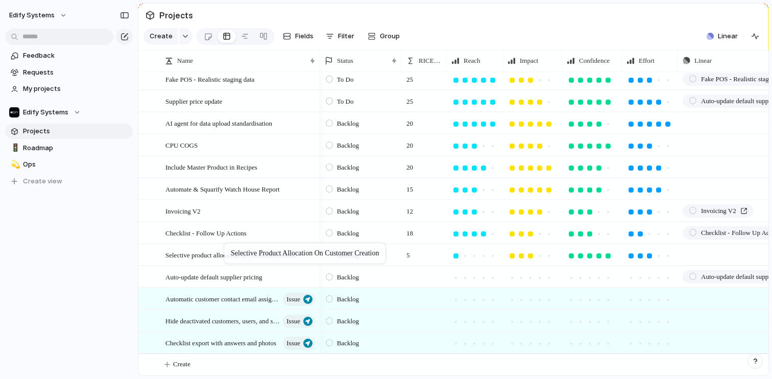
drag, startPoint x: 229, startPoint y: 272, endPoint x: 229, endPoint y: 245, distance: 27.1
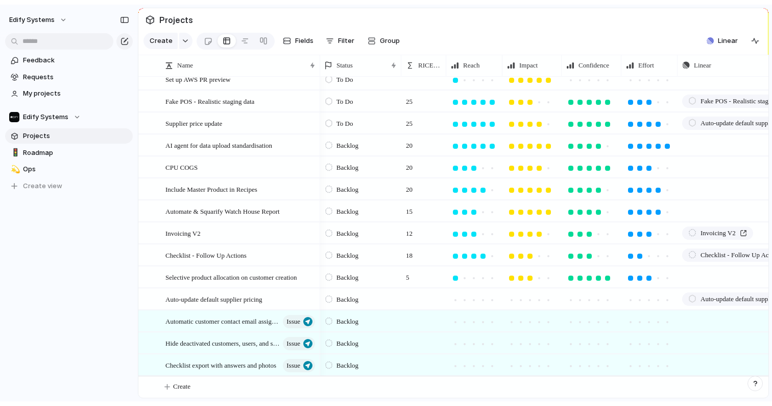
scroll to position [293, 0]
